Goal: Task Accomplishment & Management: Use online tool/utility

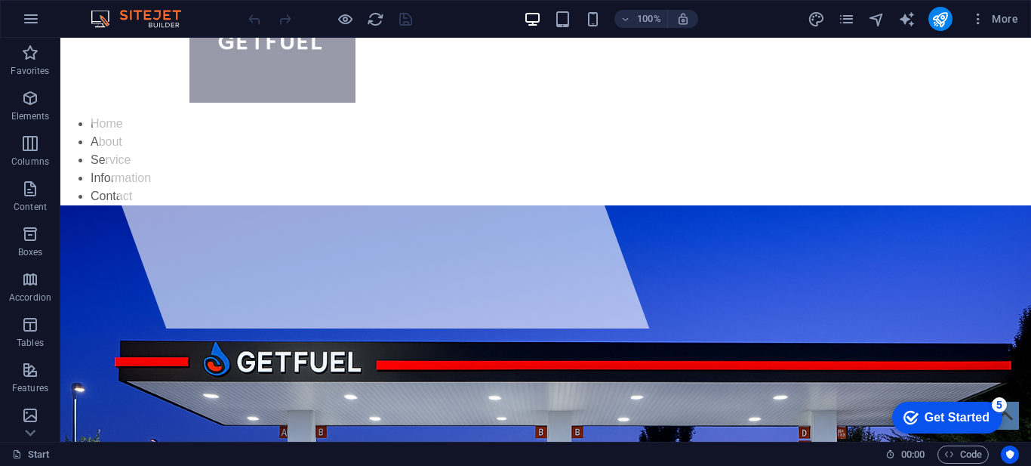
scroll to position [108, 0]
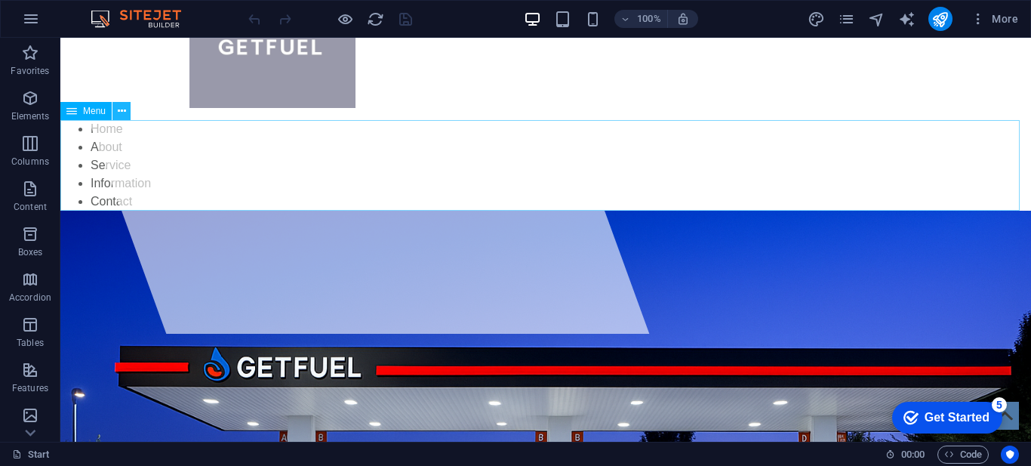
click at [118, 109] on icon at bounding box center [122, 111] width 8 height 16
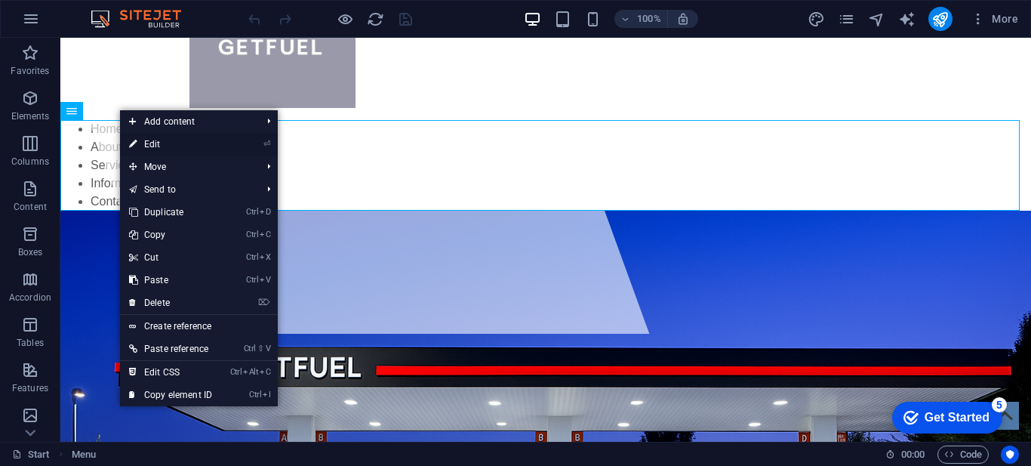
click at [146, 141] on link "⏎ Edit" at bounding box center [170, 144] width 101 height 23
select select
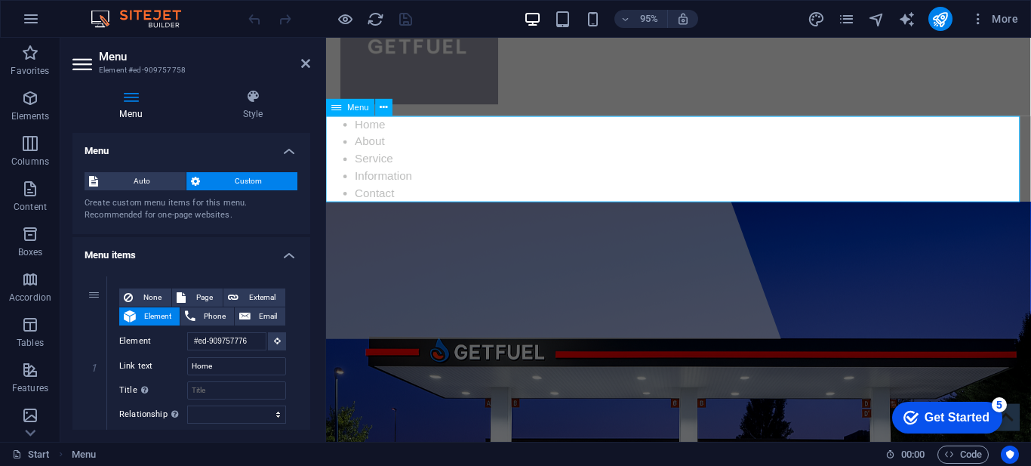
click at [369, 127] on nav "Home About Service Information Contact" at bounding box center [697, 165] width 742 height 91
click at [370, 141] on nav "Home About Service Information Contact" at bounding box center [697, 165] width 742 height 91
click at [361, 144] on nav "Home About Service Information Contact" at bounding box center [697, 165] width 742 height 91
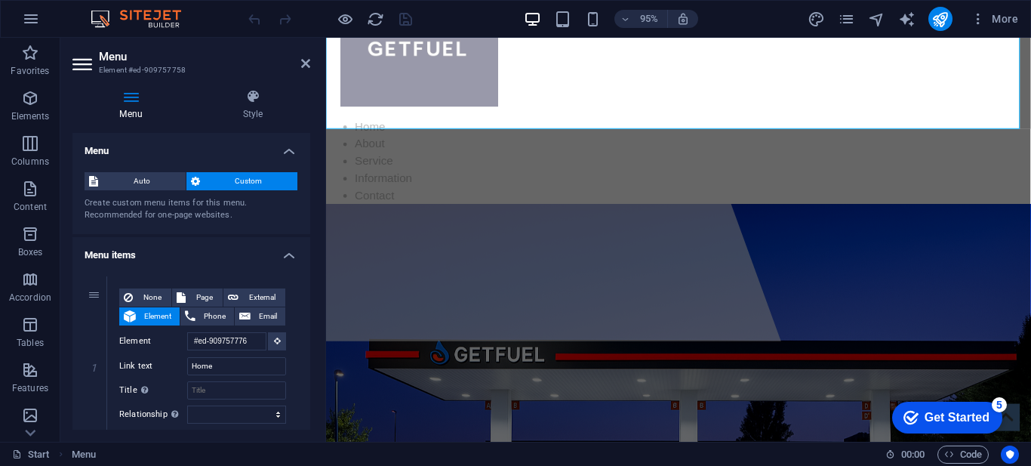
scroll to position [0, 0]
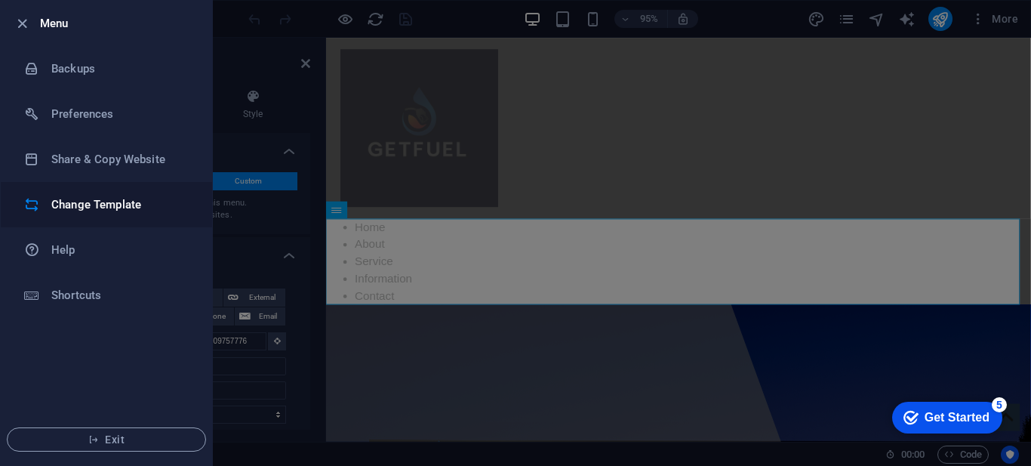
click at [72, 207] on h6 "Change Template" at bounding box center [121, 204] width 140 height 18
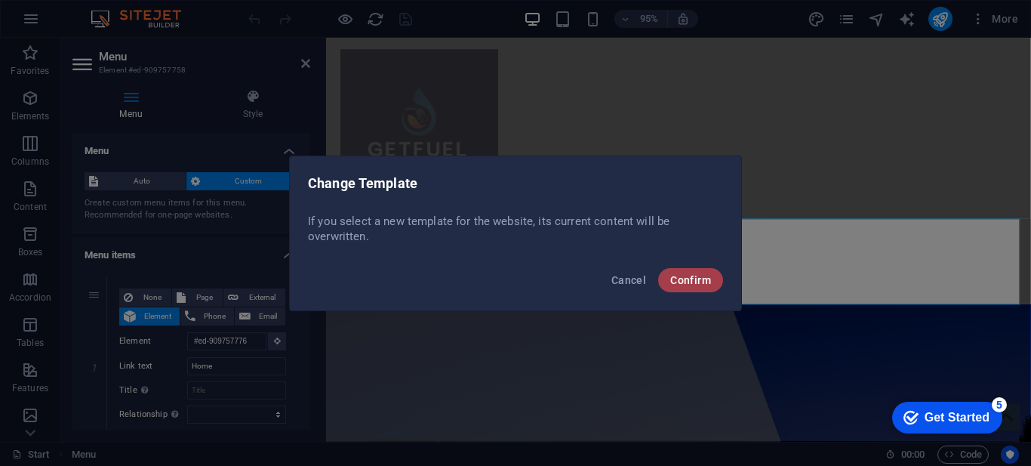
click at [691, 275] on span "Confirm" at bounding box center [690, 280] width 41 height 12
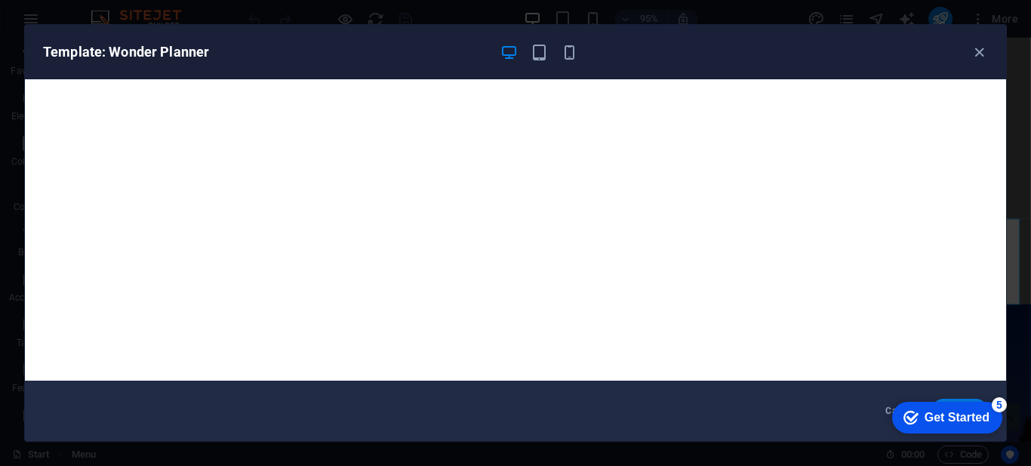
scroll to position [1011, 0]
click at [1017, 281] on div "Template: Wonder Planner Cancel Choose" at bounding box center [515, 233] width 1031 height 466
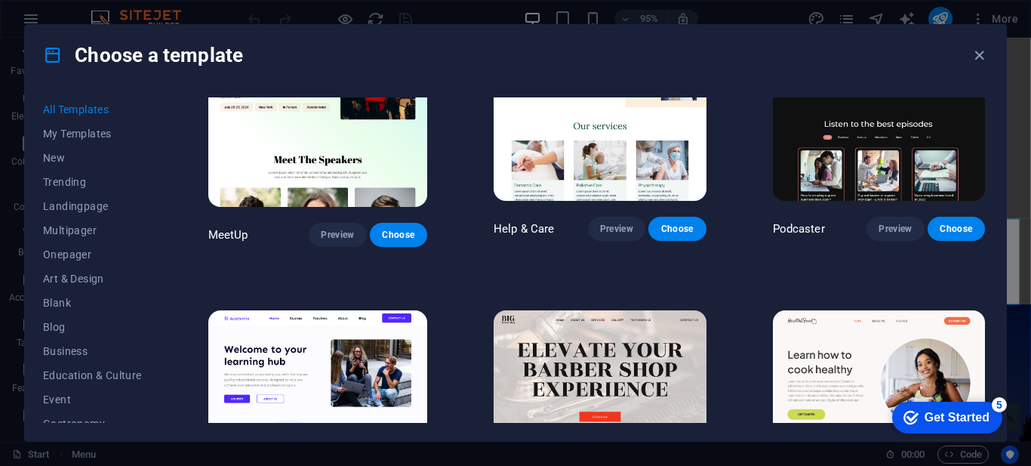
drag, startPoint x: 1017, startPoint y: 281, endPoint x: 1019, endPoint y: 229, distance: 52.8
click at [1019, 229] on div "Choose a template All Templates My Templates New Trending Landingpage Multipage…" at bounding box center [515, 233] width 1031 height 466
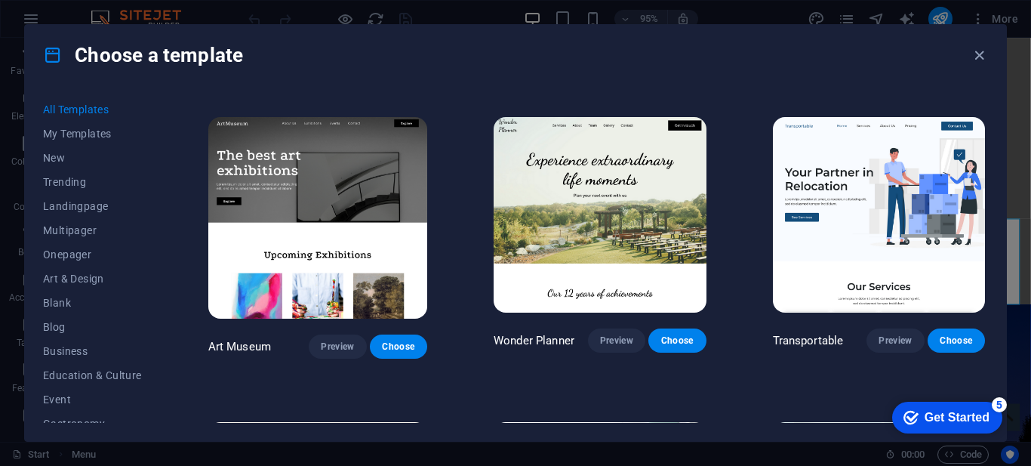
scroll to position [202, 0]
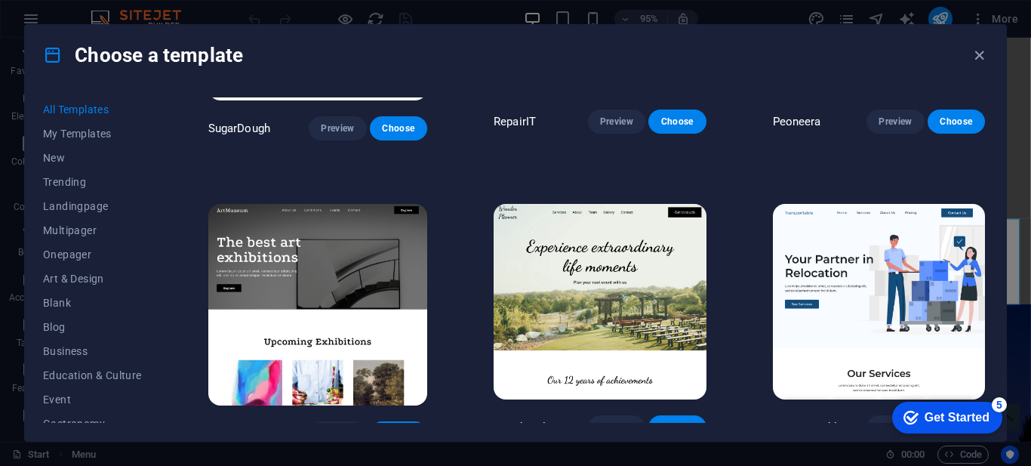
click at [582, 292] on img at bounding box center [599, 301] width 212 height 195
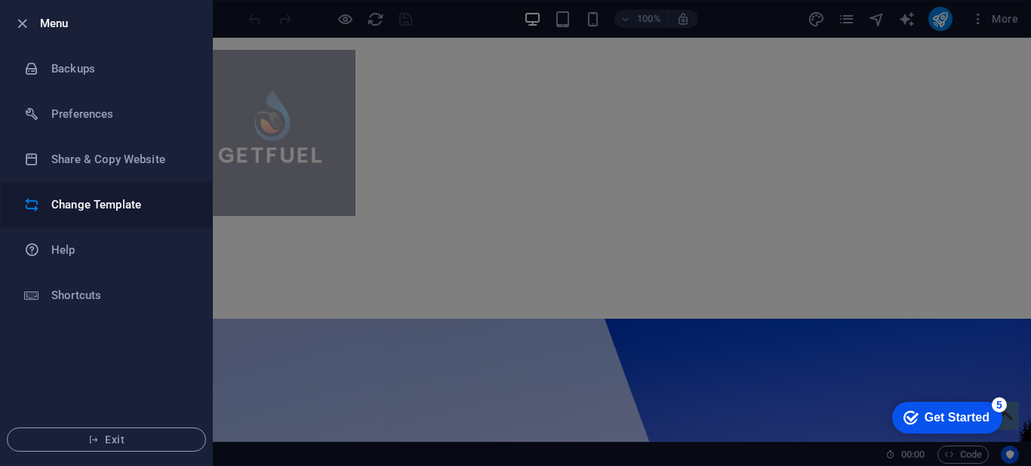
click at [107, 209] on h6 "Change Template" at bounding box center [121, 204] width 140 height 18
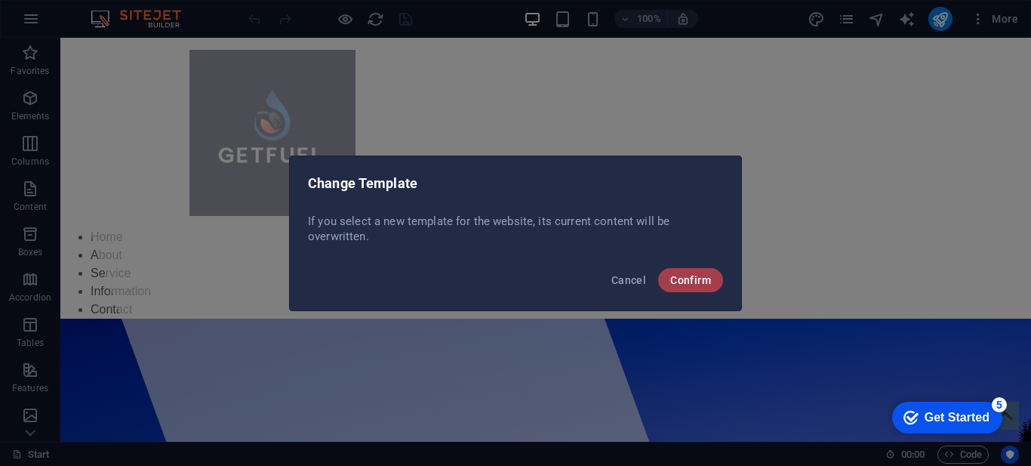
click at [711, 288] on button "Confirm" at bounding box center [690, 280] width 65 height 24
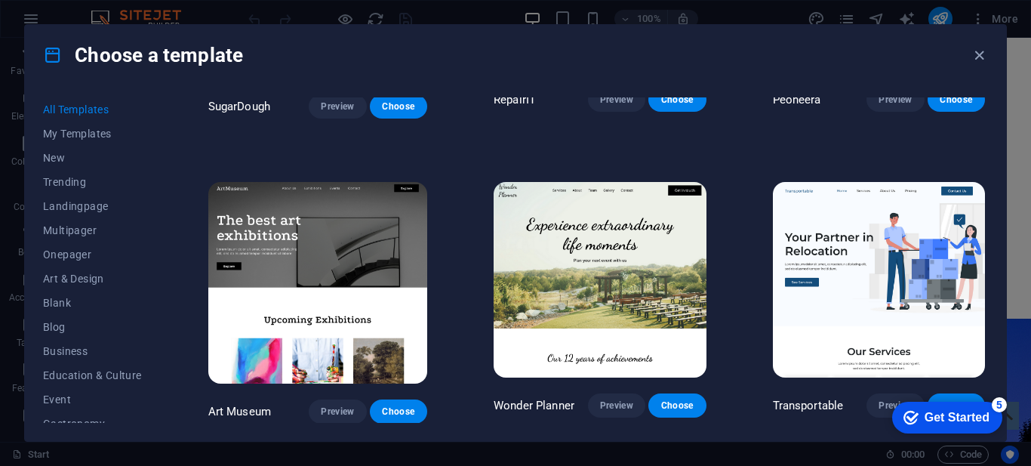
scroll to position [227, 0]
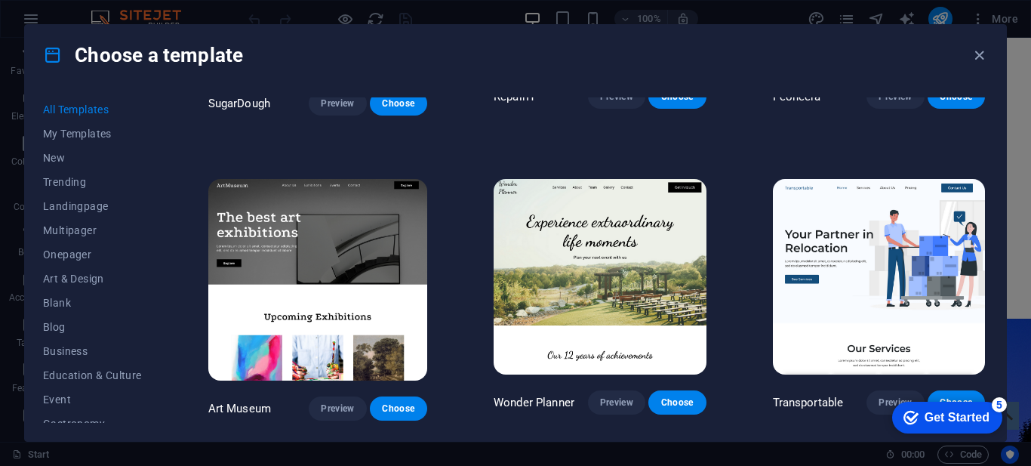
click at [591, 270] on img at bounding box center [599, 276] width 212 height 195
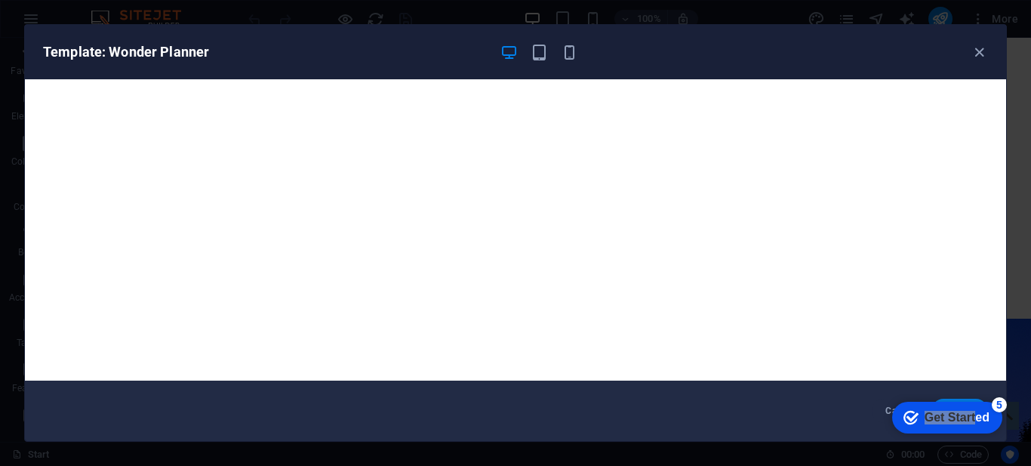
drag, startPoint x: 973, startPoint y: 417, endPoint x: 778, endPoint y: 447, distance: 197.0
click at [880, 439] on html "checkmark Get Started 5 First Steps in the Editor Let's guide you through the t…" at bounding box center [944, 416] width 128 height 45
click at [975, 51] on icon "button" at bounding box center [978, 52] width 17 height 17
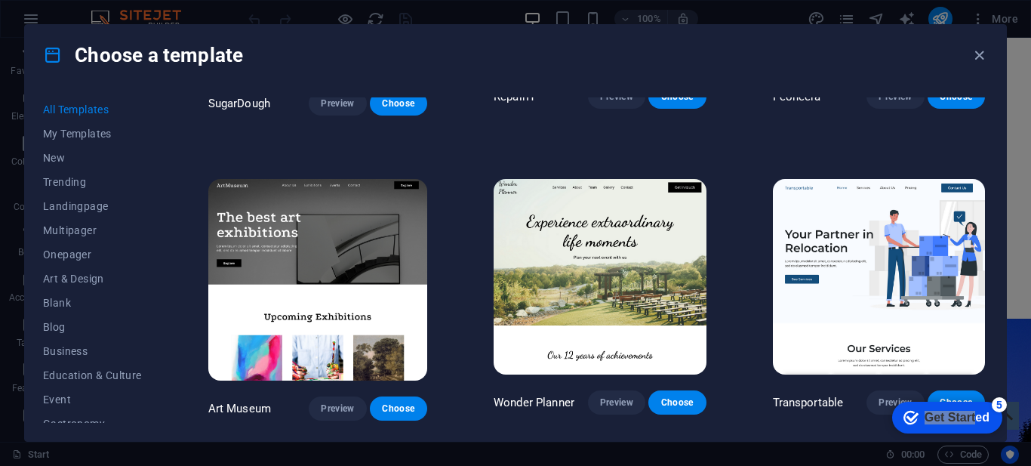
click at [975, 51] on icon "button" at bounding box center [978, 55] width 17 height 17
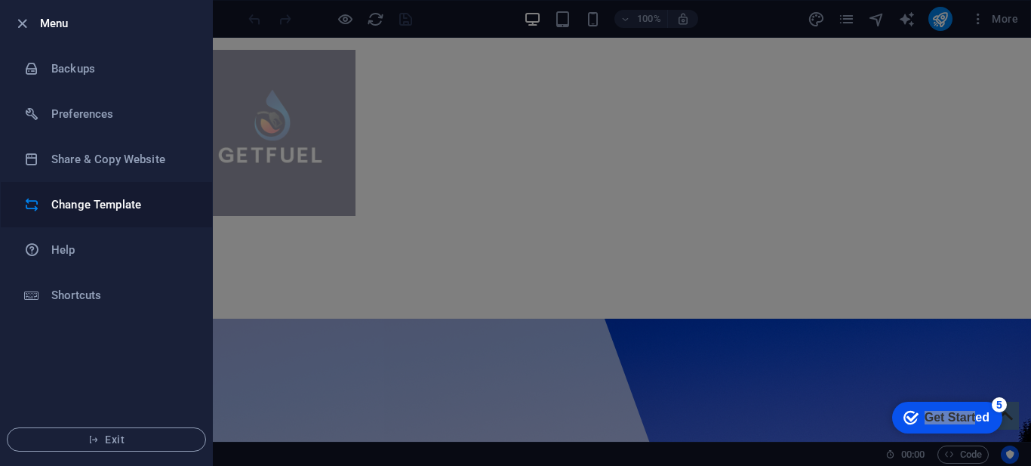
click at [80, 204] on h6 "Change Template" at bounding box center [121, 204] width 140 height 18
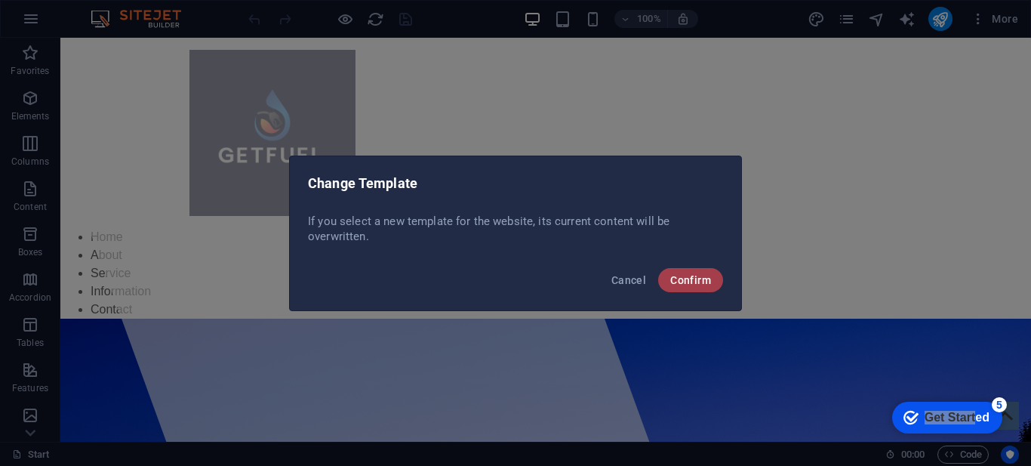
click at [701, 283] on span "Confirm" at bounding box center [690, 280] width 41 height 12
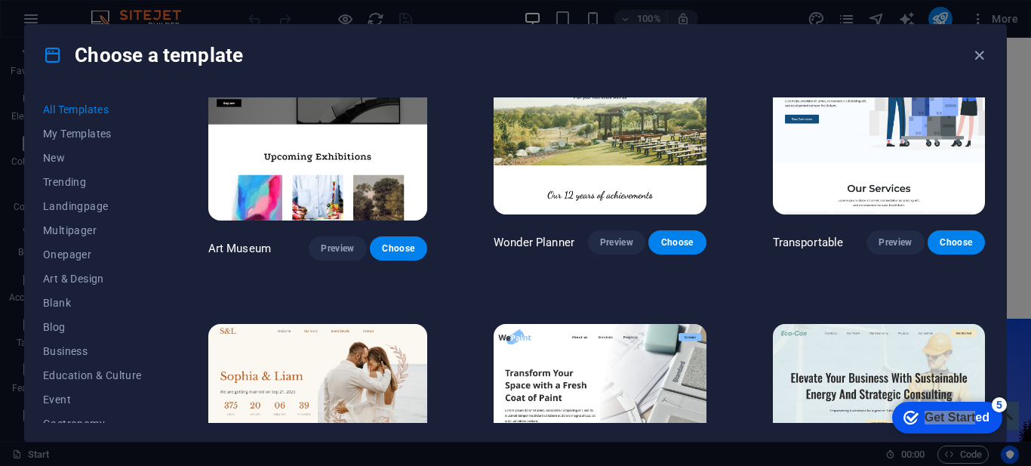
scroll to position [310, 0]
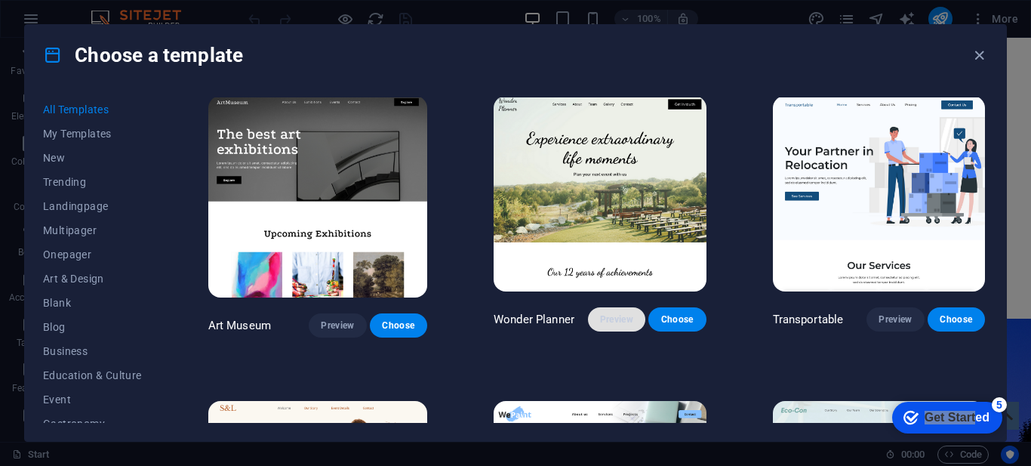
click at [618, 313] on span "Preview" at bounding box center [616, 319] width 33 height 12
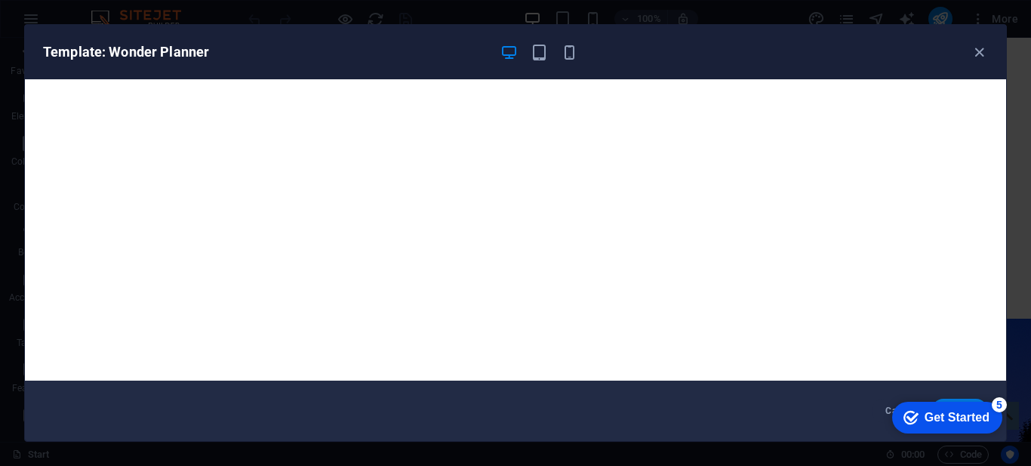
click at [950, 397] on div "checkmark Get Started 5 First Steps in the Editor Let's guide you through the t…" at bounding box center [944, 416] width 128 height 45
click at [1026, 88] on div "Template: Wonder Planner Cancel Choose" at bounding box center [515, 233] width 1031 height 466
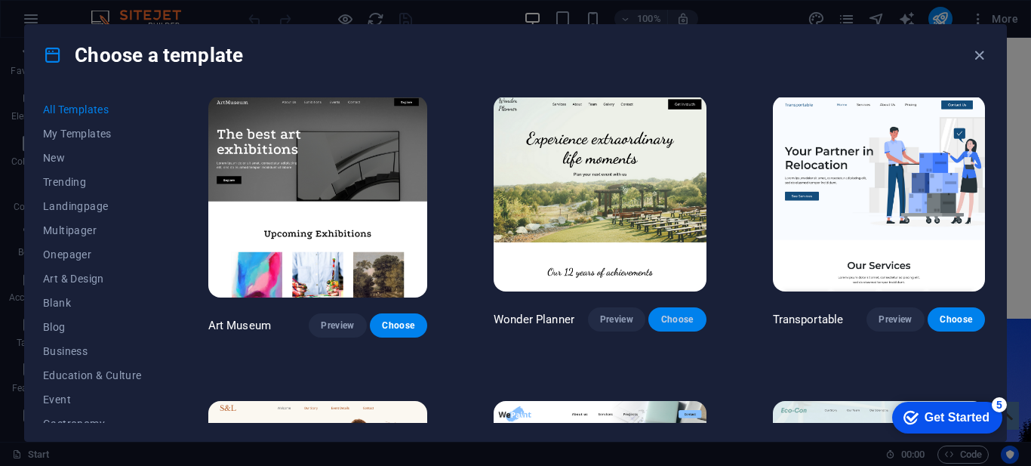
click at [665, 313] on span "Choose" at bounding box center [676, 319] width 33 height 12
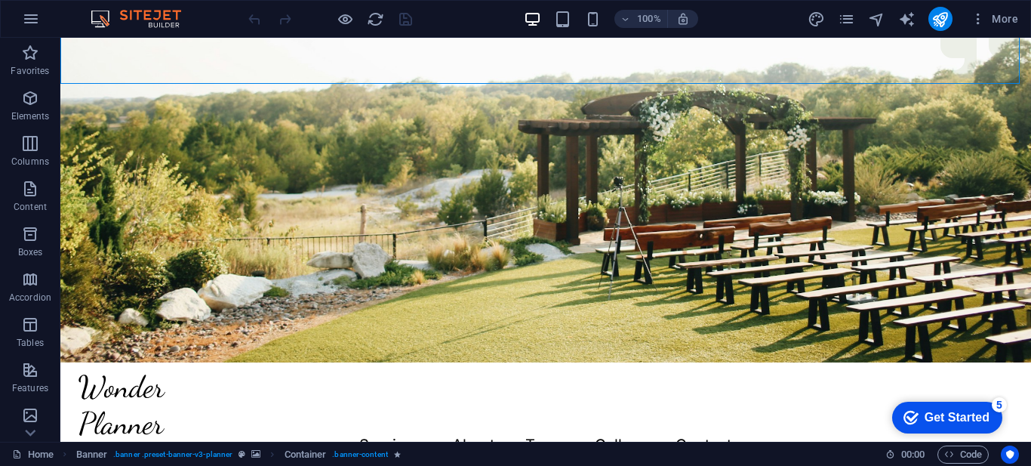
scroll to position [363, 0]
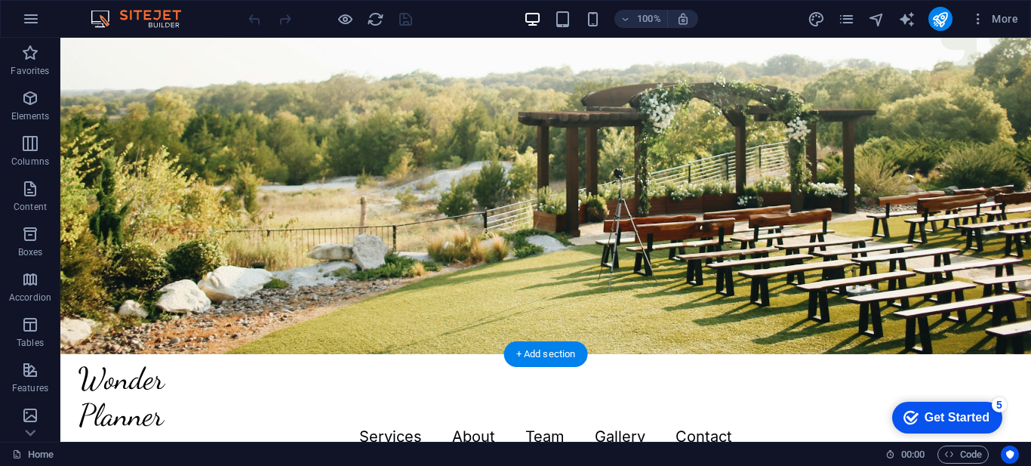
click at [586, 273] on figure at bounding box center [545, 14] width 970 height 679
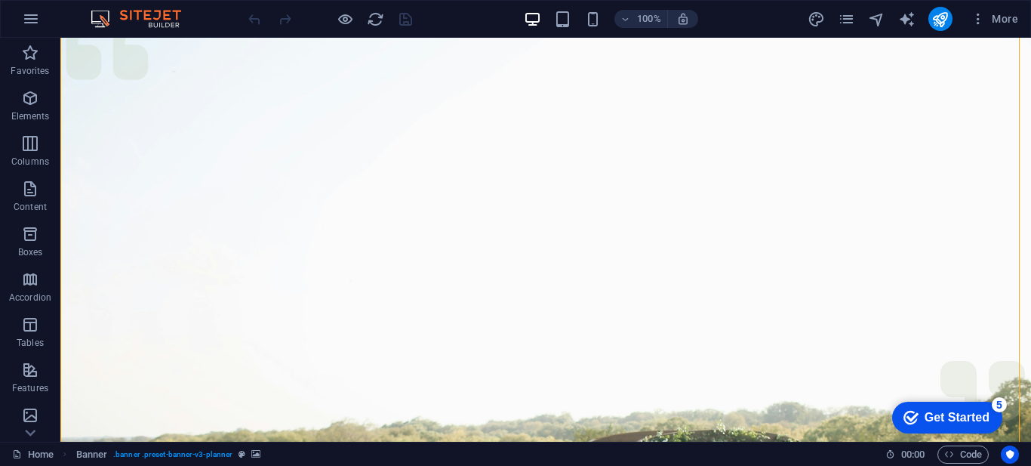
scroll to position [0, 0]
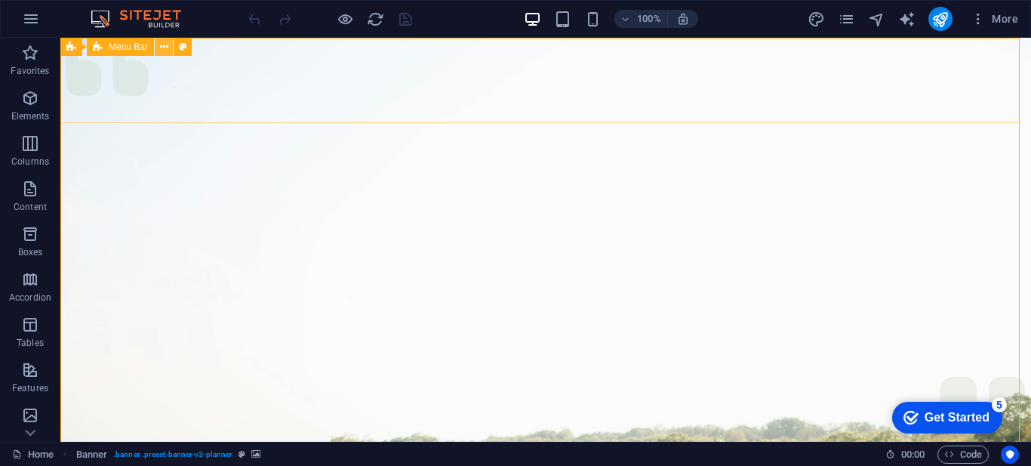
click at [94, 46] on icon at bounding box center [47, 31] width 94 height 98
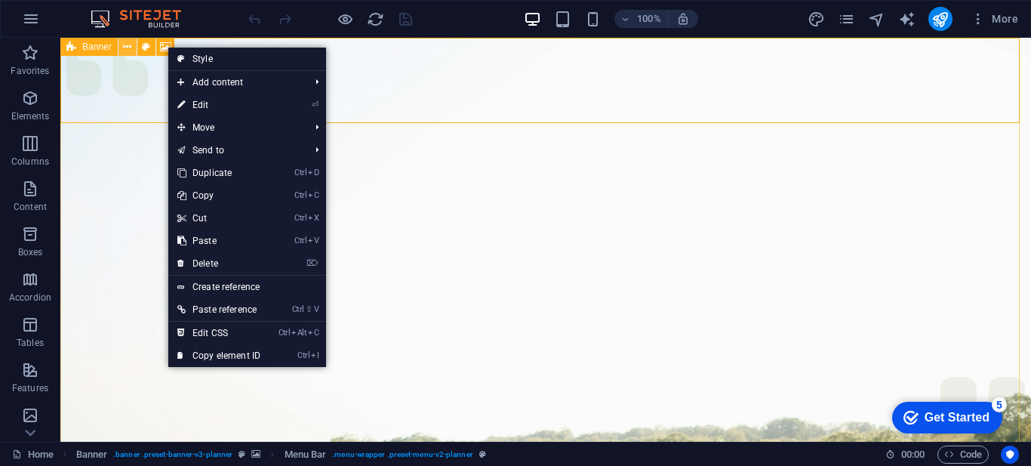
click at [126, 45] on icon at bounding box center [127, 47] width 8 height 16
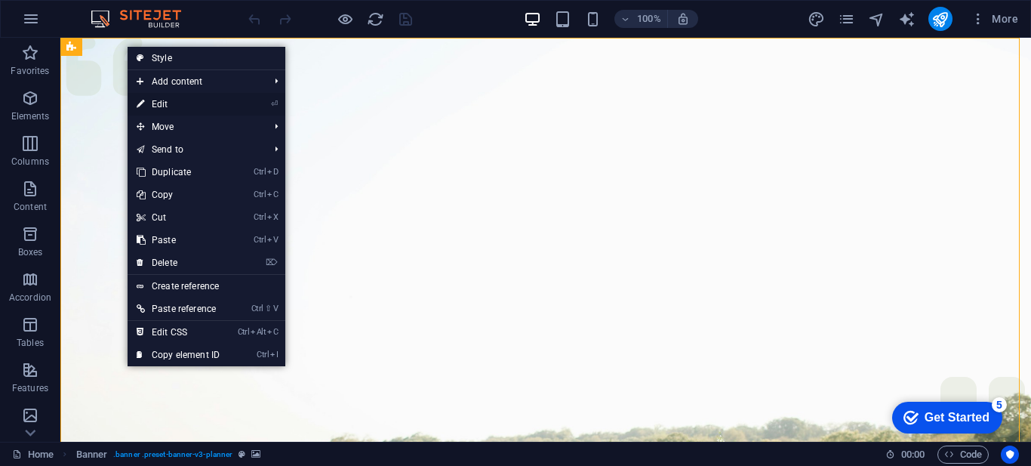
select select "px"
select select "header"
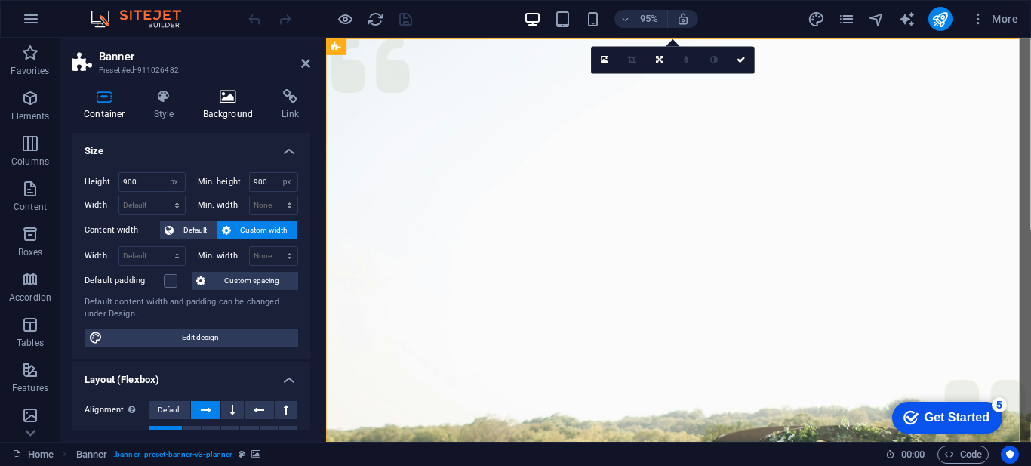
click at [238, 97] on icon at bounding box center [228, 96] width 73 height 15
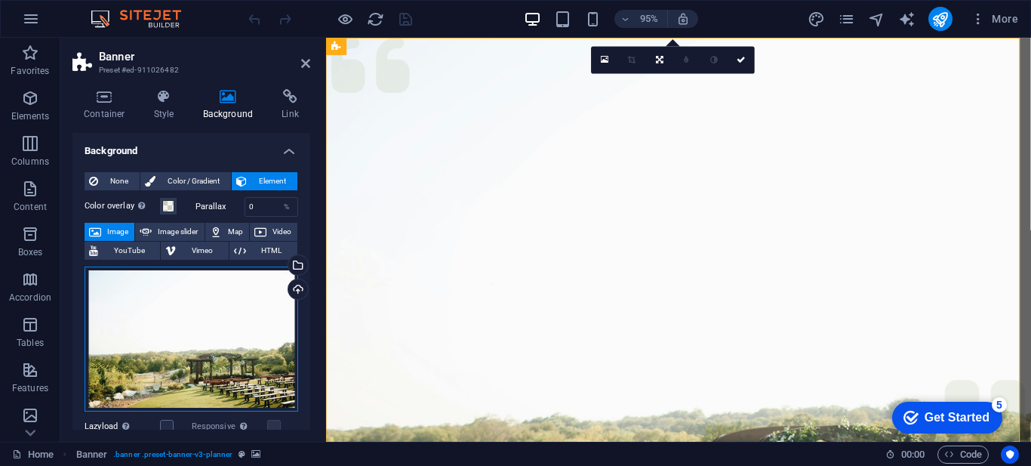
click at [254, 313] on div "Drag files here, click to choose files or select files from Files or our free s…" at bounding box center [192, 338] width 214 height 145
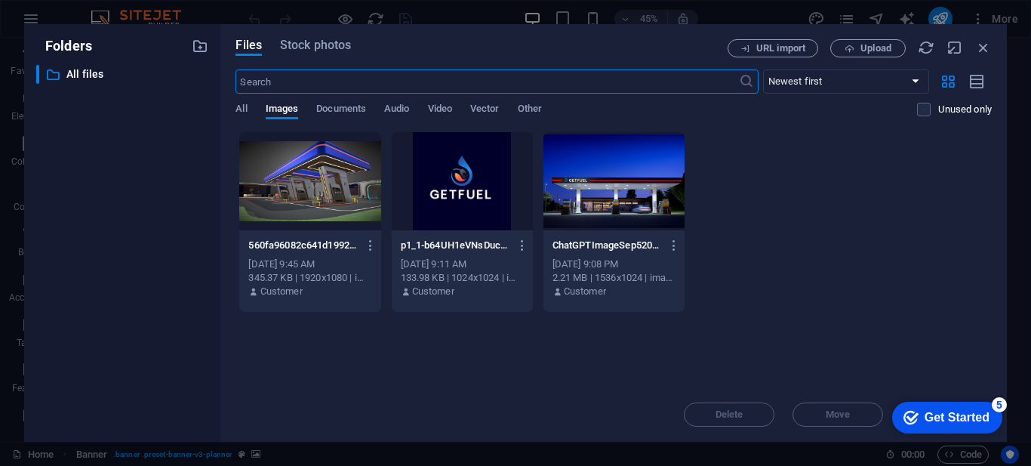
click at [583, 183] on div at bounding box center [613, 181] width 141 height 98
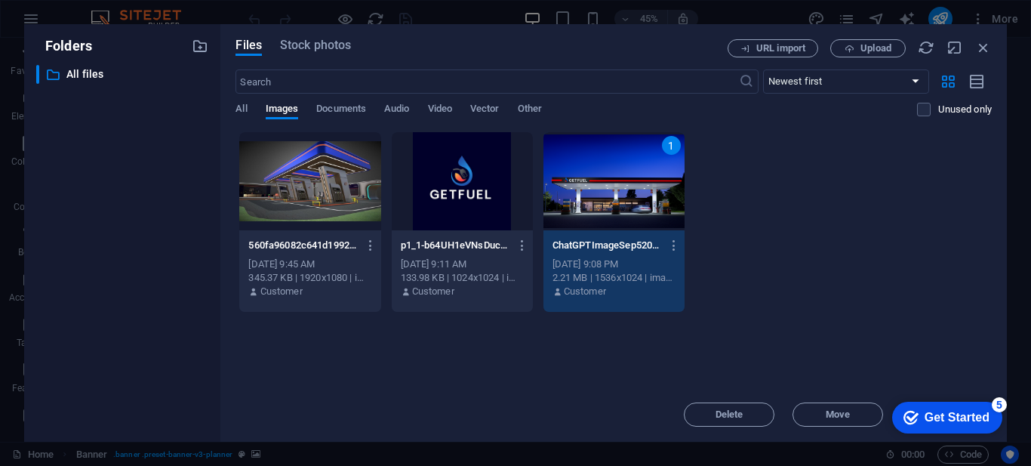
click at [613, 164] on div "1" at bounding box center [613, 181] width 141 height 98
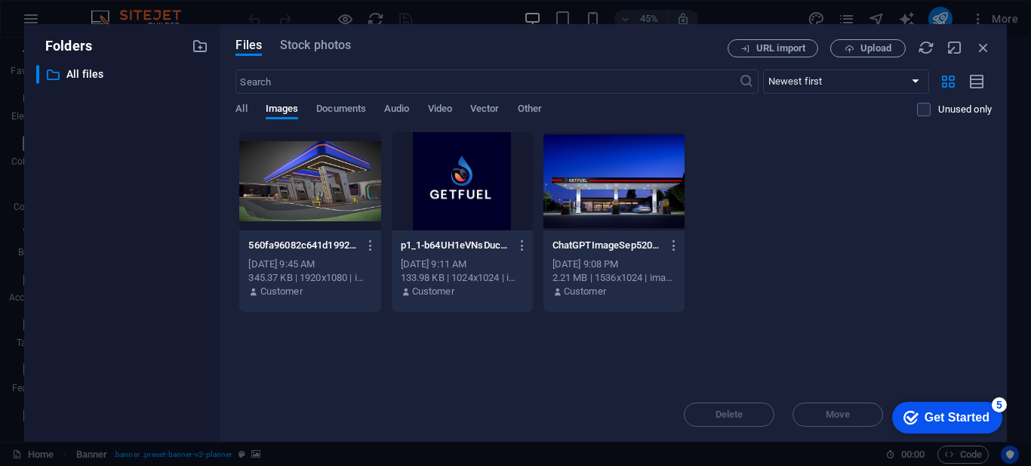
click at [613, 164] on div at bounding box center [613, 181] width 141 height 98
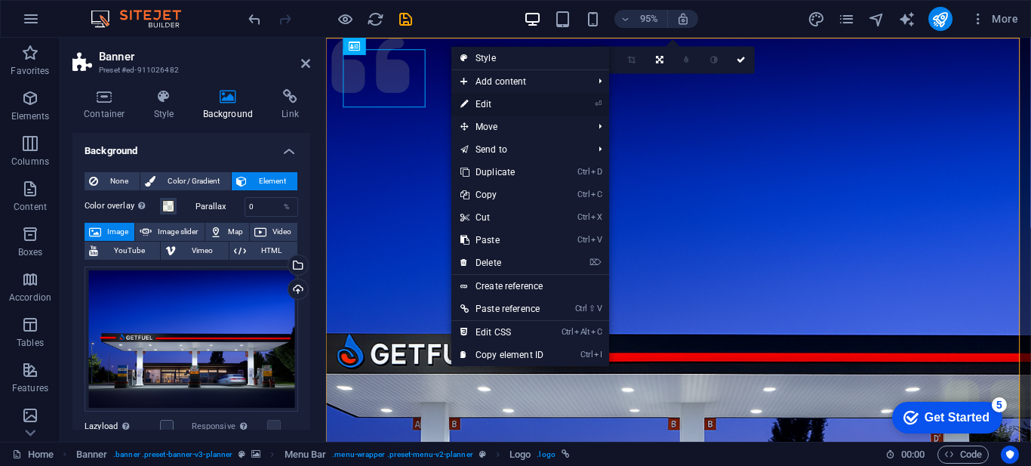
click at [475, 104] on link "⏎ Edit" at bounding box center [501, 104] width 101 height 23
select select "px"
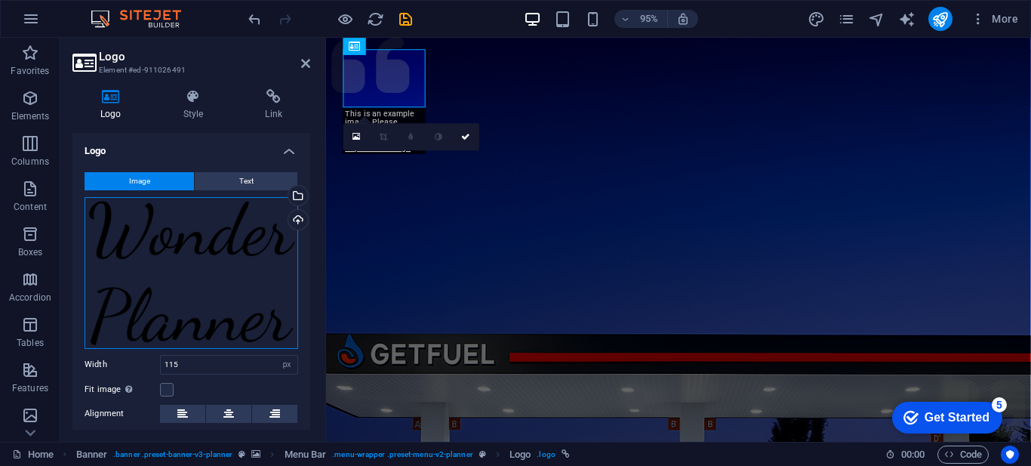
click at [146, 270] on div "Drag files here, click to choose files or select files from Files or our free s…" at bounding box center [192, 273] width 214 height 152
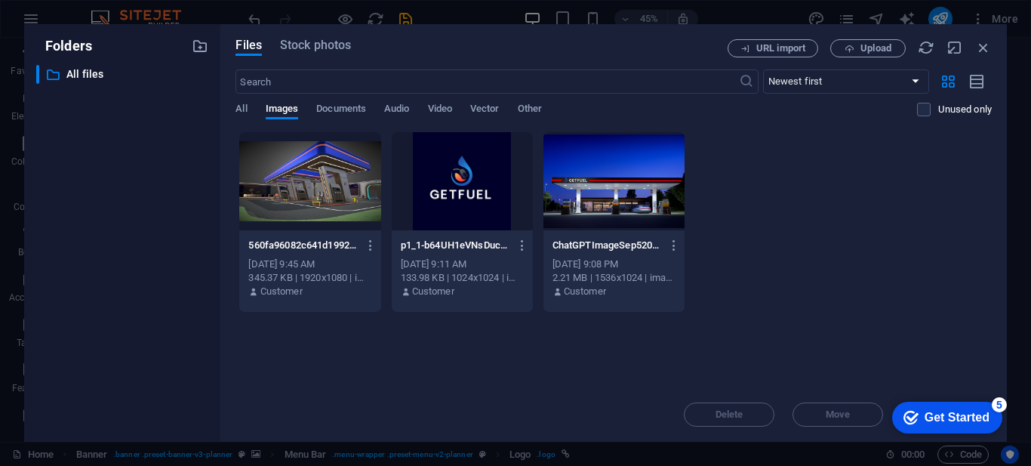
click at [451, 184] on div at bounding box center [462, 181] width 141 height 98
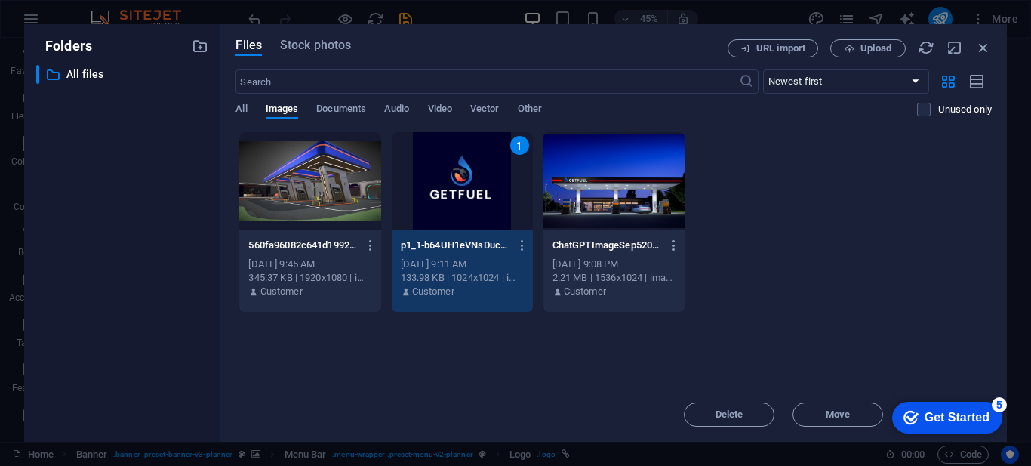
click at [479, 188] on div "1" at bounding box center [462, 181] width 141 height 98
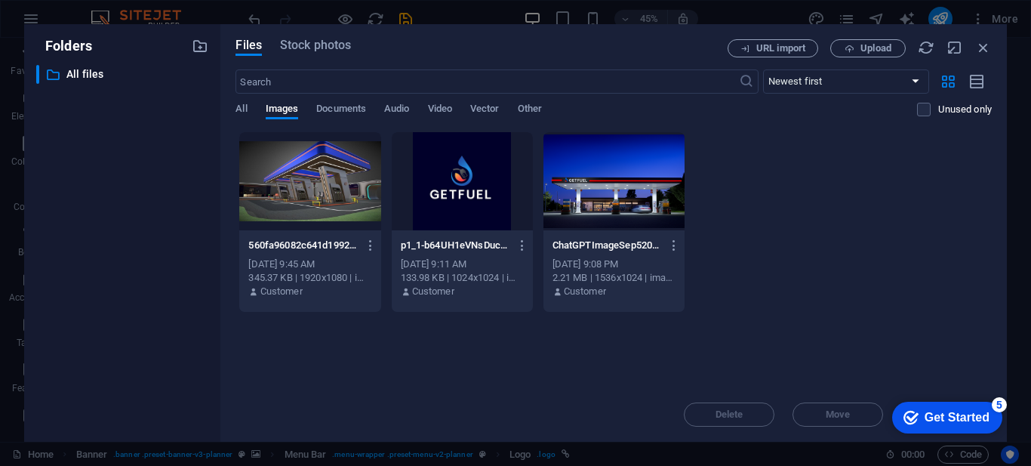
click at [479, 188] on div at bounding box center [462, 181] width 141 height 98
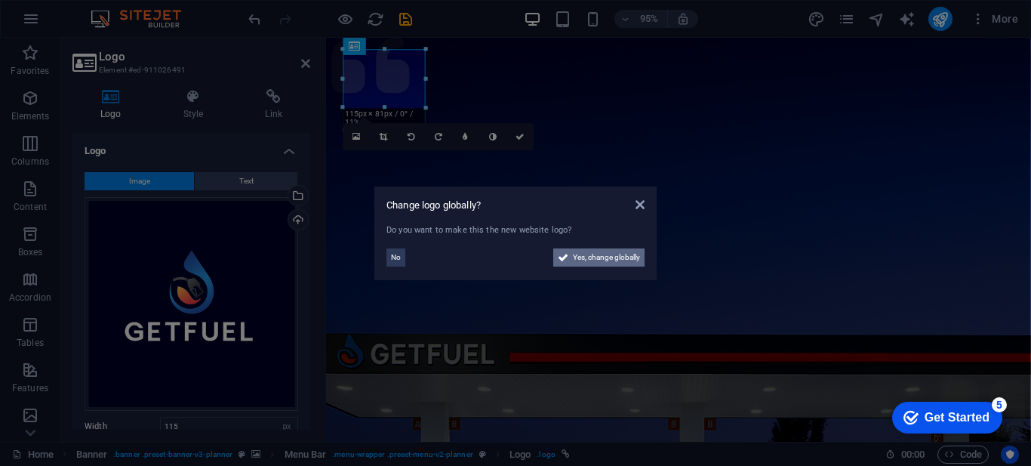
click at [574, 259] on span "Yes, change globally" at bounding box center [606, 257] width 67 height 18
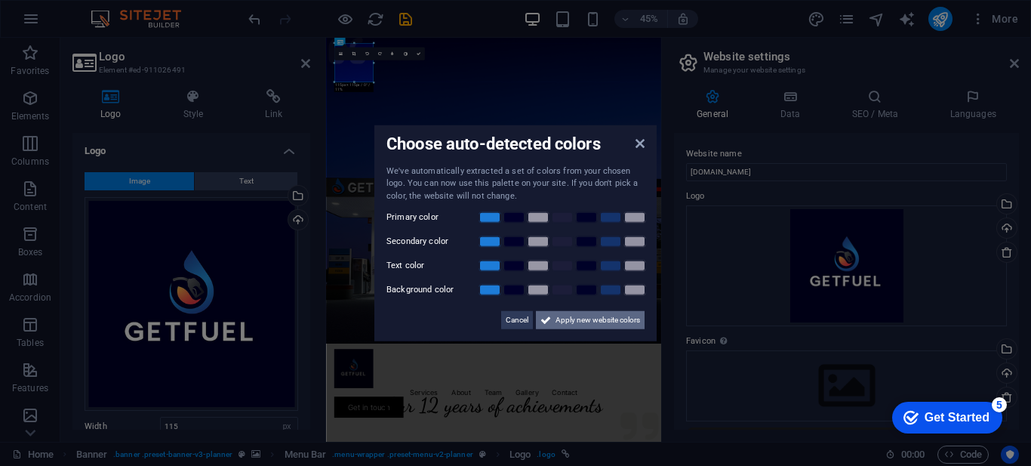
click at [607, 321] on span "Apply new website colors" at bounding box center [597, 320] width 85 height 18
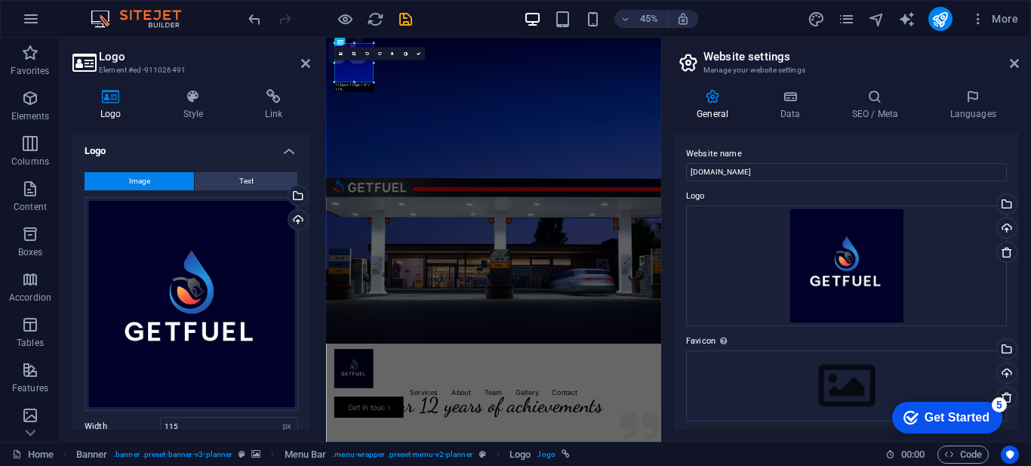
click at [743, 465] on figure at bounding box center [698, 377] width 745 height 679
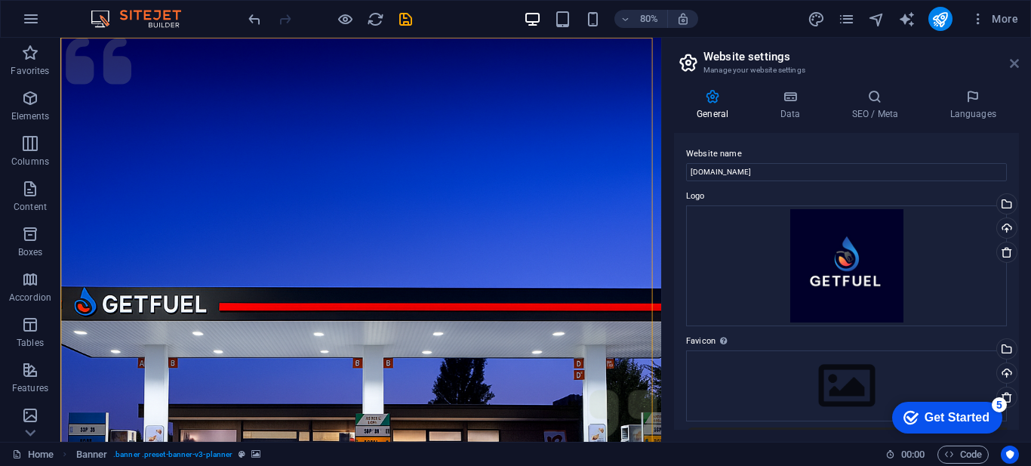
click at [1015, 62] on icon at bounding box center [1014, 63] width 9 height 12
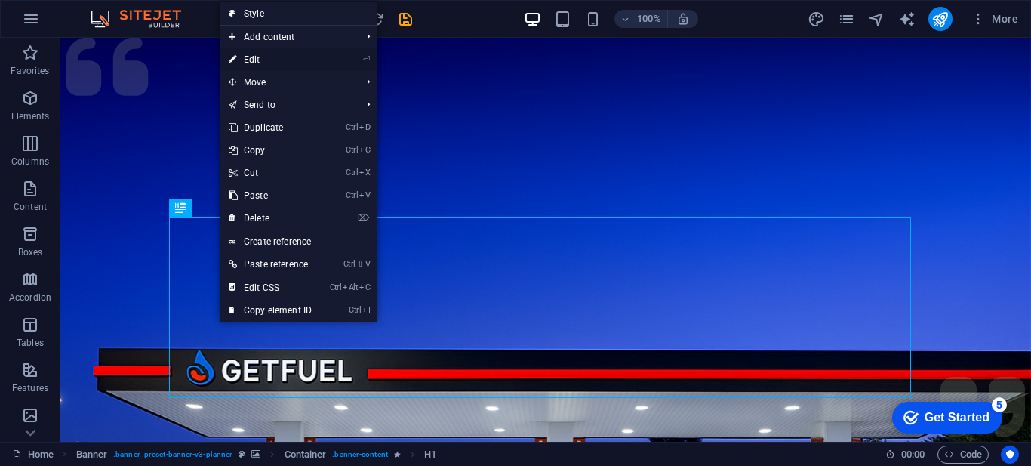
click at [262, 57] on link "⏎ Edit" at bounding box center [270, 59] width 101 height 23
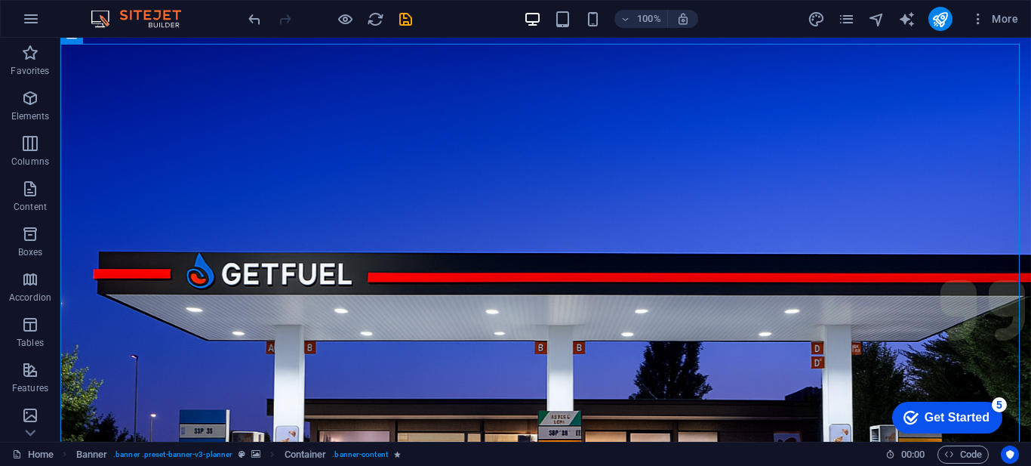
scroll to position [81, 0]
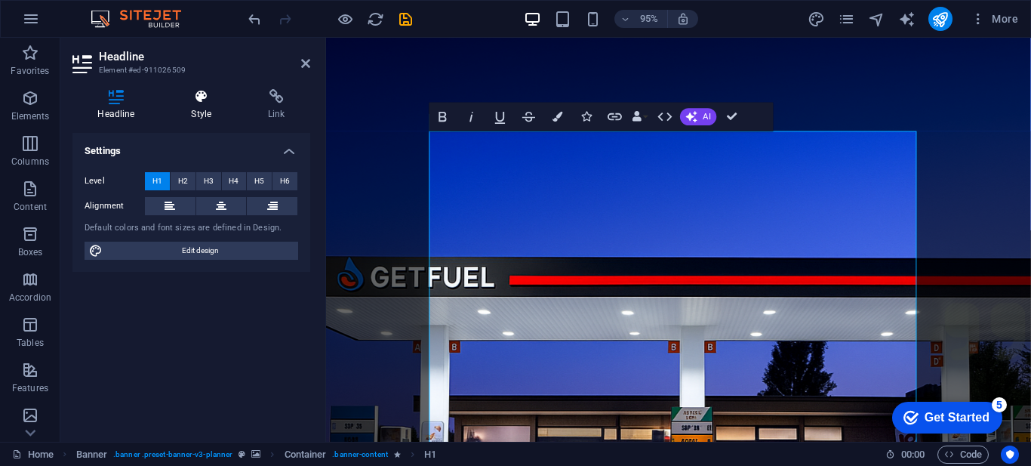
click at [203, 106] on h4 "Style" at bounding box center [204, 105] width 77 height 32
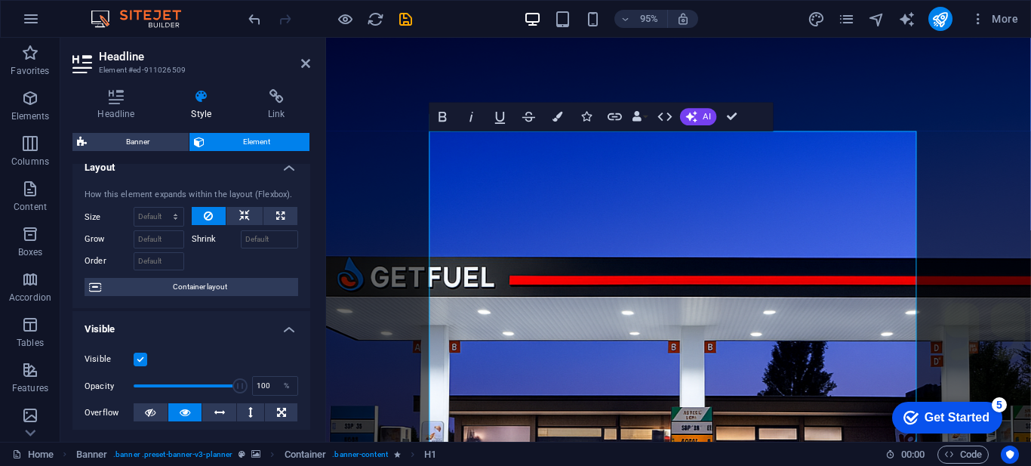
scroll to position [0, 0]
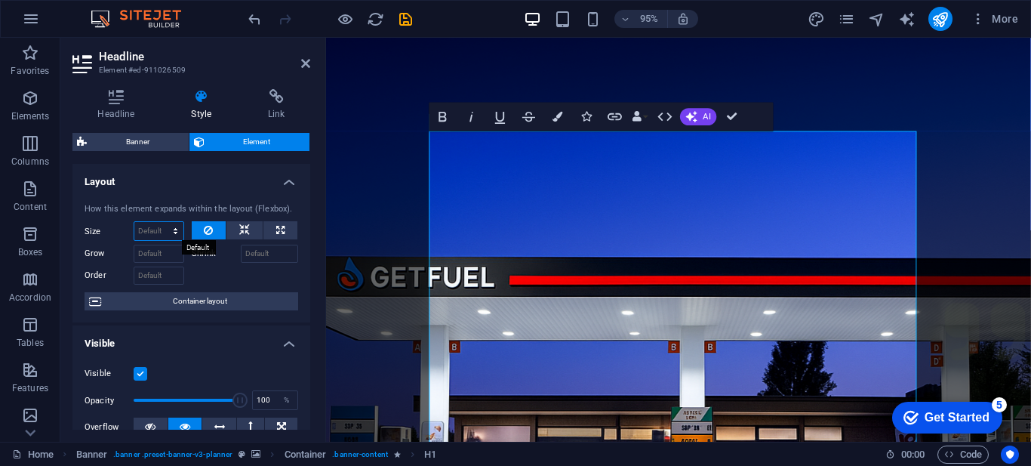
click at [153, 226] on select "Default auto px % 1/1 1/2 1/3 1/4 1/5 1/6 1/7 1/8 1/9 1/10" at bounding box center [158, 231] width 49 height 18
select select "1/4"
click at [160, 222] on select "Default auto px % 1/1 1/2 1/3 1/4 1/5 1/6 1/7 1/8 1/9 1/10" at bounding box center [158, 231] width 49 height 18
type input "25"
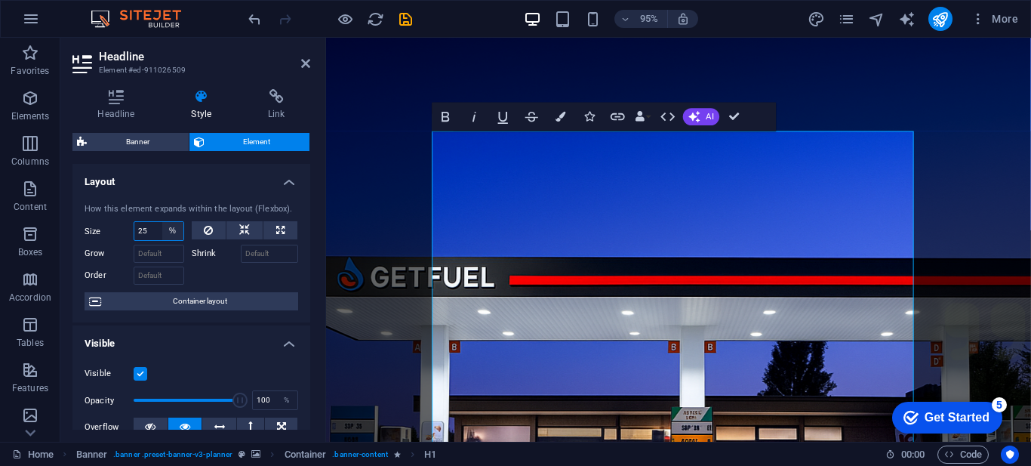
click at [171, 229] on select "Default auto px % 1/1 1/2 1/3 1/4 1/5 1/6 1/7 1/8 1/9 1/10" at bounding box center [172, 231] width 21 height 18
select select "1/1"
click at [162, 222] on select "Default auto px % 1/1 1/2 1/3 1/4 1/5 1/6 1/7 1/8 1/9 1/10" at bounding box center [172, 231] width 21 height 18
type input "100"
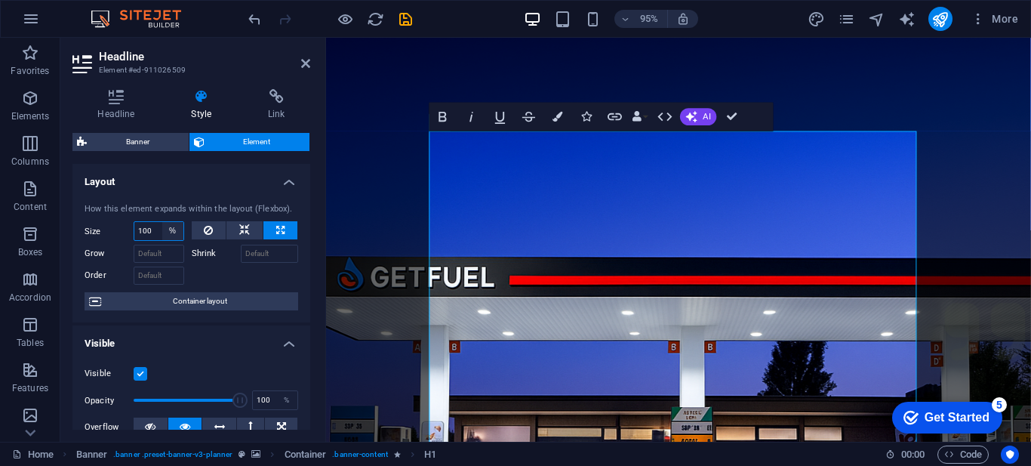
click at [170, 232] on select "Default auto px % 1/1 1/2 1/3 1/4 1/5 1/6 1/7 1/8 1/9 1/10" at bounding box center [172, 231] width 21 height 18
select select "1/8"
click at [162, 222] on select "Default auto px % 1/1 1/2 1/3 1/4 1/5 1/6 1/7 1/8 1/9 1/10" at bounding box center [172, 231] width 21 height 18
type input "12.5"
select select "%"
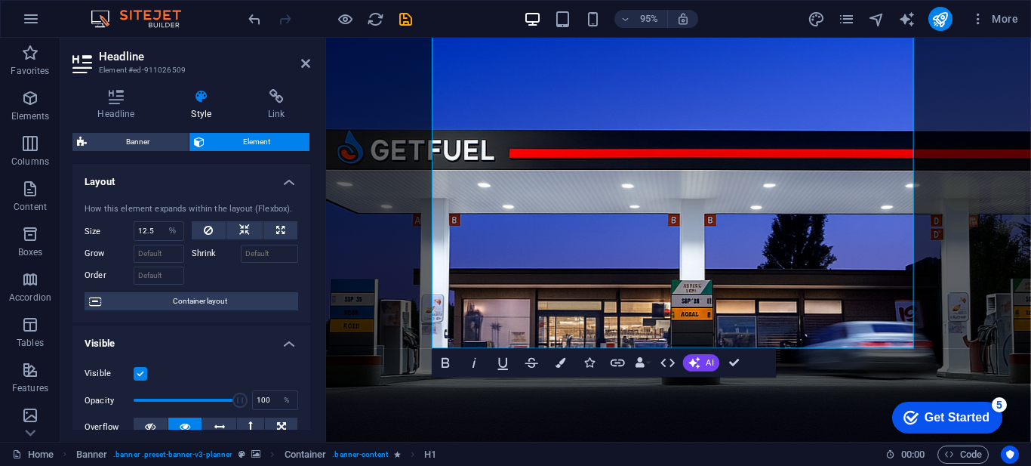
scroll to position [198, 0]
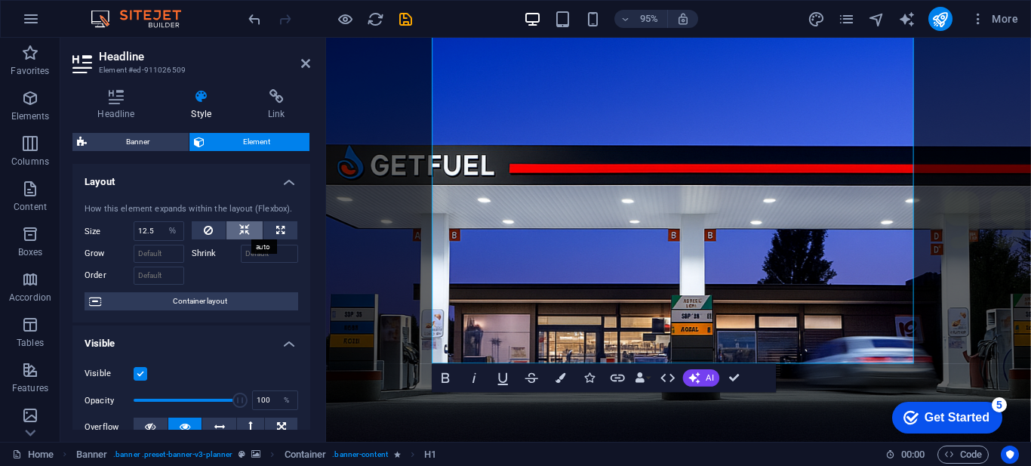
click at [243, 228] on icon at bounding box center [244, 230] width 11 height 18
select select "DISABLED_OPTION_VALUE"
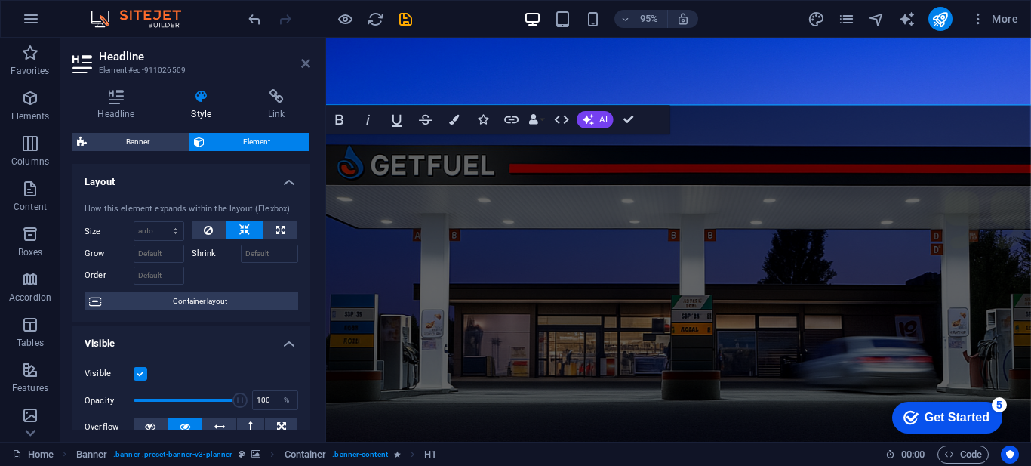
click at [305, 67] on icon at bounding box center [305, 63] width 9 height 12
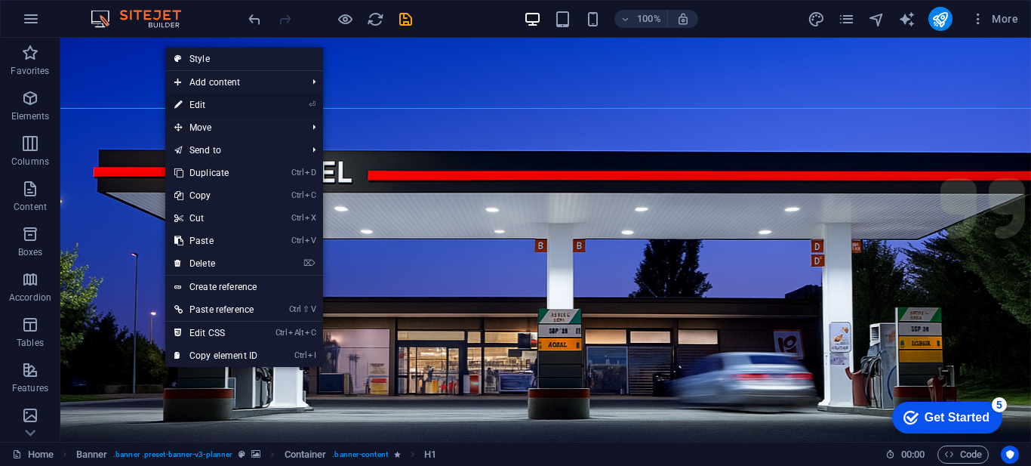
click at [190, 101] on link "⏎ Edit" at bounding box center [215, 105] width 101 height 23
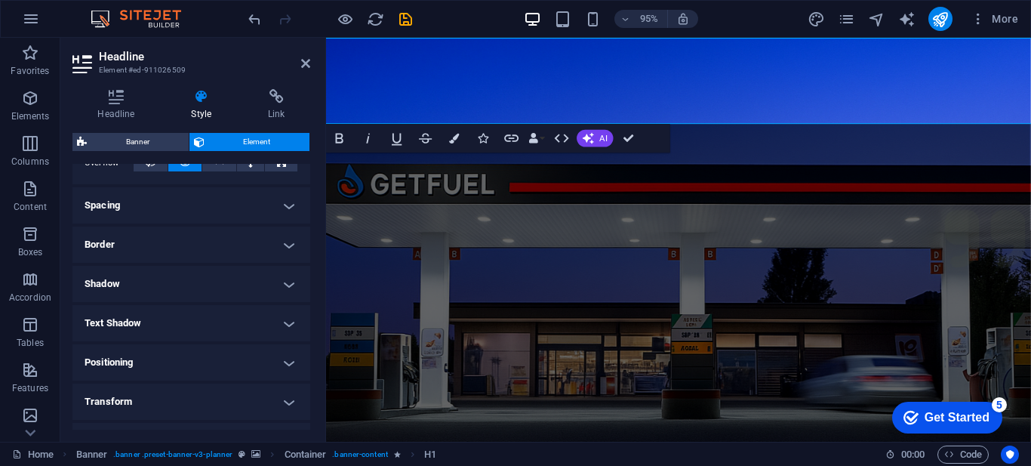
scroll to position [0, 0]
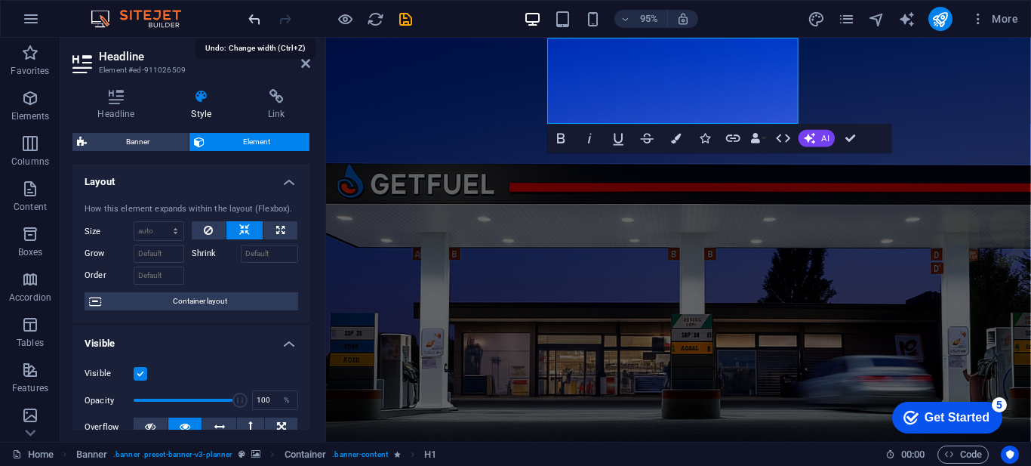
click at [0, 0] on icon "undo" at bounding box center [0, 0] width 0 height 0
type input "12.5"
select select "%"
click at [0, 0] on icon "undo" at bounding box center [0, 0] width 0 height 0
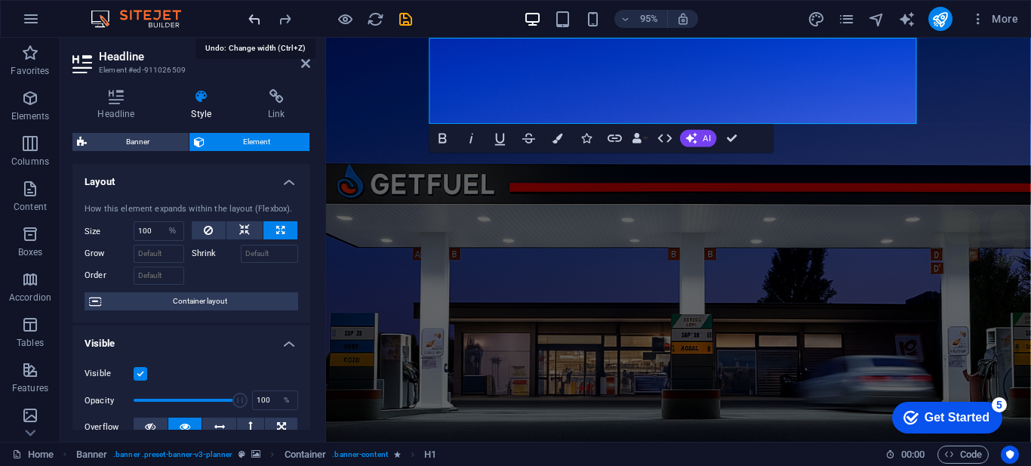
click at [0, 0] on icon "undo" at bounding box center [0, 0] width 0 height 0
type input "25"
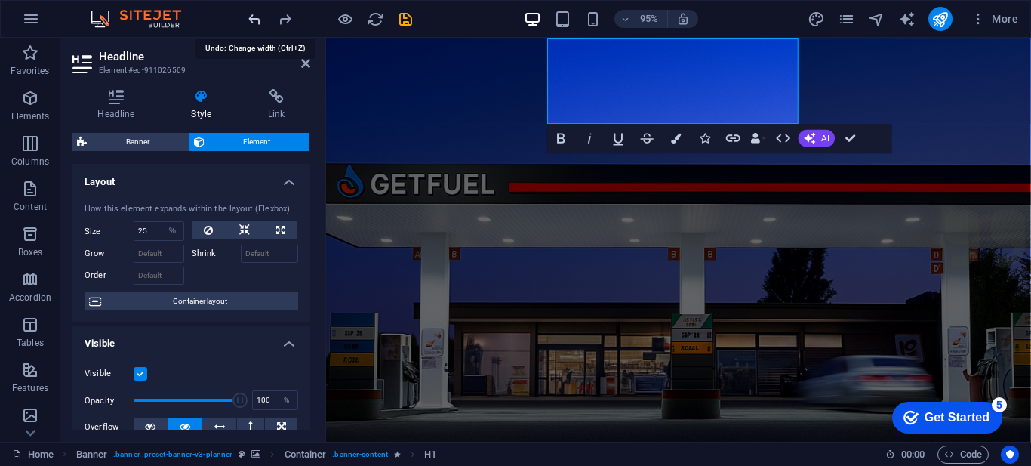
click at [0, 0] on icon "undo" at bounding box center [0, 0] width 0 height 0
select select "DISABLED_OPTION_VALUE"
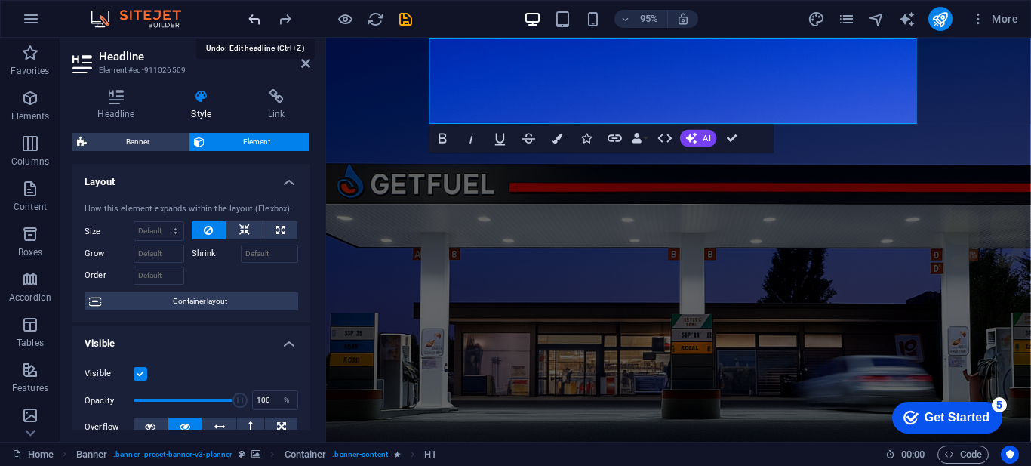
click at [0, 0] on icon "undo" at bounding box center [0, 0] width 0 height 0
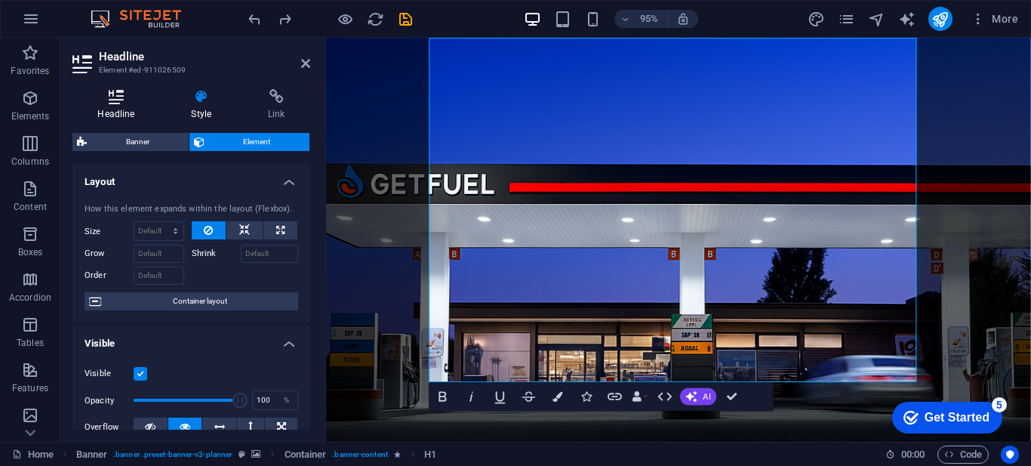
click at [116, 106] on h4 "Headline" at bounding box center [119, 105] width 94 height 32
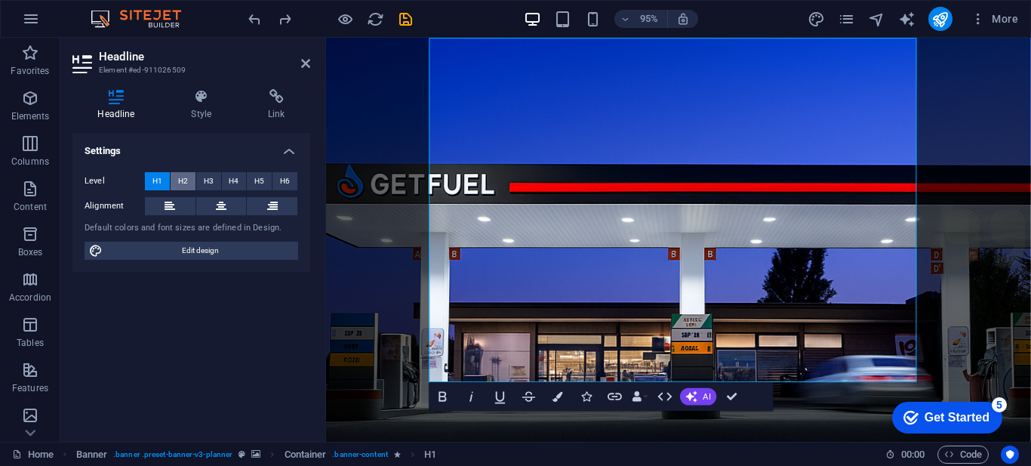
click at [179, 180] on span "H2" at bounding box center [183, 181] width 10 height 18
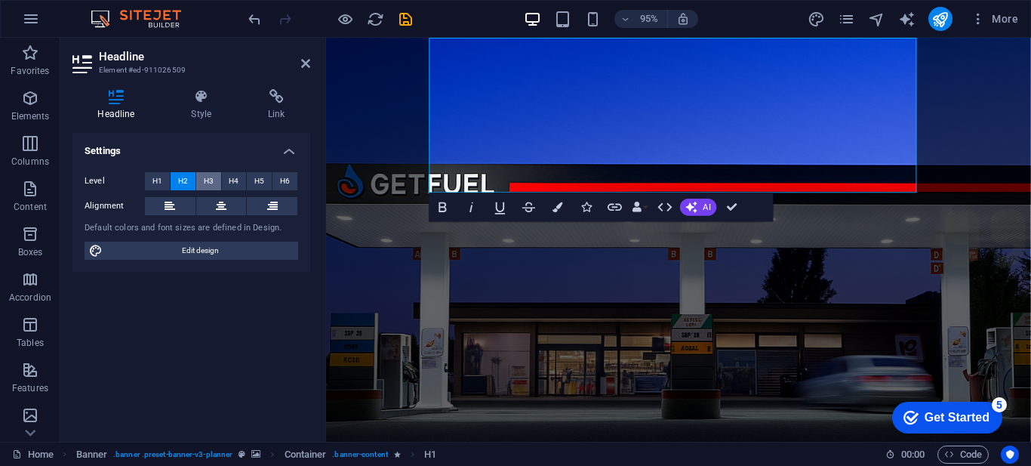
click at [204, 180] on span "H3" at bounding box center [209, 181] width 10 height 18
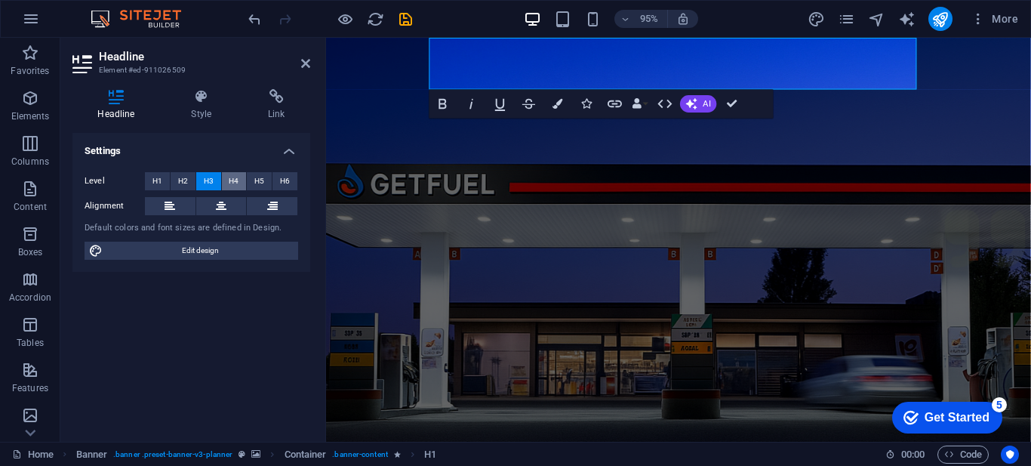
click at [231, 178] on span "H4" at bounding box center [234, 181] width 10 height 18
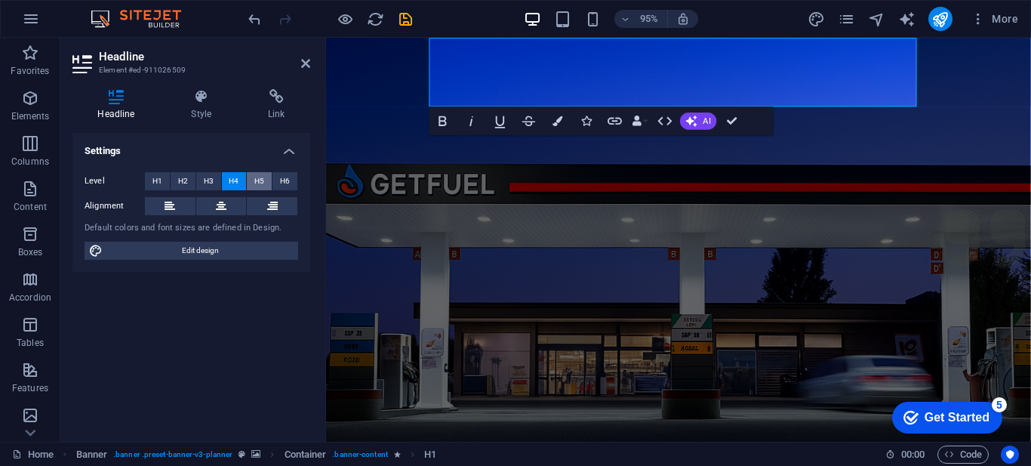
click at [259, 179] on span "H5" at bounding box center [259, 181] width 10 height 18
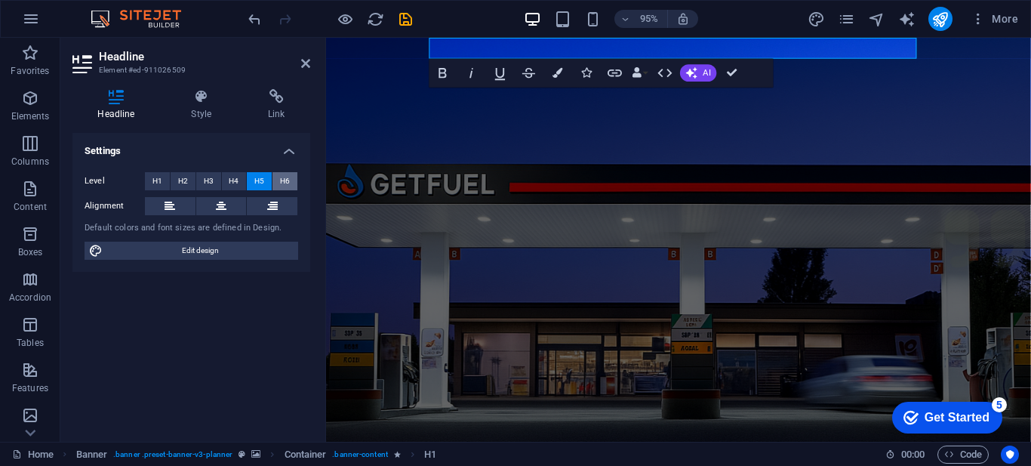
click at [283, 182] on span "H6" at bounding box center [285, 181] width 10 height 18
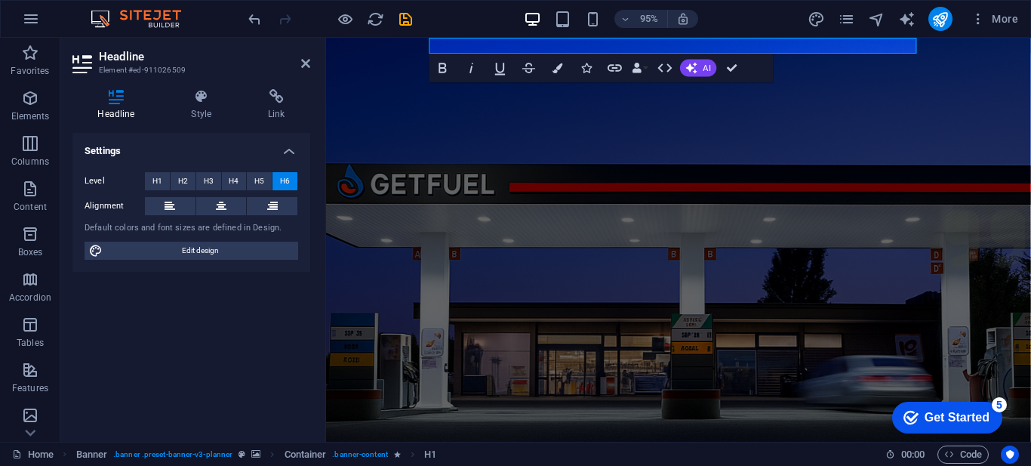
click at [609, 123] on figure at bounding box center [697, 198] width 742 height 679
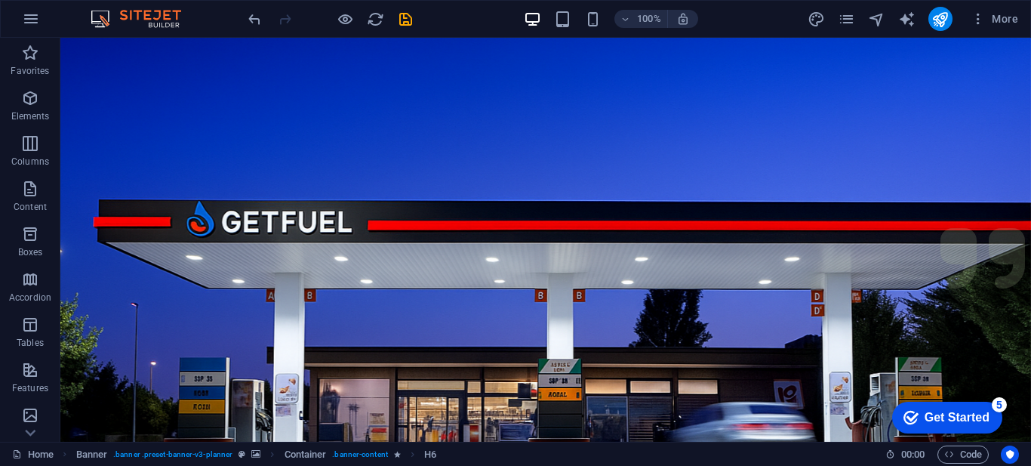
scroll to position [139, 0]
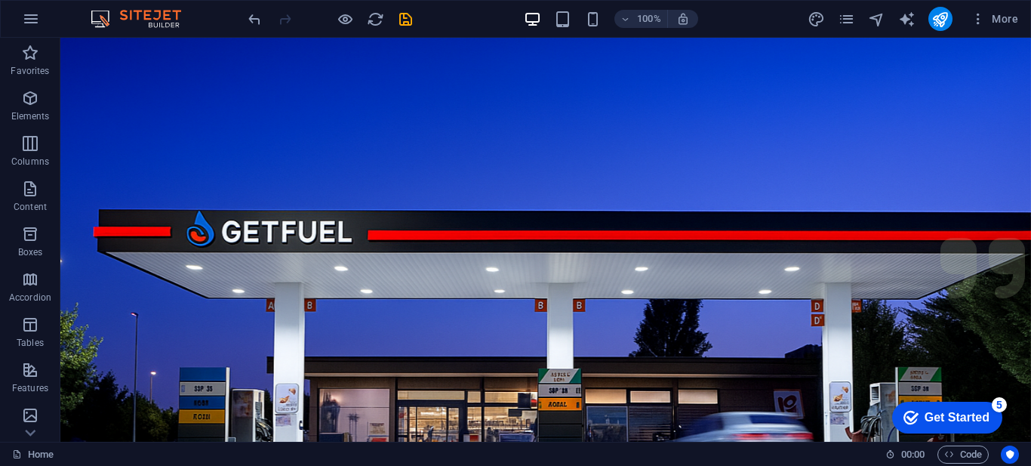
drag, startPoint x: 483, startPoint y: 45, endPoint x: 469, endPoint y: 160, distance: 116.2
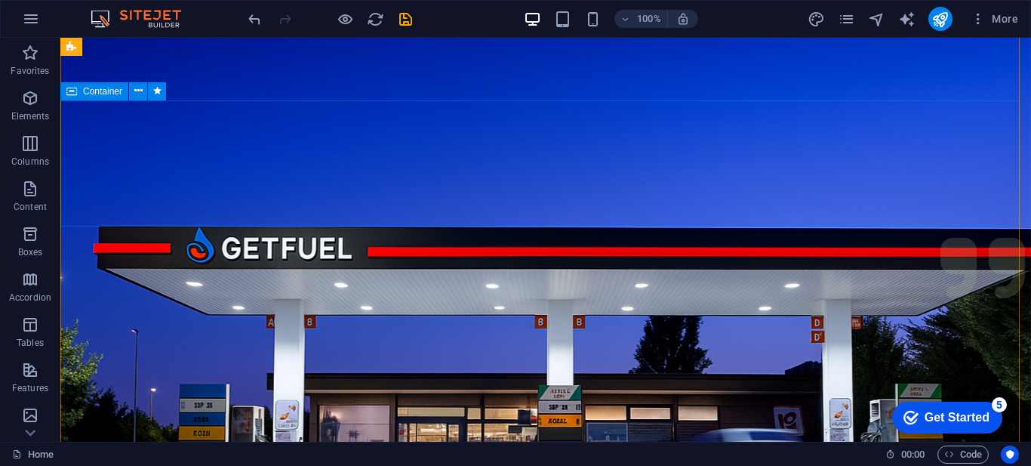
scroll to position [0, 0]
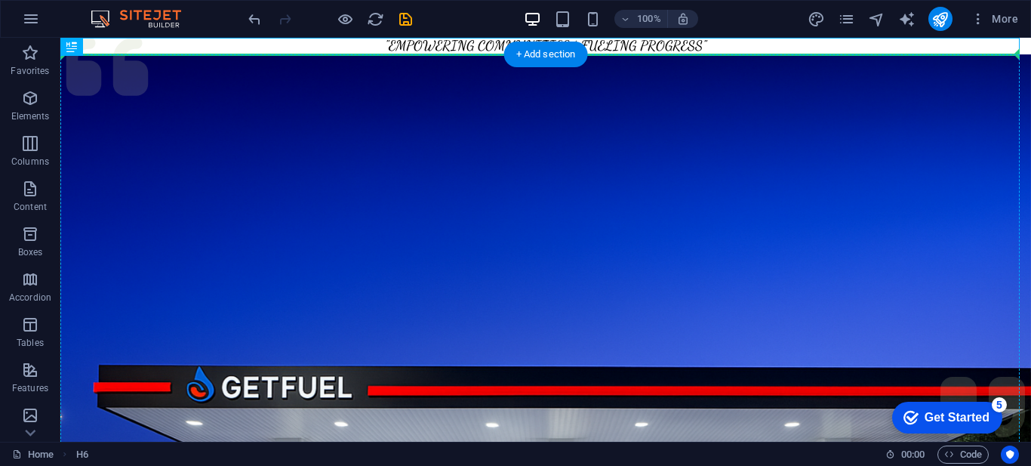
drag, startPoint x: 474, startPoint y: 48, endPoint x: 455, endPoint y: 192, distance: 145.3
drag, startPoint x: 388, startPoint y: 44, endPoint x: 389, endPoint y: 224, distance: 180.3
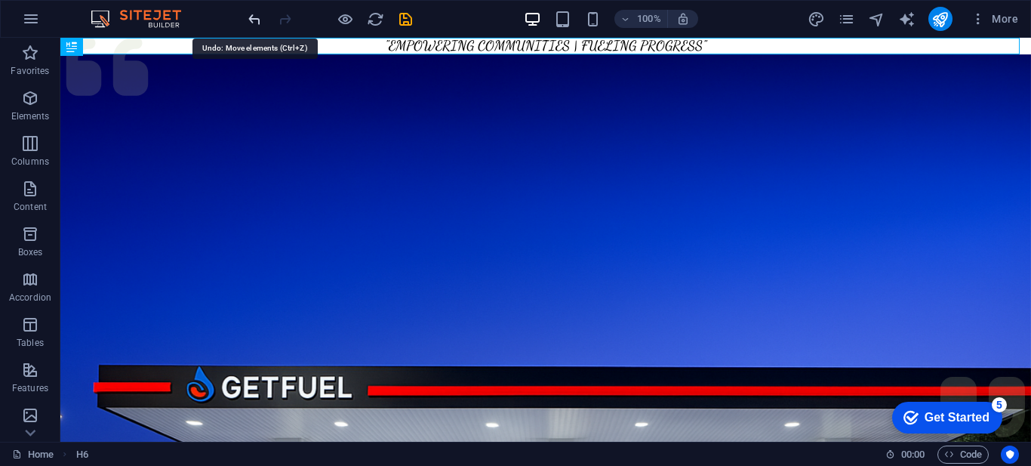
click at [0, 0] on icon "undo" at bounding box center [0, 0] width 0 height 0
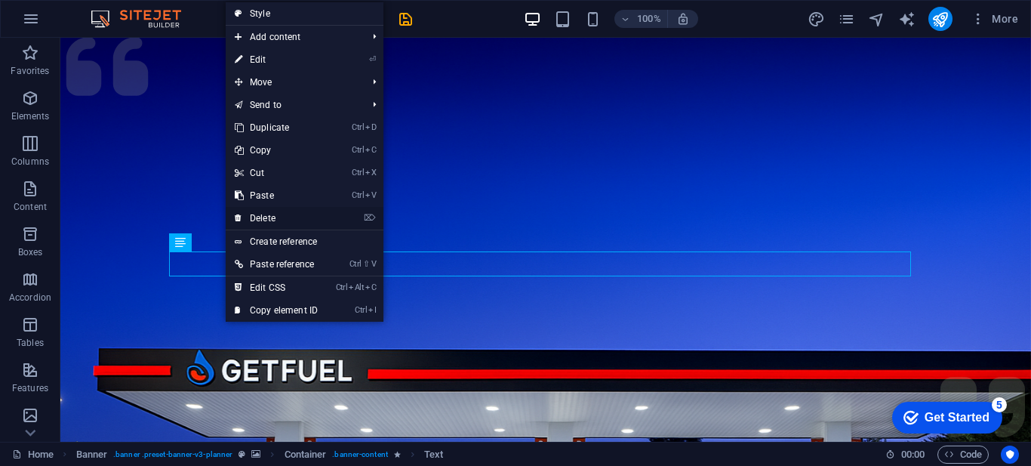
click at [271, 214] on link "⌦ Delete" at bounding box center [276, 218] width 101 height 23
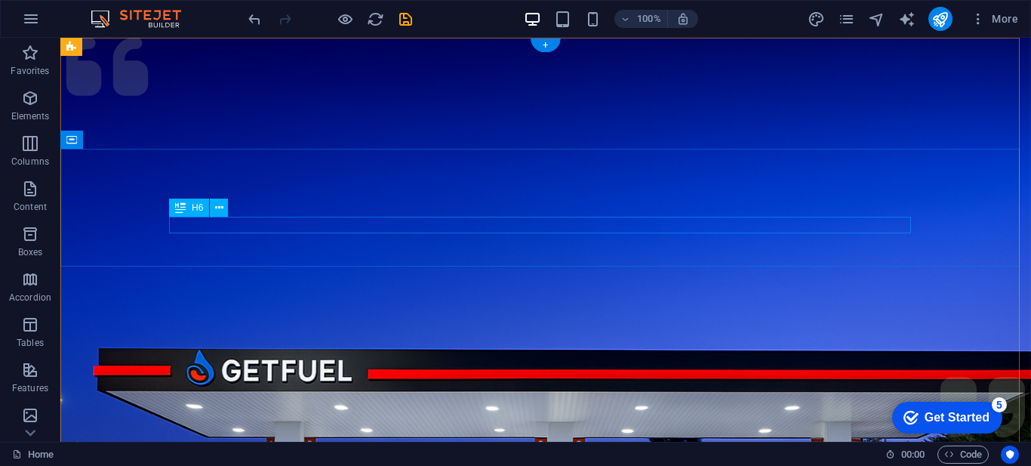
drag, startPoint x: 711, startPoint y: 223, endPoint x: 667, endPoint y: 219, distance: 44.7
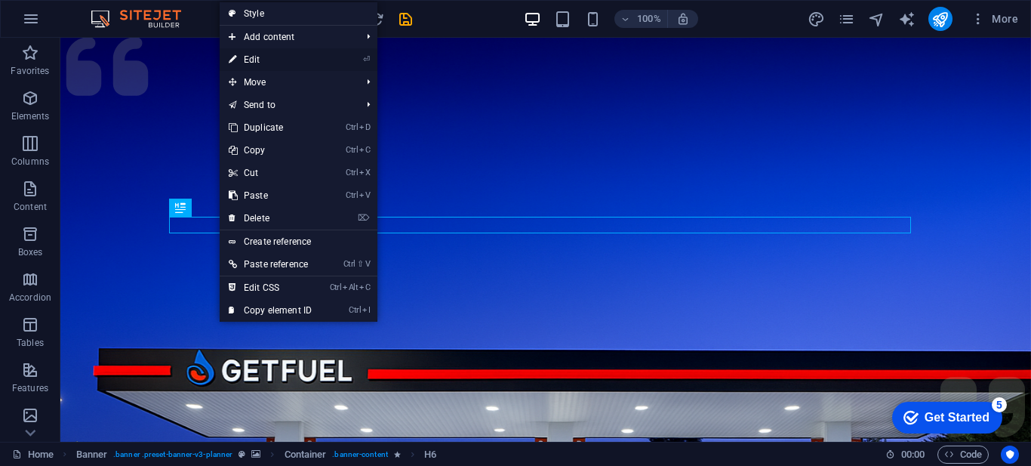
click at [264, 62] on link "⏎ Edit" at bounding box center [270, 59] width 101 height 23
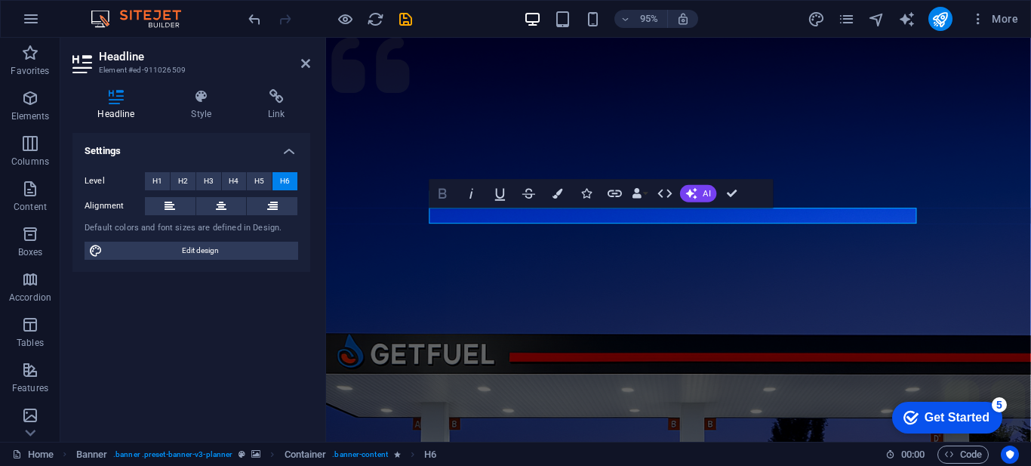
click at [445, 192] on icon "button" at bounding box center [443, 194] width 8 height 10
click at [555, 194] on icon "button" at bounding box center [557, 194] width 10 height 10
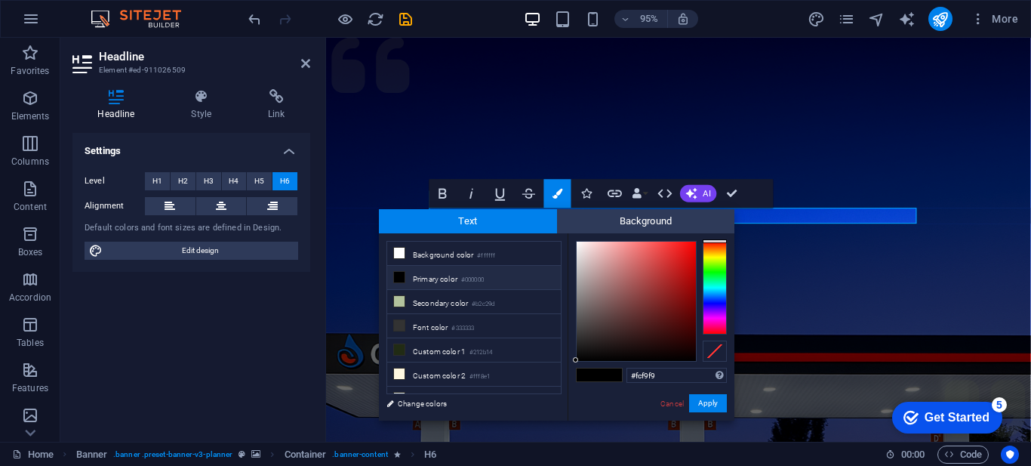
click at [577, 242] on div at bounding box center [635, 300] width 119 height 119
click at [577, 242] on div at bounding box center [576, 241] width 5 height 5
type input "#f7f1f1"
click at [579, 244] on div at bounding box center [635, 300] width 119 height 119
click at [579, 244] on div at bounding box center [578, 243] width 5 height 5
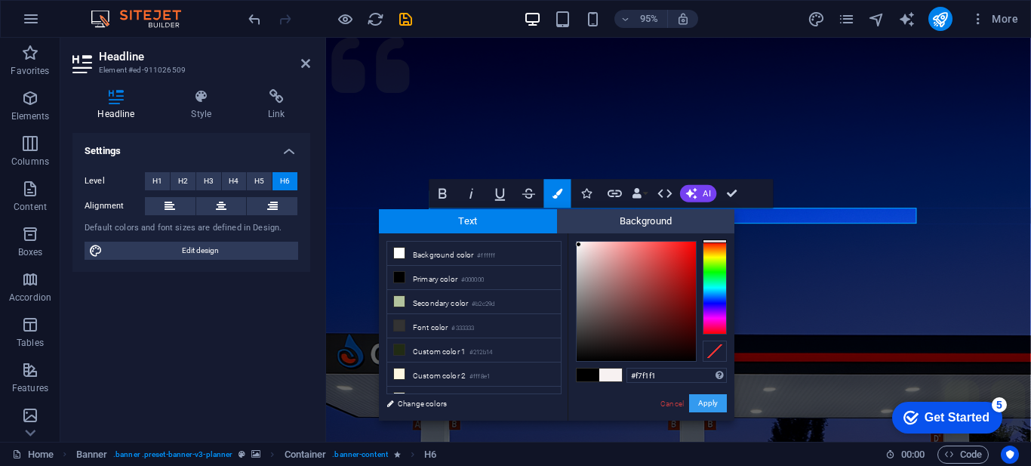
click at [708, 404] on button "Apply" at bounding box center [708, 403] width 38 height 18
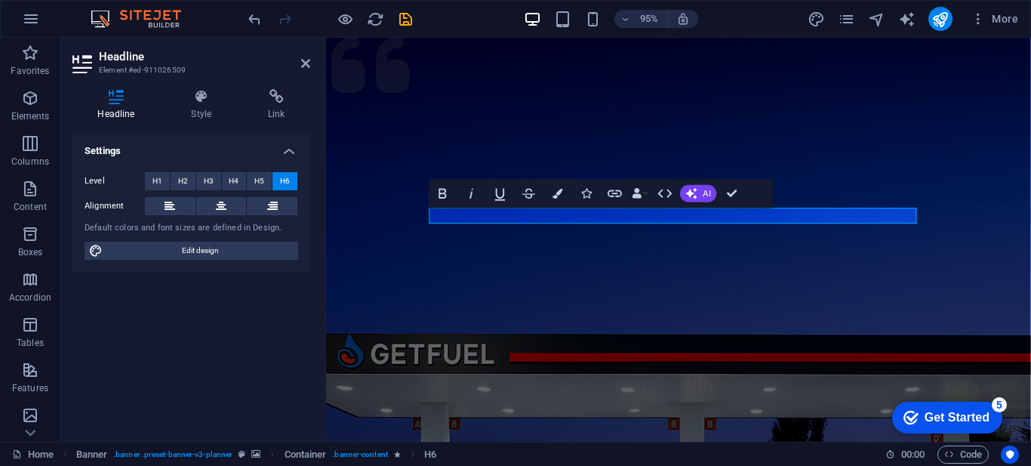
click at [832, 286] on figure at bounding box center [697, 377] width 742 height 679
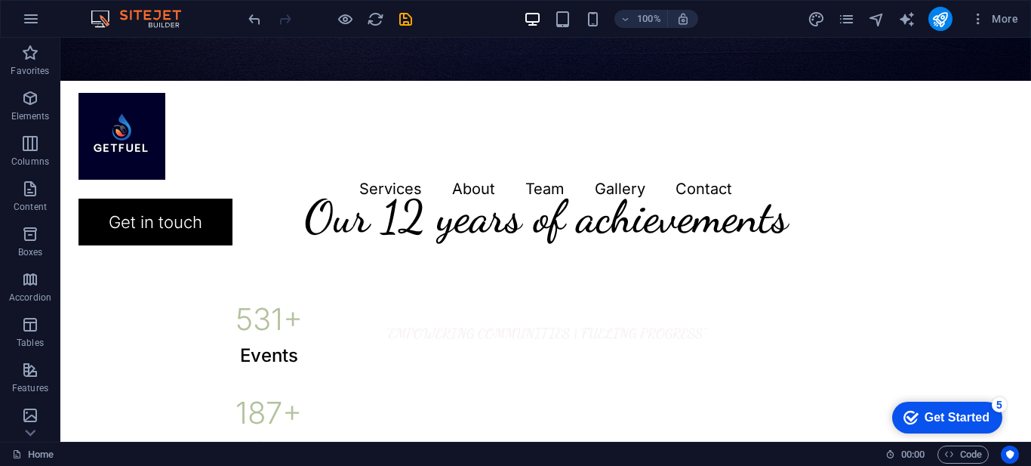
scroll to position [661, 0]
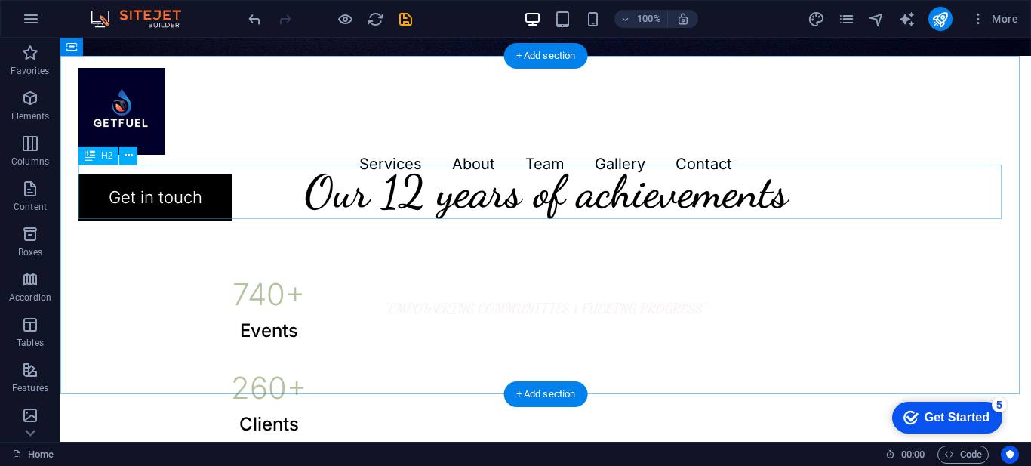
click at [146, 167] on div "Our 12 years of achievements" at bounding box center [545, 191] width 934 height 54
click at [792, 198] on div "Our 12 years of achievements" at bounding box center [545, 191] width 934 height 54
click at [791, 195] on div "Our 12 years of achievements" at bounding box center [545, 191] width 934 height 54
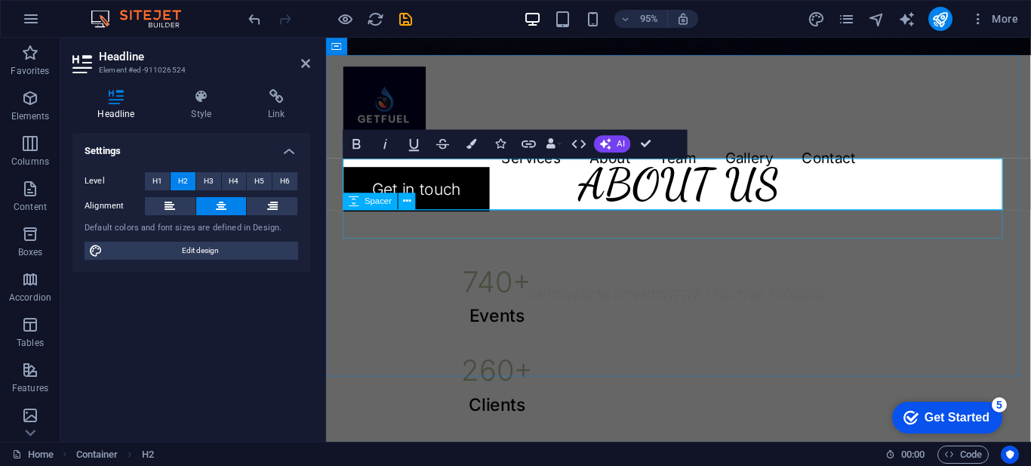
click at [594, 241] on div at bounding box center [696, 234] width 705 height 30
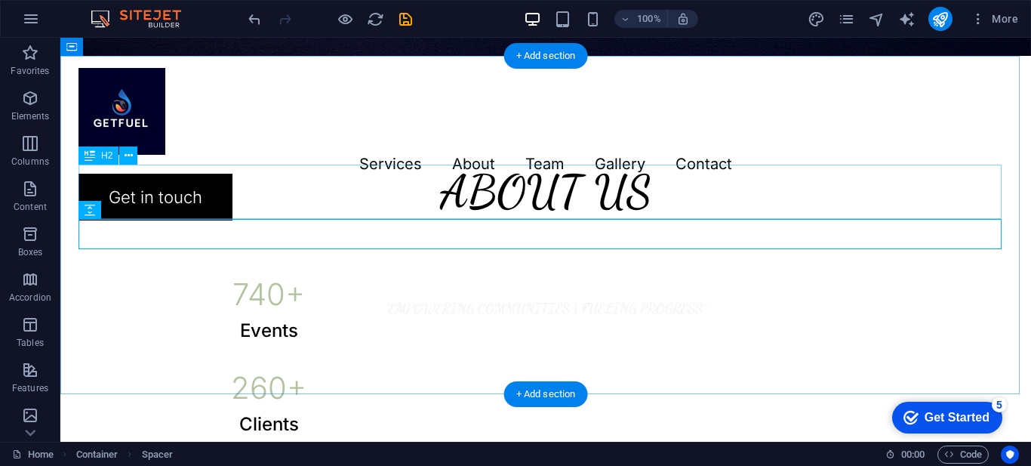
click at [576, 186] on div "ABOUT US" at bounding box center [545, 191] width 934 height 54
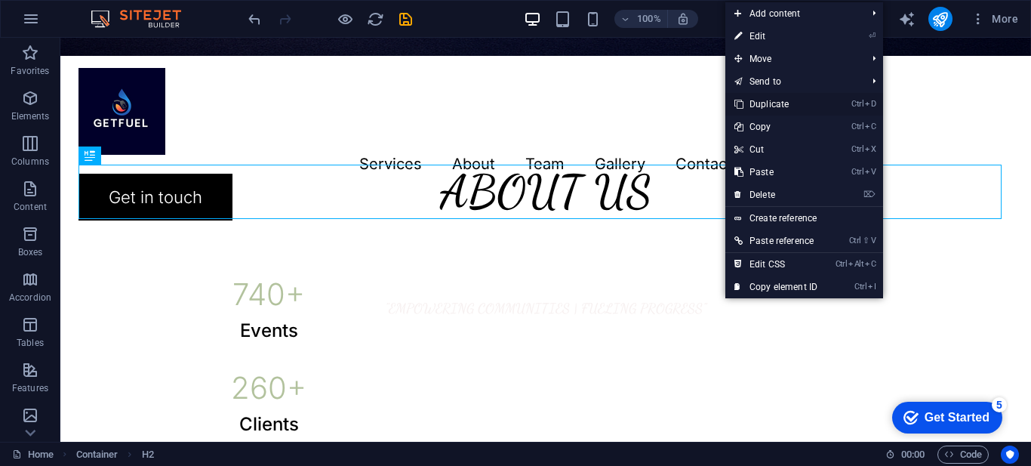
click at [765, 103] on link "Ctrl D Duplicate" at bounding box center [775, 104] width 101 height 23
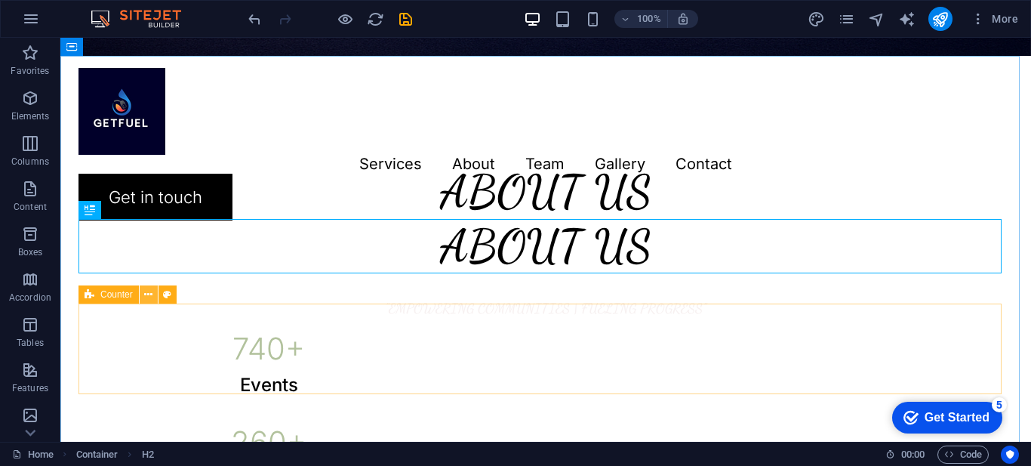
click at [148, 296] on icon at bounding box center [148, 295] width 8 height 16
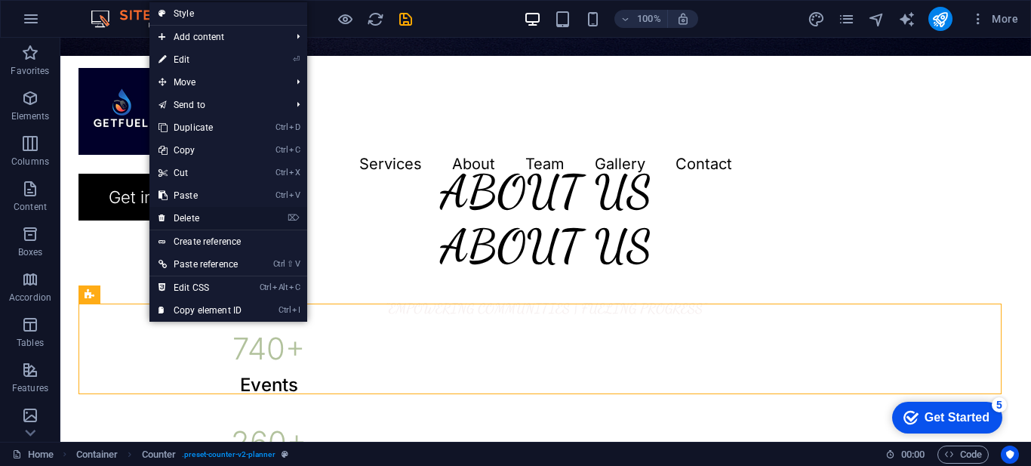
click at [195, 213] on link "⌦ Delete" at bounding box center [199, 218] width 101 height 23
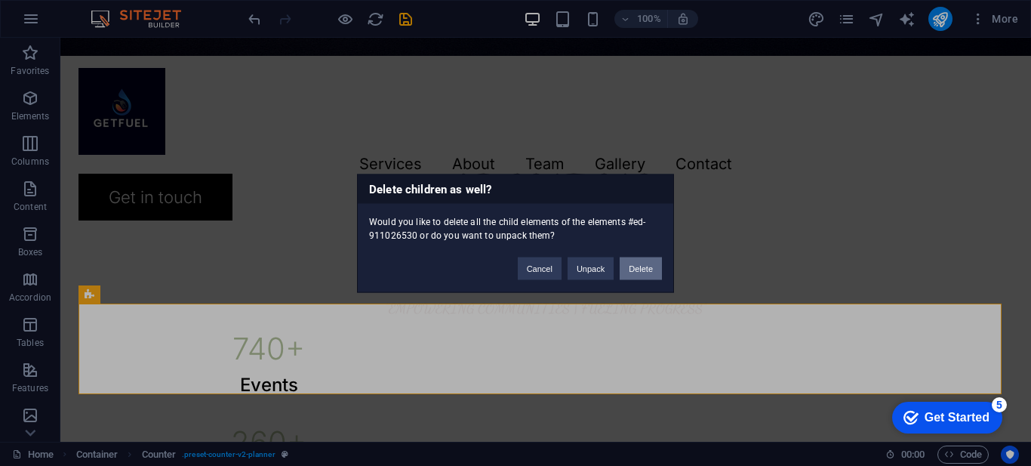
click at [631, 269] on button "Delete" at bounding box center [640, 268] width 42 height 23
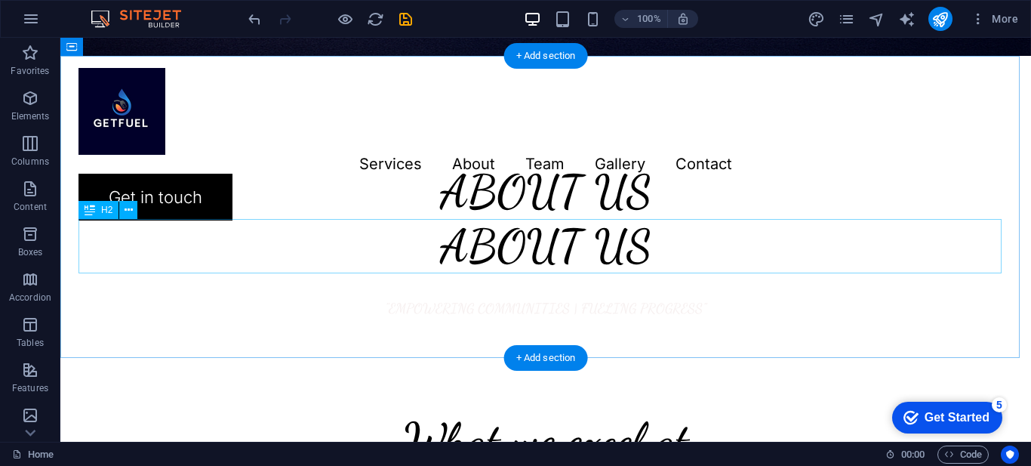
click at [660, 241] on div "ABOUT US" at bounding box center [545, 246] width 934 height 54
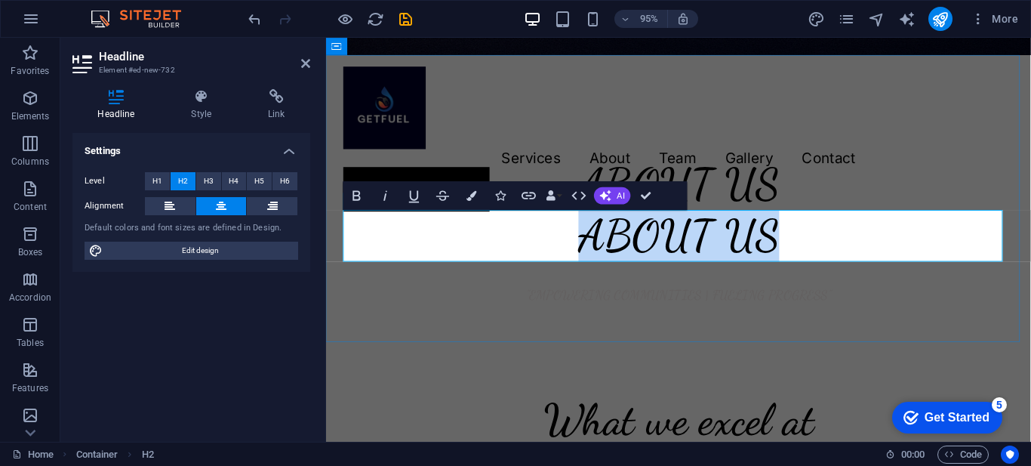
click at [803, 248] on h2 "ABOUT US" at bounding box center [696, 246] width 705 height 54
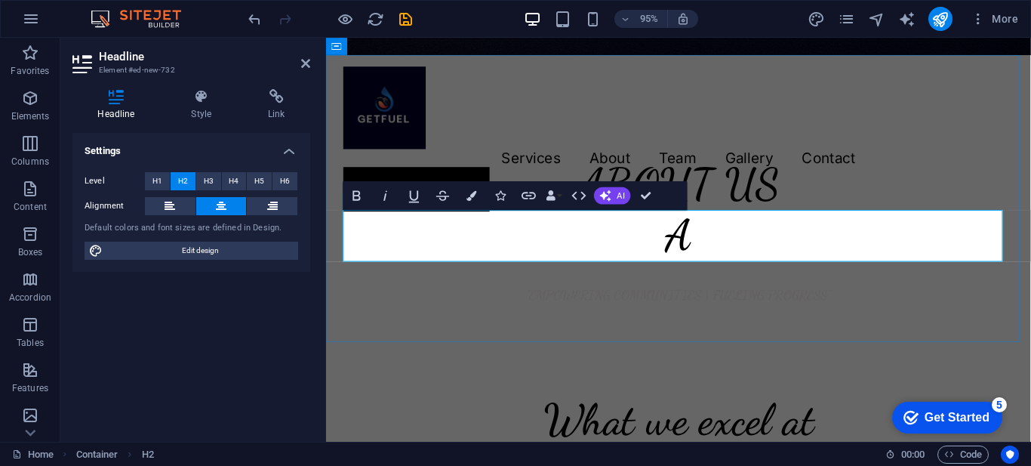
click at [722, 238] on h2 "A" at bounding box center [696, 246] width 705 height 54
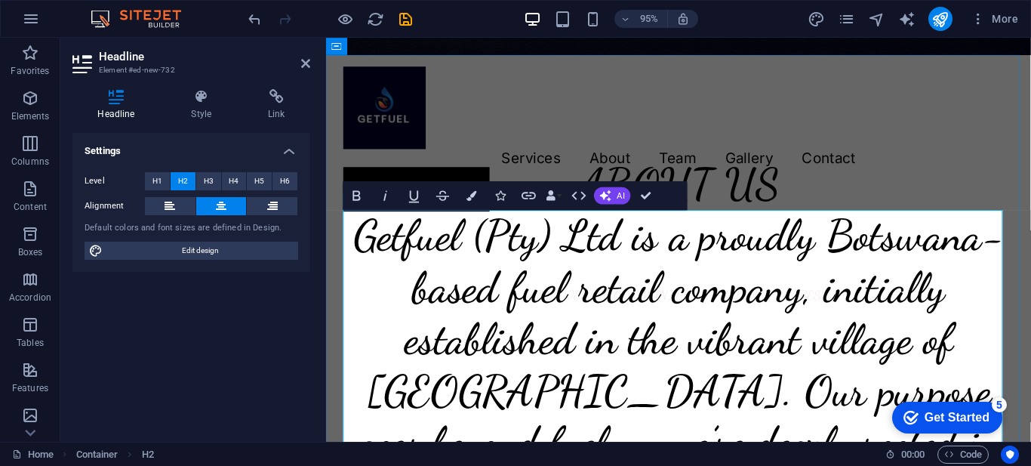
click at [557, 196] on button "Data Bindings" at bounding box center [554, 195] width 20 height 29
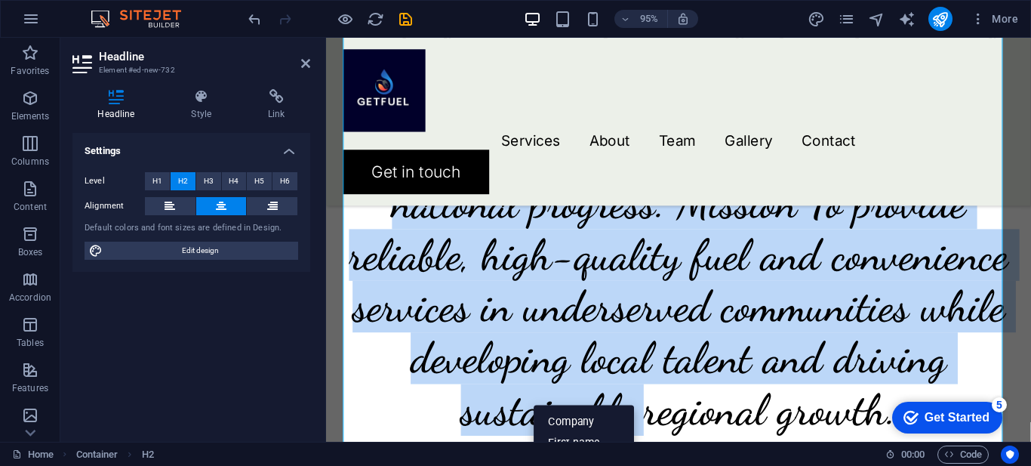
scroll to position [1349, 0]
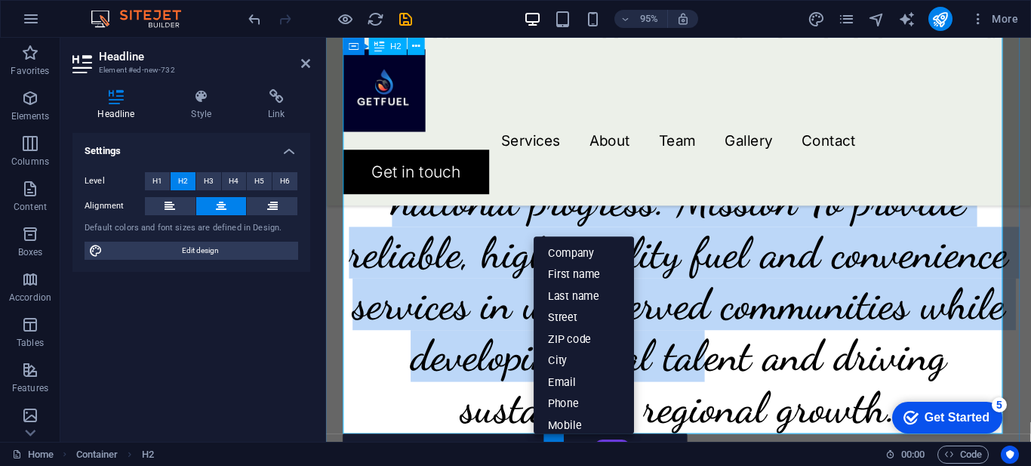
drag, startPoint x: 349, startPoint y: 254, endPoint x: 737, endPoint y: 371, distance: 405.3
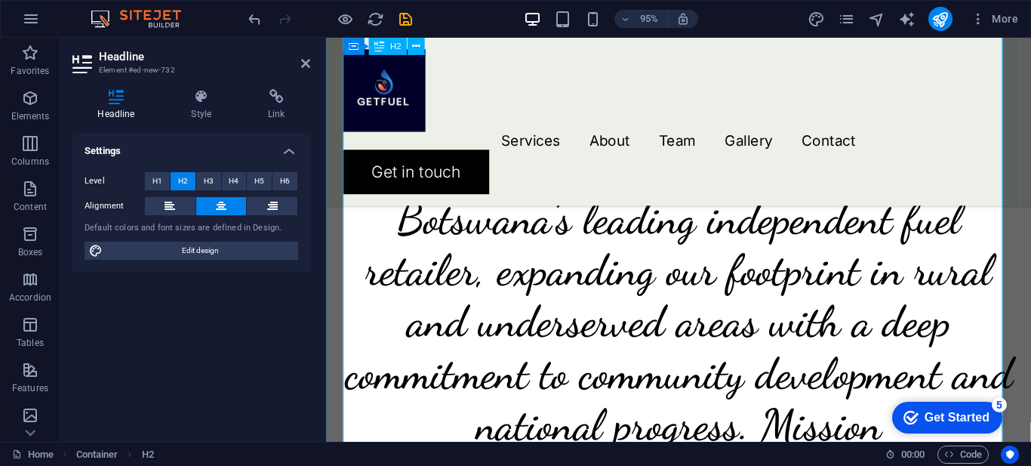
scroll to position [1059, 0]
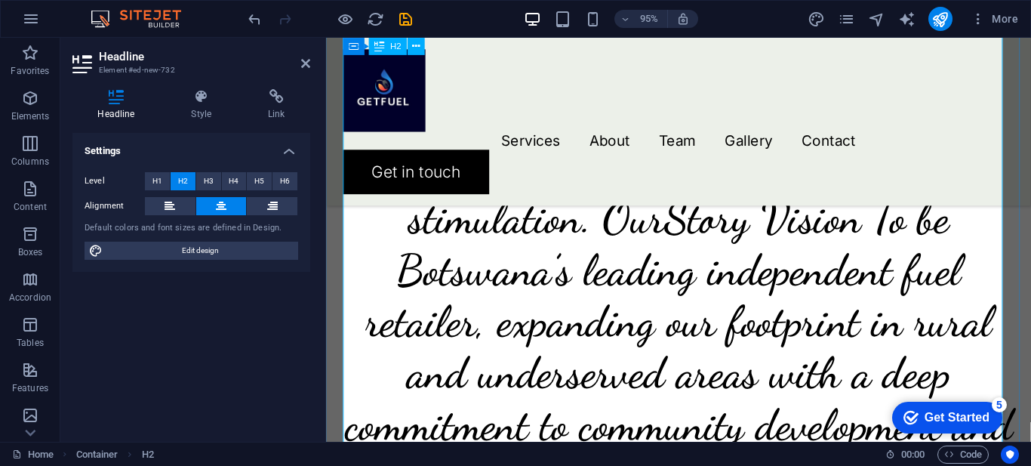
click at [514, 233] on h2 "Getfuel (Pty) Ltd is a proudly Botswana-based fuel retail company, initially es…" at bounding box center [696, 282] width 705 height 924
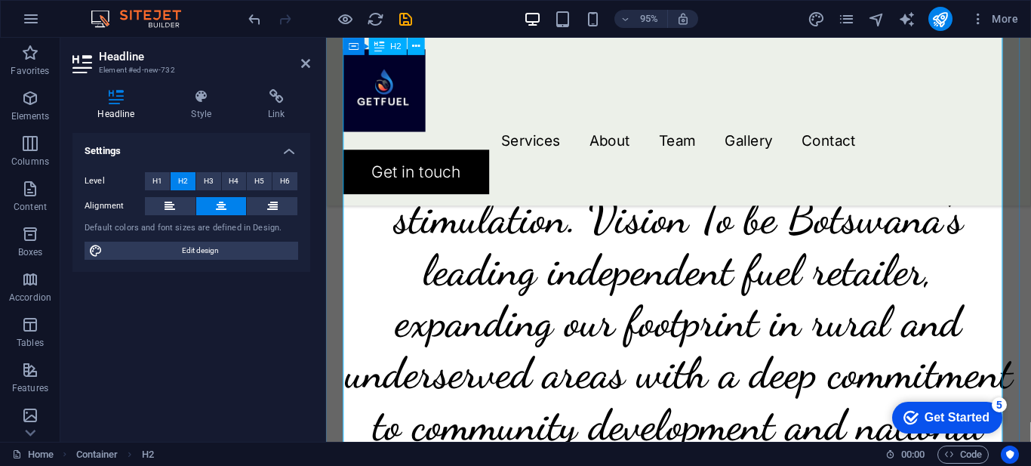
click at [546, 230] on h2 "Getfuel (Pty) Ltd is a proudly Botswana-based fuel retail company, initially es…" at bounding box center [696, 282] width 705 height 924
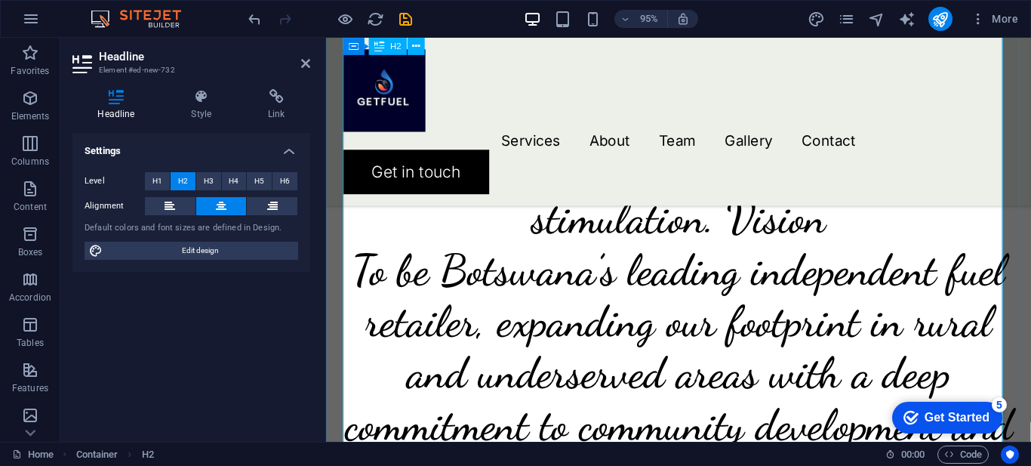
click at [742, 230] on h2 "Getfuel (Pty) Ltd is a proudly Botswana-based fuel retail company, initially es…" at bounding box center [696, 282] width 705 height 924
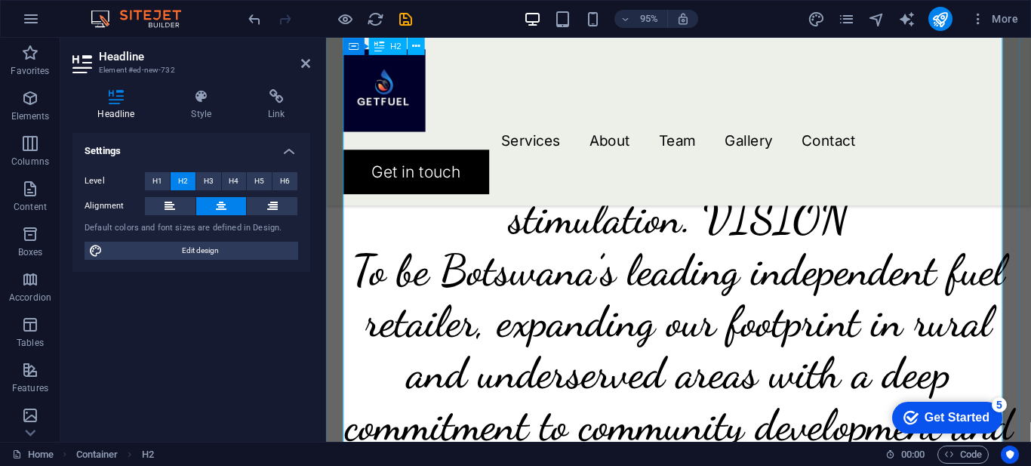
click at [1026, 183] on h2 "Getfuel (Pty) Ltd is a proudly Botswana-based fuel retail company, initially es…" at bounding box center [696, 282] width 705 height 924
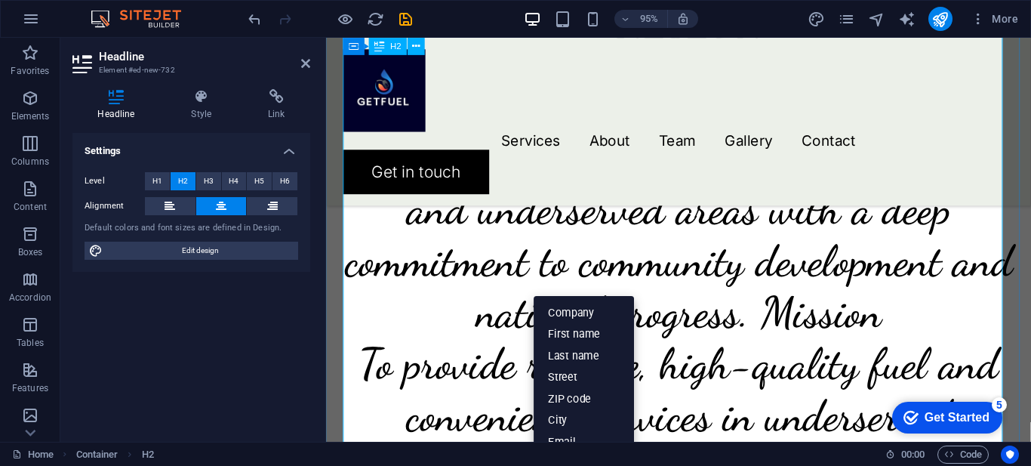
scroll to position [1395, 0]
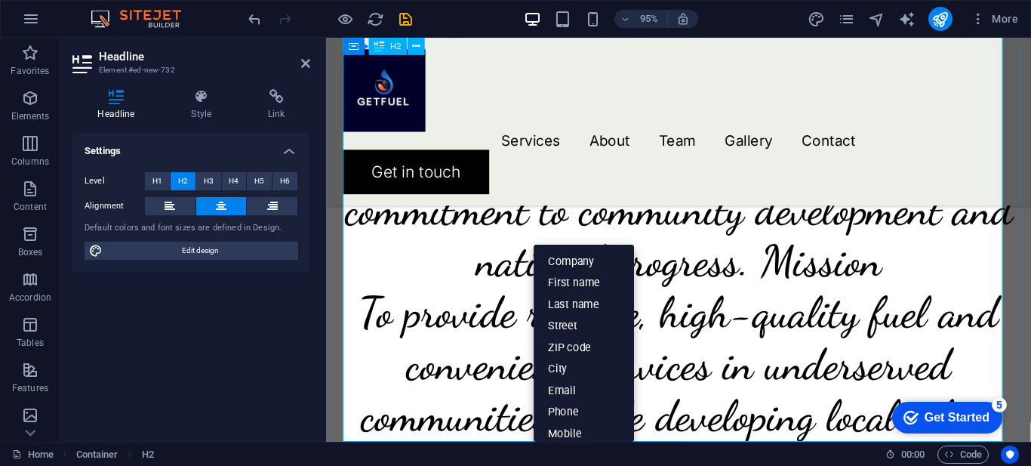
click at [817, 293] on h2 "Getfuel (Pty) Ltd is a proudly Botswana-based fuel retail company, initially es…" at bounding box center [696, 1] width 705 height 1032
click at [819, 299] on h2 "Getfuel (Pty) Ltd is a proudly Botswana-based fuel retail company, initially es…" at bounding box center [696, 1] width 705 height 1032
click at [804, 216] on h2 "Getfuel (Pty) Ltd is a proudly Botswana-based fuel retail company, initially es…" at bounding box center [696, 1] width 705 height 1032
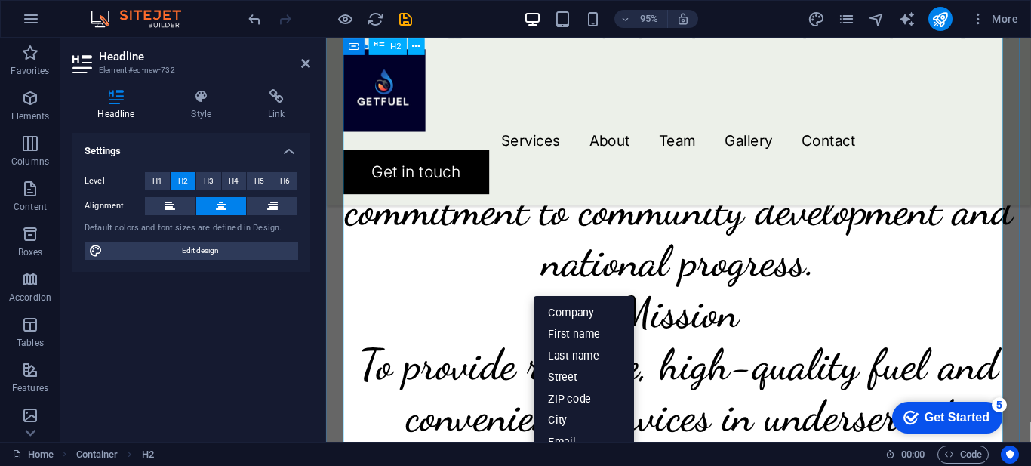
drag, startPoint x: 780, startPoint y: 289, endPoint x: 623, endPoint y: 268, distance: 158.4
click at [623, 268] on h2 "Getfuel (Pty) Ltd is a proudly Botswana-based fuel retail company, initially es…" at bounding box center [696, 28] width 705 height 1086
click at [751, 278] on h2 "Getfuel (Pty) Ltd is a proudly Botswana-based fuel retail company, initially es…" at bounding box center [696, 28] width 705 height 1086
click at [595, 271] on h2 "Getfuel (Pty) Ltd is a proudly Botswana-based fuel retail company, initially es…" at bounding box center [696, 28] width 705 height 1086
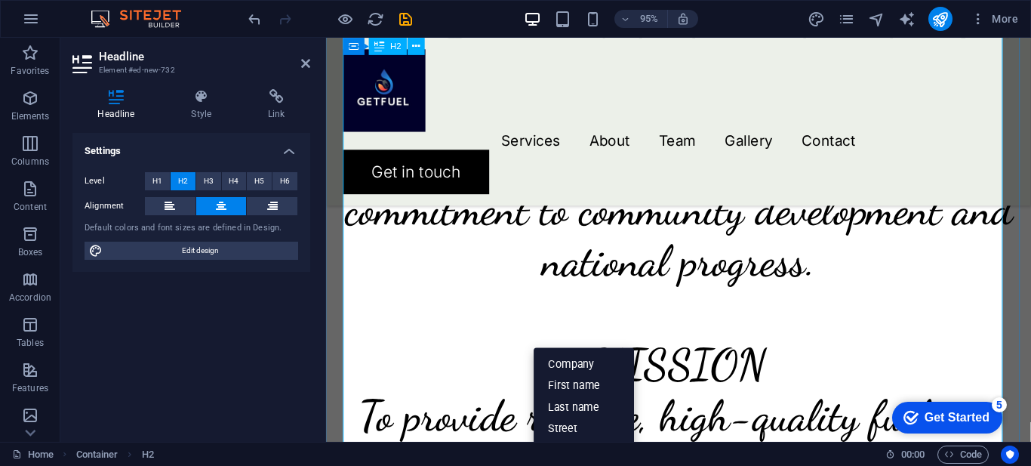
click at [904, 317] on h2 "Getfuel (Pty) Ltd is a proudly Botswana-based fuel retail company, initially es…" at bounding box center [696, 55] width 705 height 1141
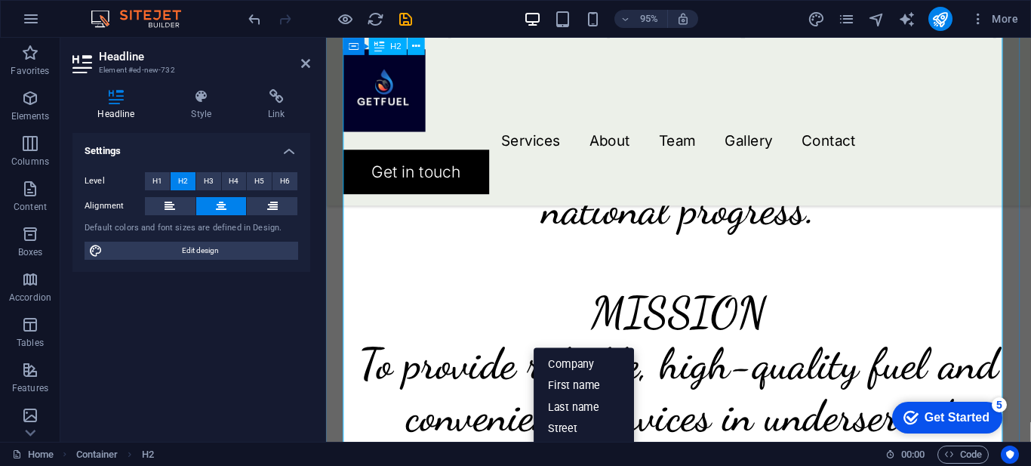
scroll to position [1504, 0]
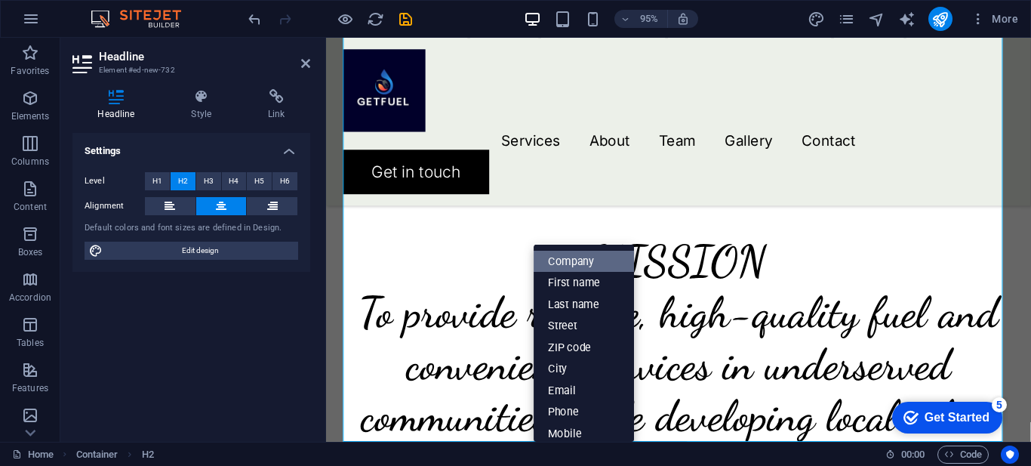
click at [596, 260] on link "Company" at bounding box center [584, 261] width 100 height 22
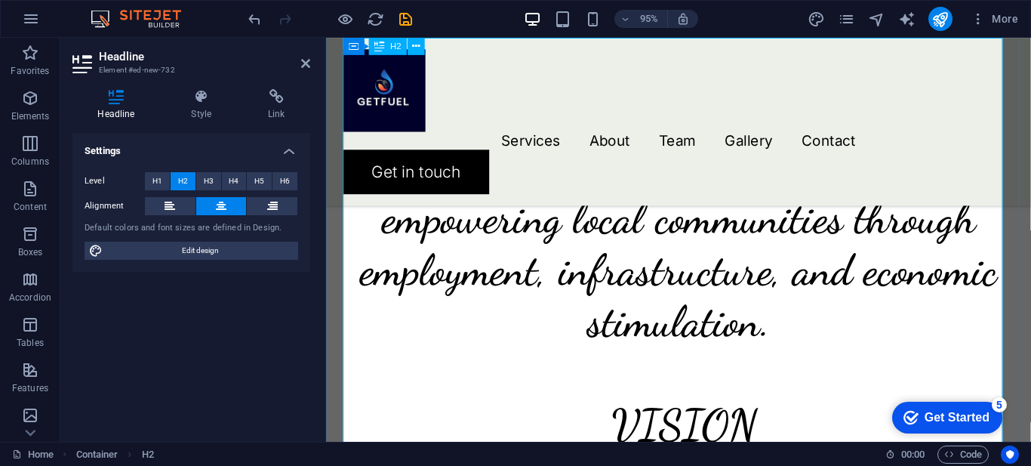
scroll to position [842, 0]
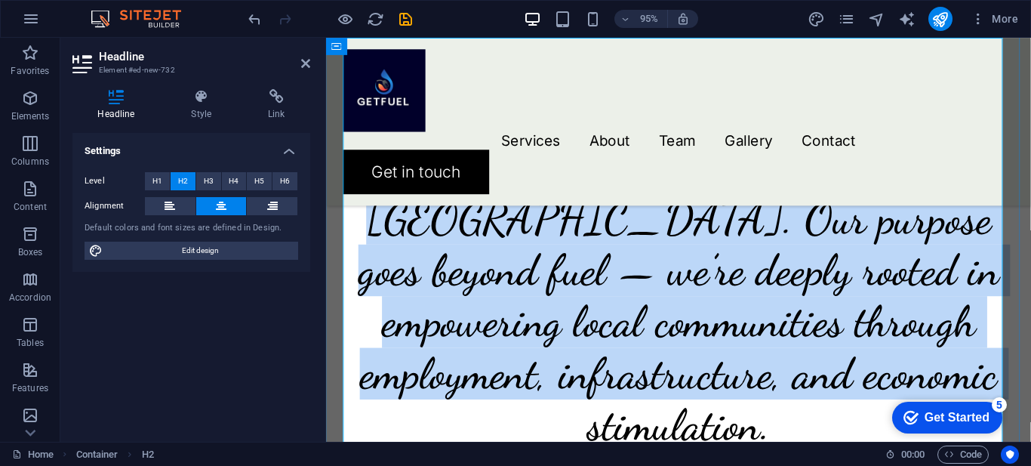
drag, startPoint x: 405, startPoint y: 179, endPoint x: 1031, endPoint y: 417, distance: 670.1
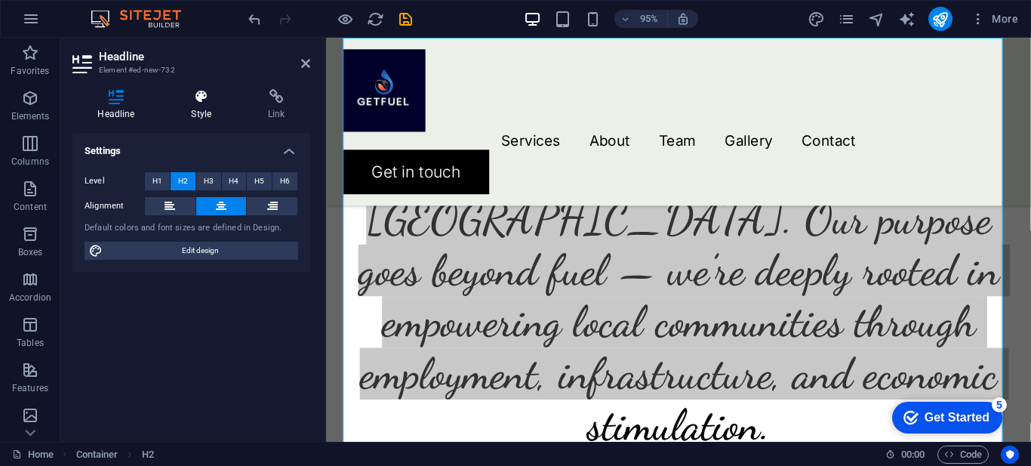
drag, startPoint x: 259, startPoint y: 131, endPoint x: 198, endPoint y: 99, distance: 68.2
click at [198, 99] on icon at bounding box center [201, 96] width 71 height 15
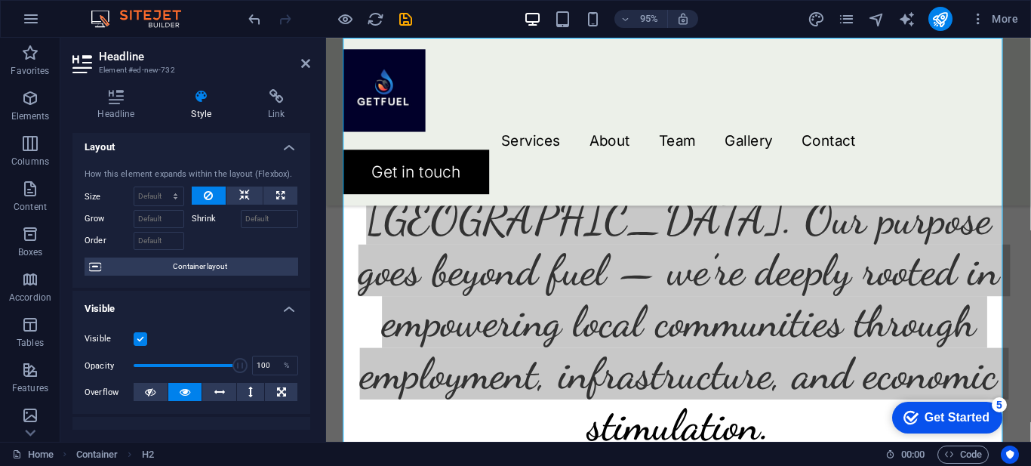
scroll to position [0, 0]
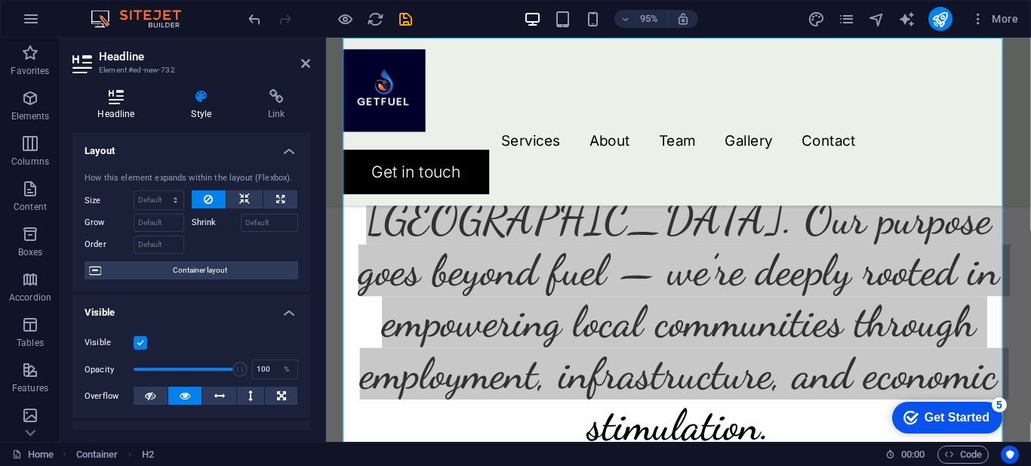
click at [128, 112] on h4 "Headline" at bounding box center [119, 105] width 94 height 32
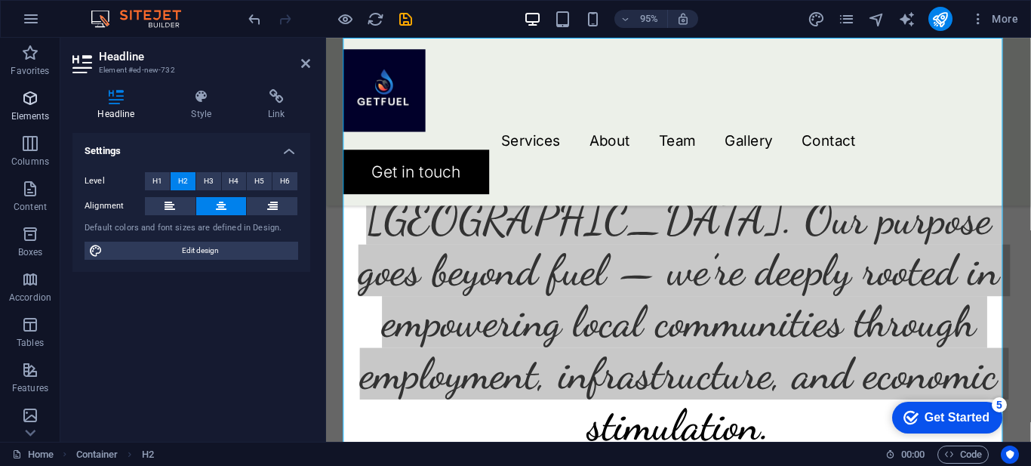
click at [35, 111] on p "Elements" at bounding box center [30, 116] width 38 height 12
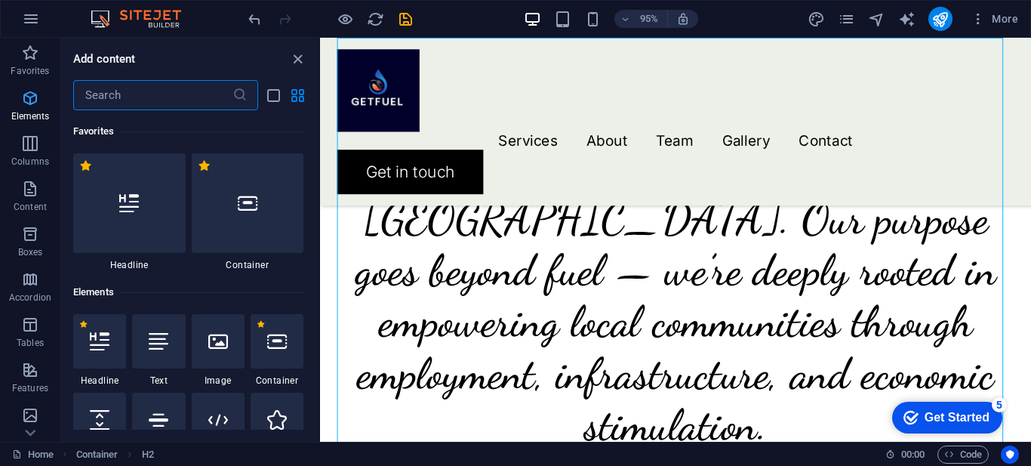
scroll to position [161, 0]
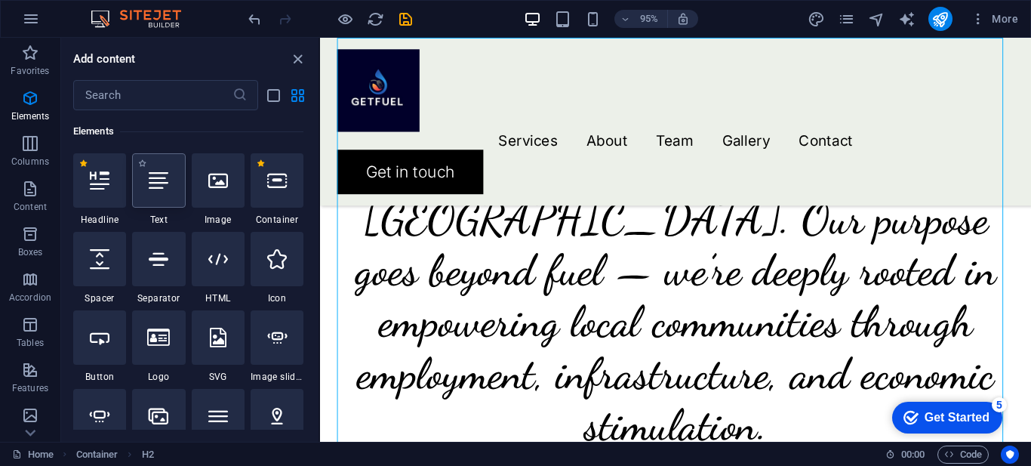
click at [153, 182] on icon at bounding box center [159, 181] width 20 height 20
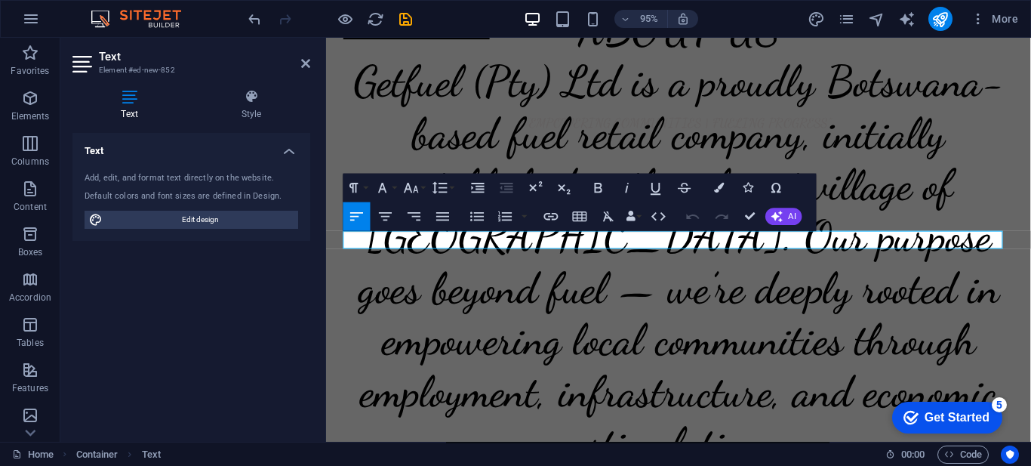
scroll to position [585, 0]
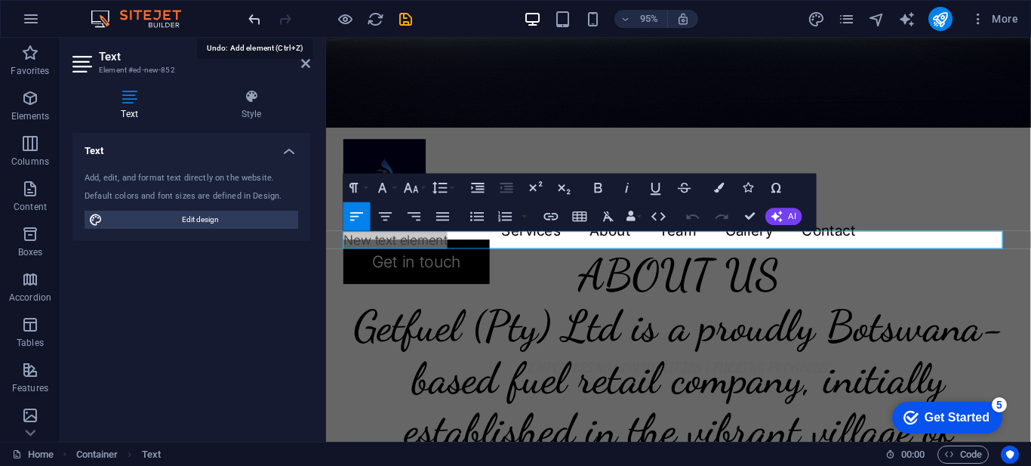
click at [0, 0] on icon "undo" at bounding box center [0, 0] width 0 height 0
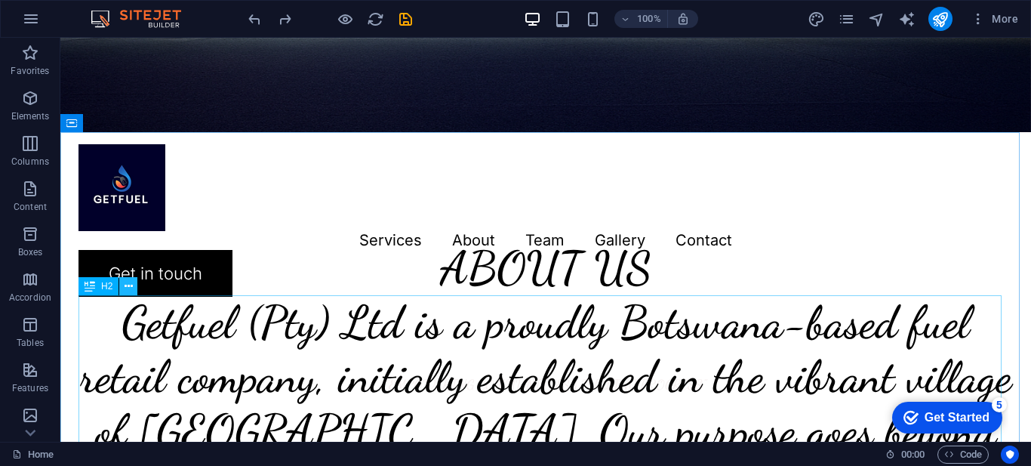
click at [133, 286] on button at bounding box center [128, 286] width 18 height 18
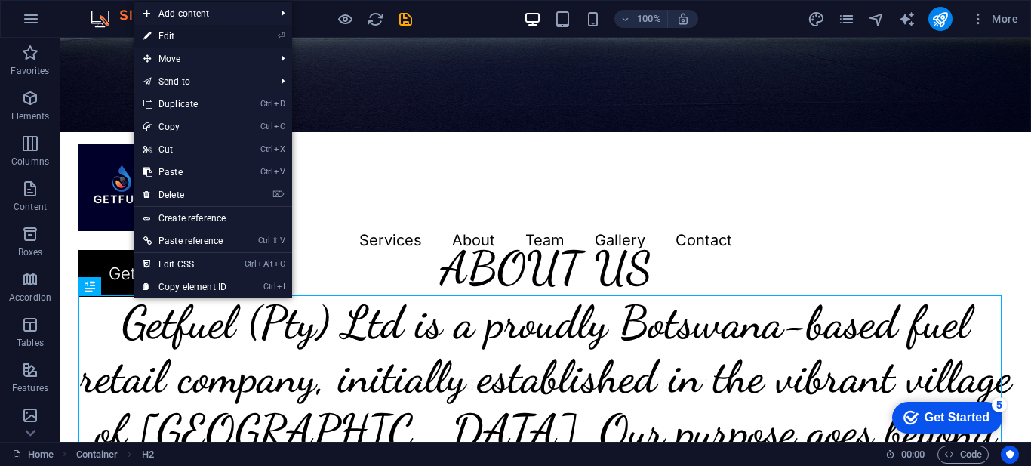
click at [173, 40] on link "⏎ Edit" at bounding box center [184, 36] width 101 height 23
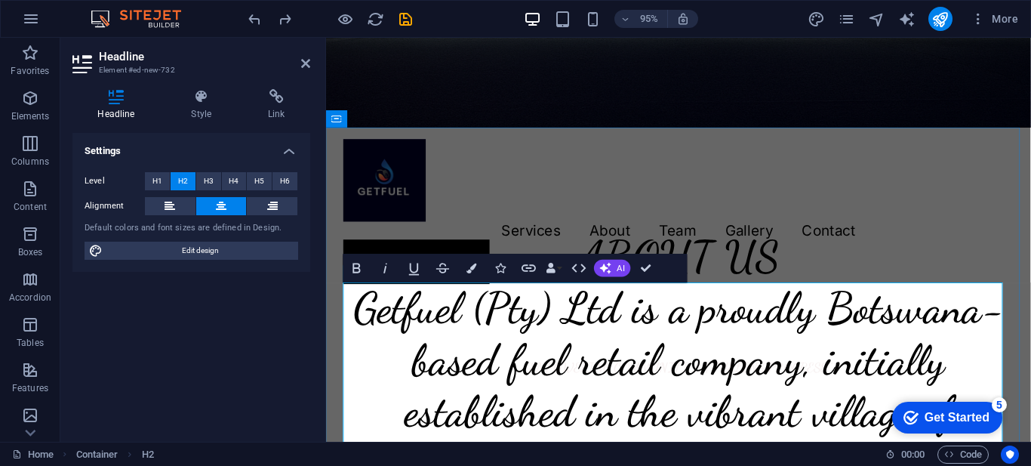
click at [853, 258] on div "ABOUT US" at bounding box center [696, 268] width 705 height 54
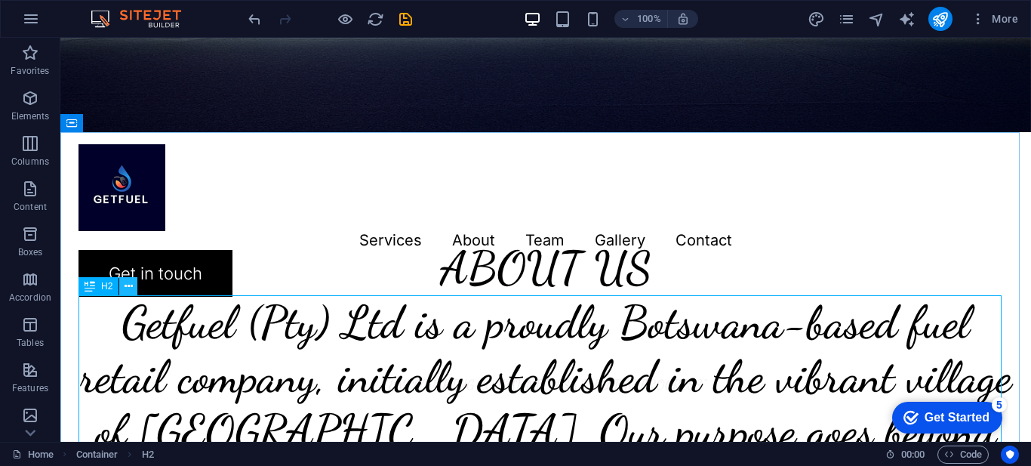
click at [125, 286] on icon at bounding box center [128, 286] width 8 height 16
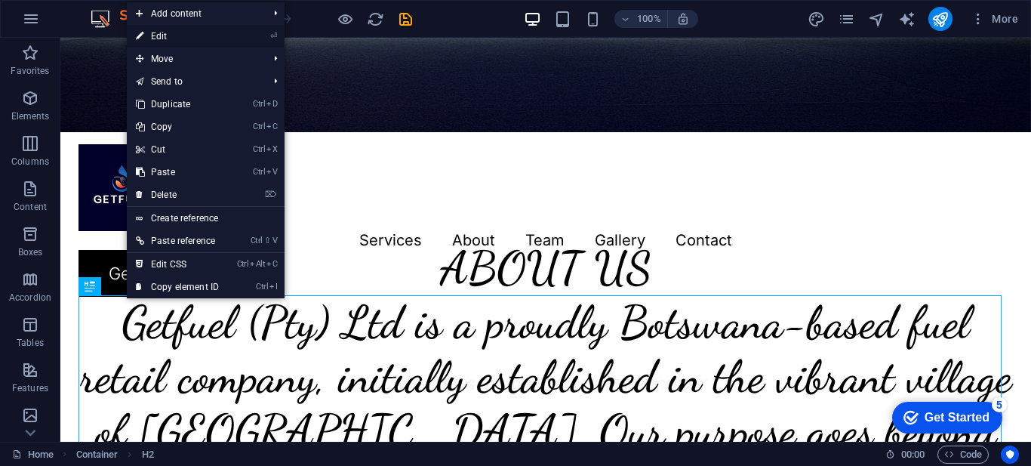
click at [164, 36] on link "⏎ Edit" at bounding box center [177, 36] width 101 height 23
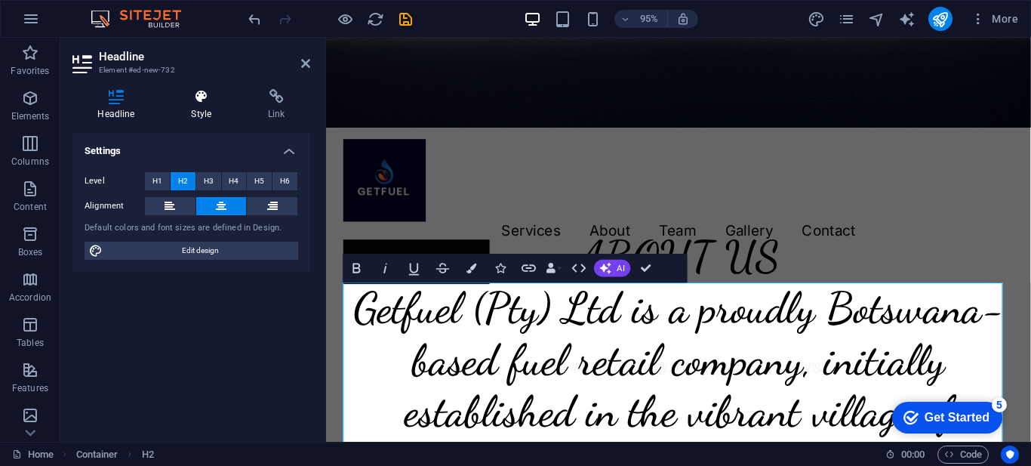
click at [208, 109] on h4 "Style" at bounding box center [204, 105] width 77 height 32
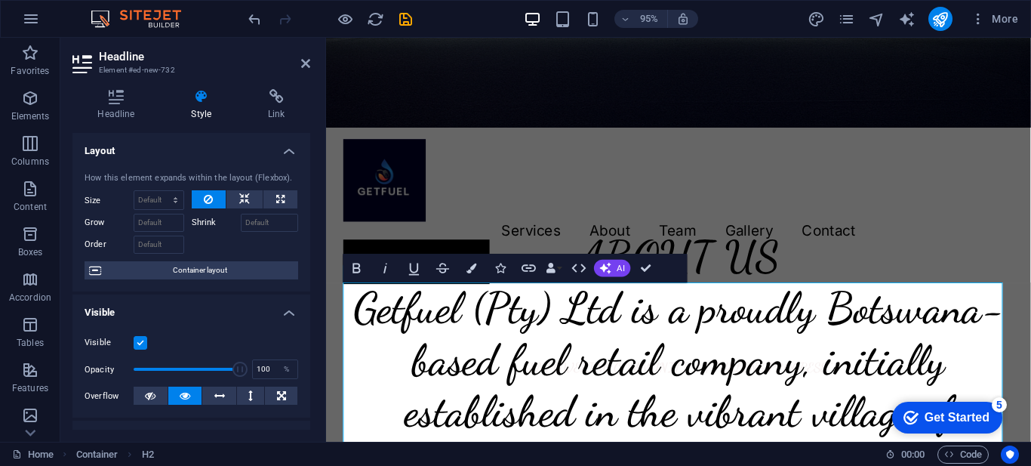
drag, startPoint x: 310, startPoint y: 175, endPoint x: 311, endPoint y: 213, distance: 37.7
click at [311, 213] on div "Headline Style Link Settings Level H1 H2 H3 H4 H5 H6 Alignment Default colors a…" at bounding box center [191, 259] width 262 height 364
click at [155, 245] on input "Order" at bounding box center [159, 244] width 51 height 18
click at [162, 248] on input "Order" at bounding box center [159, 244] width 51 height 18
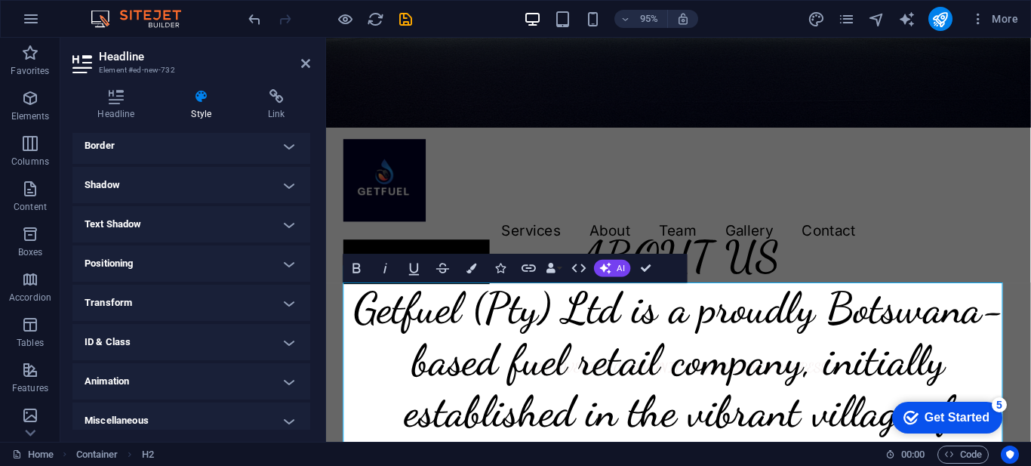
scroll to position [341, 0]
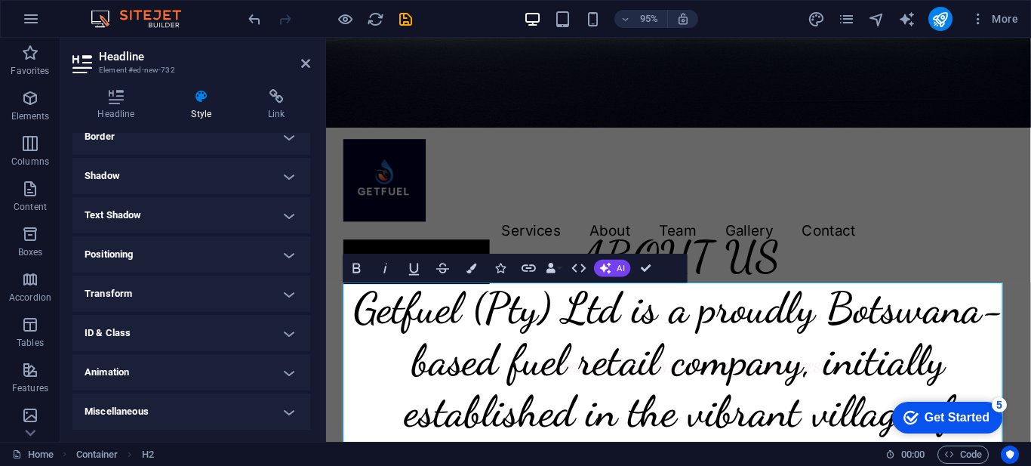
click at [271, 410] on h4 "Miscellaneous" at bounding box center [191, 411] width 238 height 36
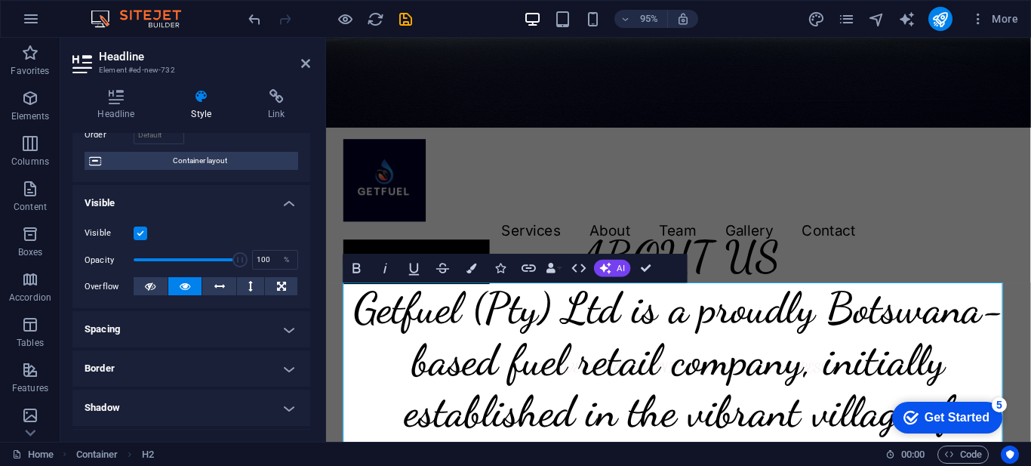
scroll to position [104, 0]
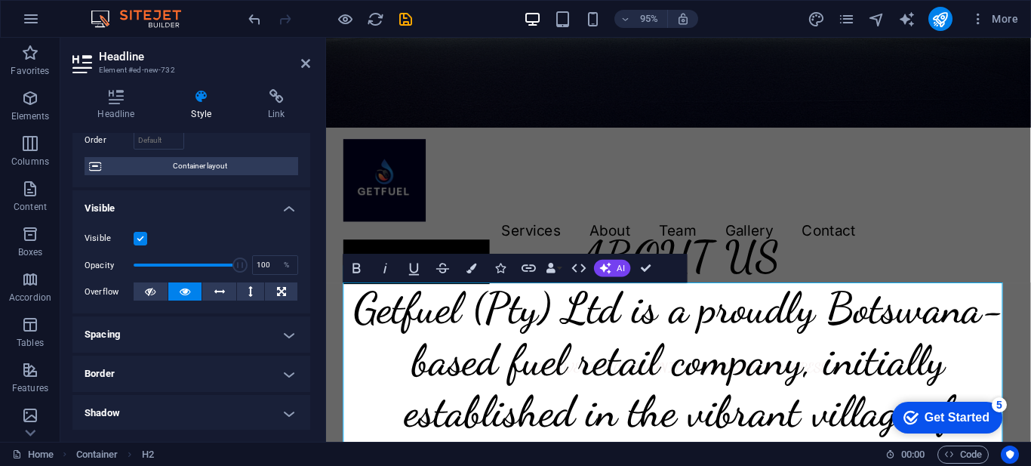
drag, startPoint x: 306, startPoint y: 210, endPoint x: 310, endPoint y: 164, distance: 45.4
click at [310, 164] on div "Headline Style Link Settings Level H1 H2 H3 H4 H5 H6 Alignment Default colors a…" at bounding box center [191, 259] width 262 height 364
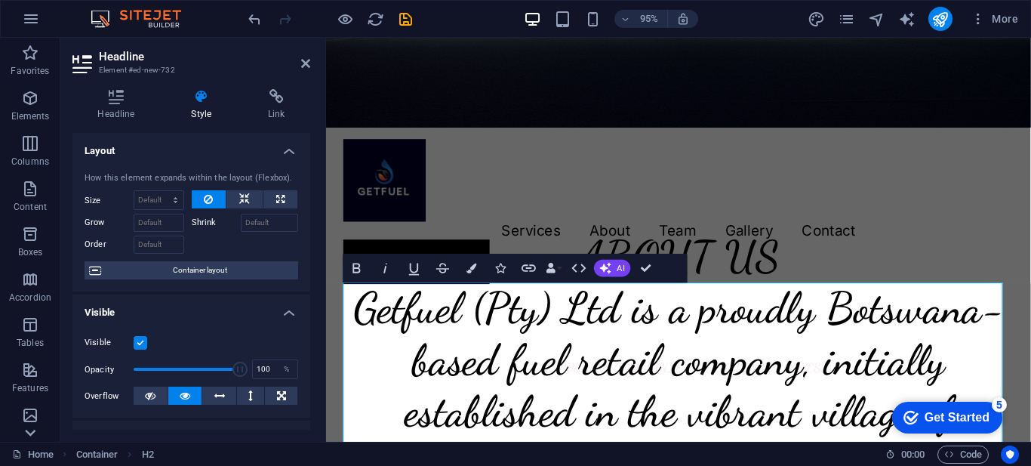
click at [29, 434] on icon at bounding box center [30, 432] width 11 height 7
click at [29, 434] on p "Collections" at bounding box center [30, 429] width 46 height 12
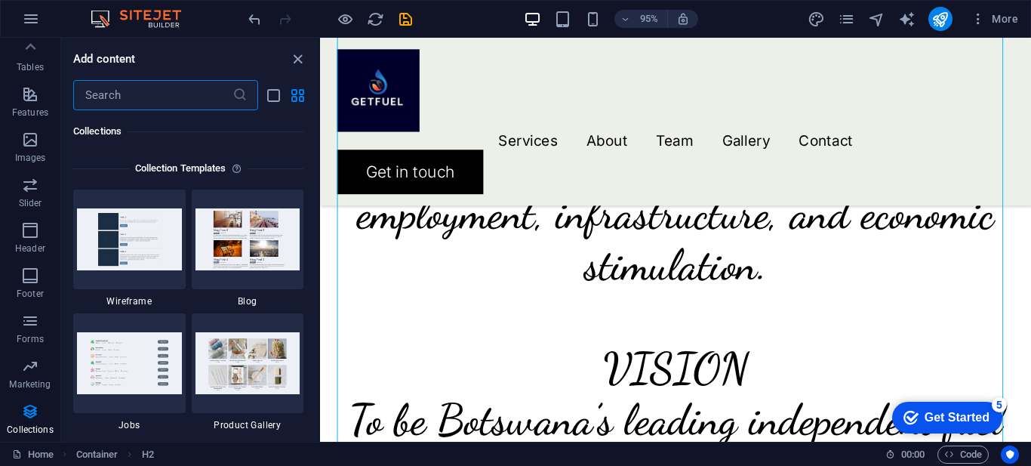
scroll to position [1052, 0]
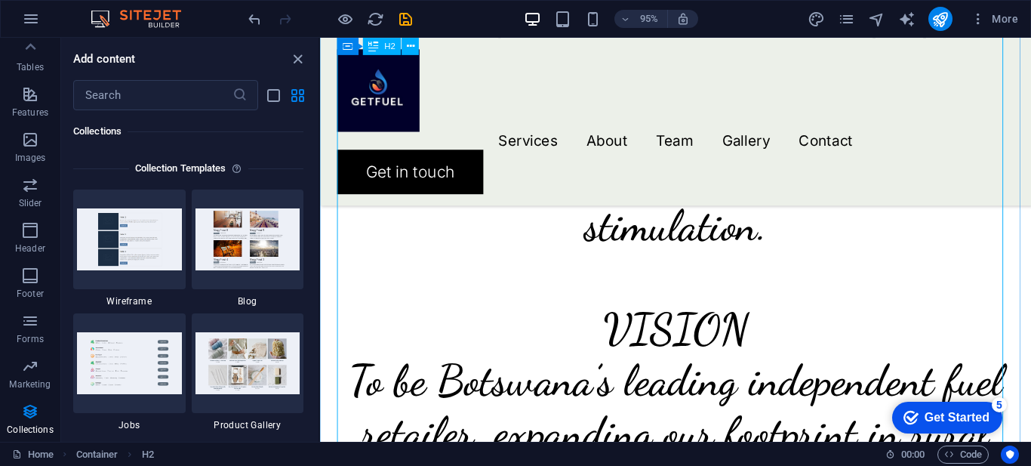
click at [364, 336] on div "Getfuel (Pty) Ltd is a proudly Botswana-based fuel retail company, initially es…" at bounding box center [694, 398] width 712 height 1141
click at [429, 340] on div "Getfuel (Pty) Ltd is a proudly Botswana-based fuel retail company, initially es…" at bounding box center [694, 398] width 712 height 1141
click at [555, 359] on div "Getfuel (Pty) Ltd is a proudly Botswana-based fuel retail company, initially es…" at bounding box center [694, 398] width 712 height 1141
click at [447, 350] on div "Getfuel (Pty) Ltd is a proudly Botswana-based fuel retail company, initially es…" at bounding box center [694, 398] width 712 height 1141
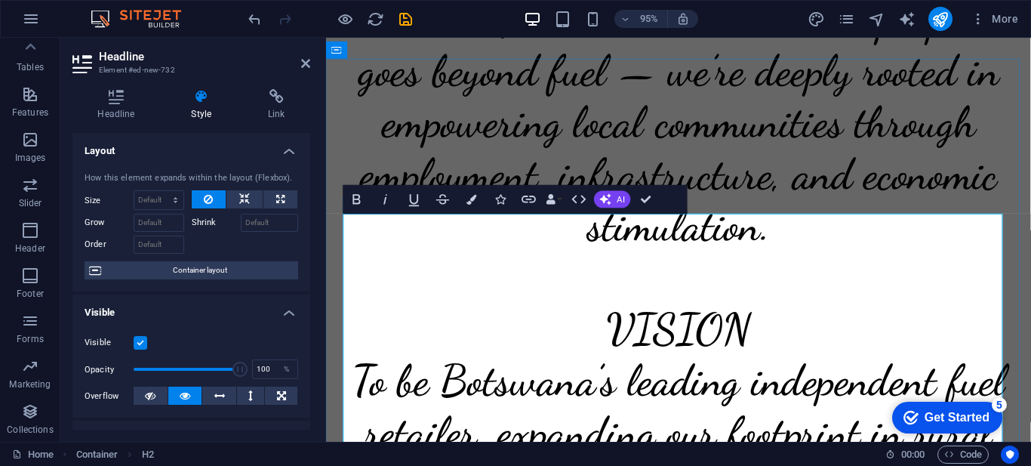
scroll to position [657, 0]
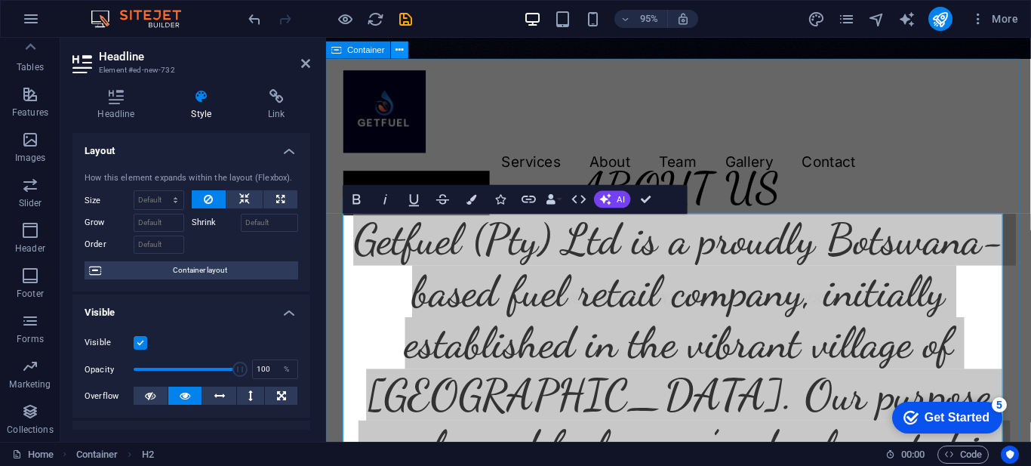
click at [398, 51] on icon at bounding box center [400, 49] width 8 height 15
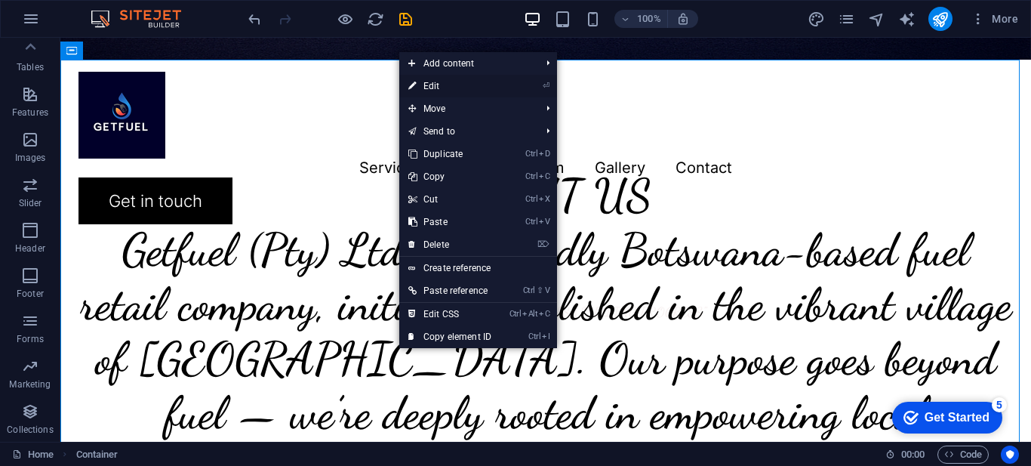
click at [436, 87] on link "⏎ Edit" at bounding box center [449, 86] width 101 height 23
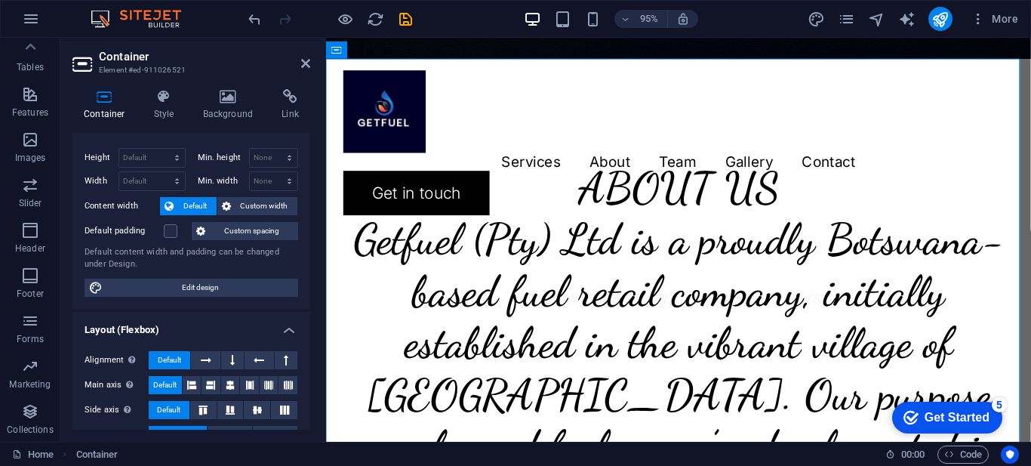
scroll to position [0, 0]
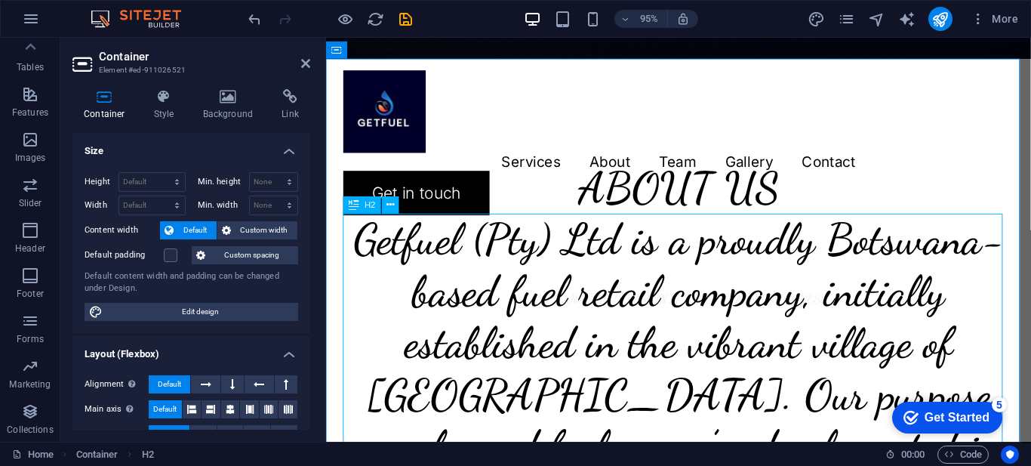
click at [352, 204] on icon at bounding box center [354, 204] width 10 height 17
click at [394, 204] on icon at bounding box center [391, 204] width 8 height 15
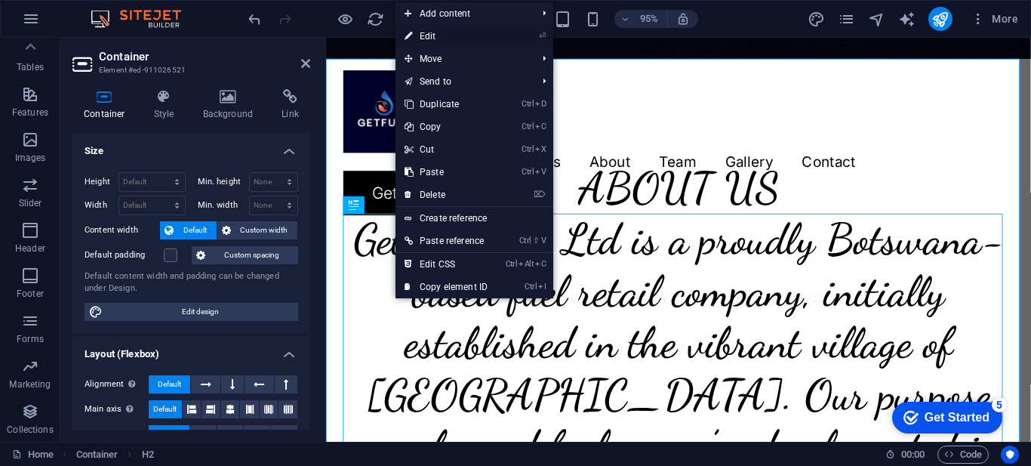
click at [438, 35] on link "⏎ Edit" at bounding box center [445, 36] width 101 height 23
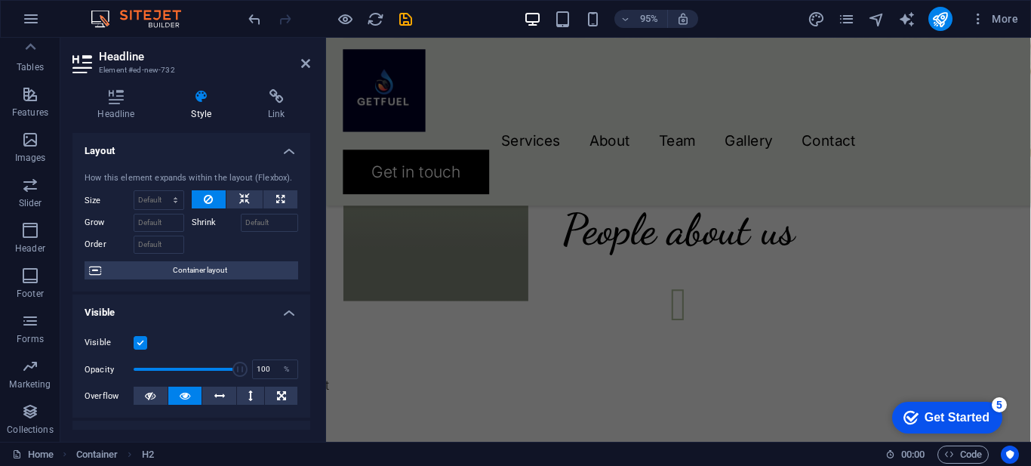
scroll to position [2744, 0]
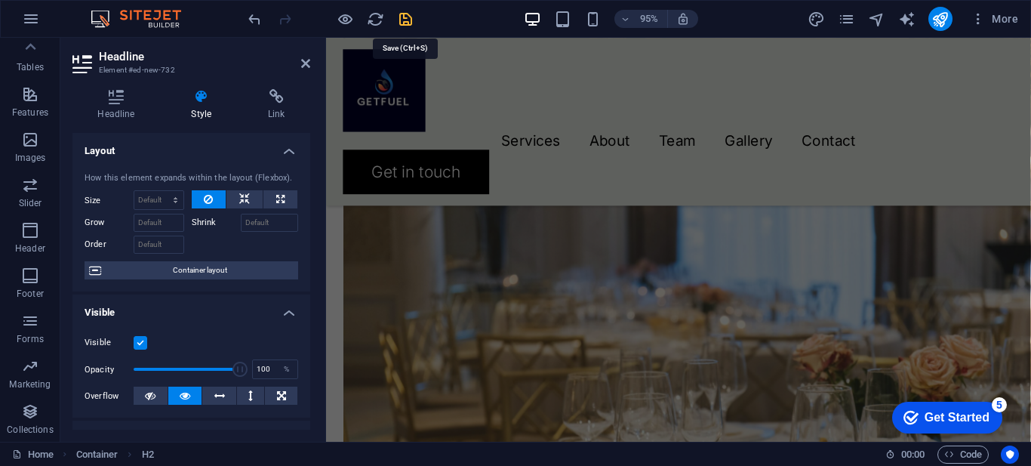
click at [406, 19] on icon "save" at bounding box center [405, 19] width 17 height 17
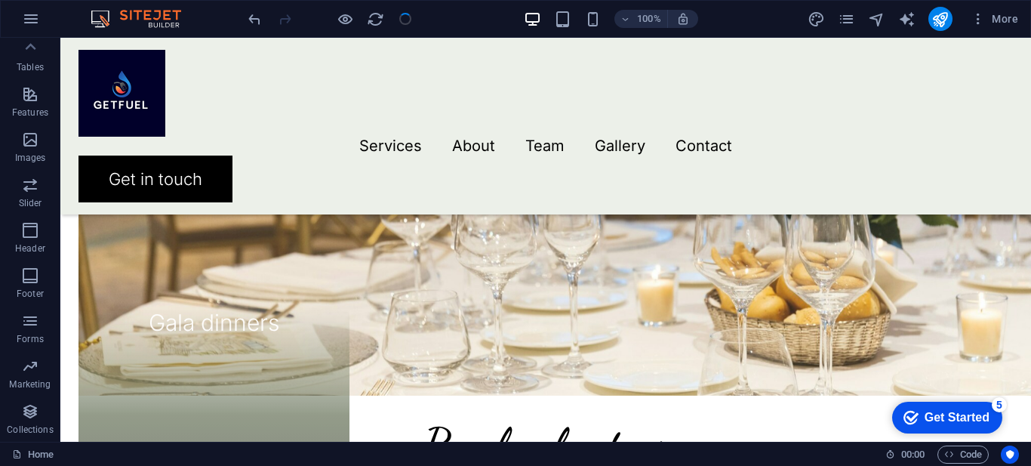
scroll to position [1075, 0]
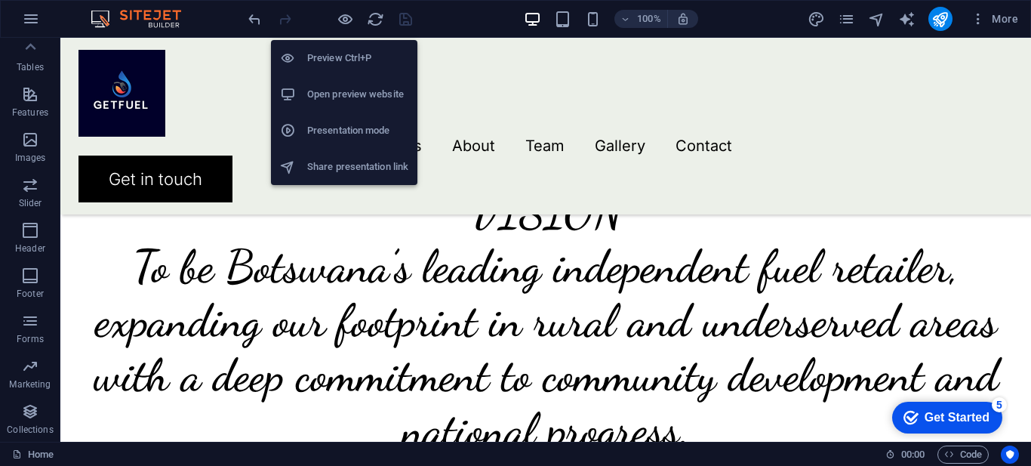
click at [341, 56] on h6 "Preview Ctrl+P" at bounding box center [357, 58] width 101 height 18
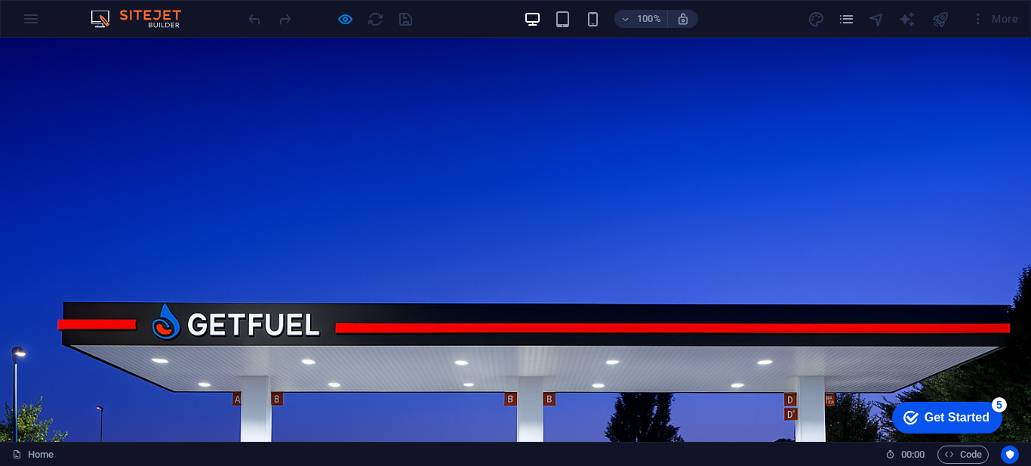
scroll to position [0, 0]
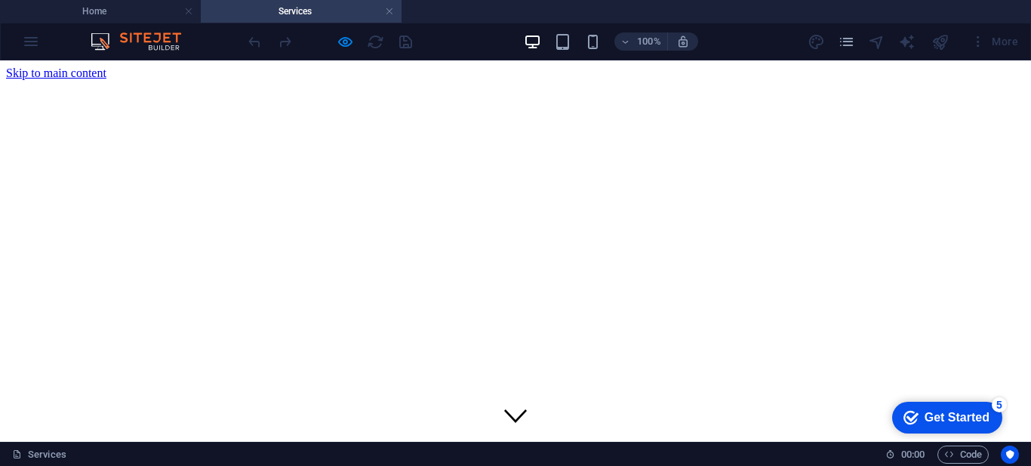
click at [94, 10] on h4 "Home" at bounding box center [100, 11] width 201 height 17
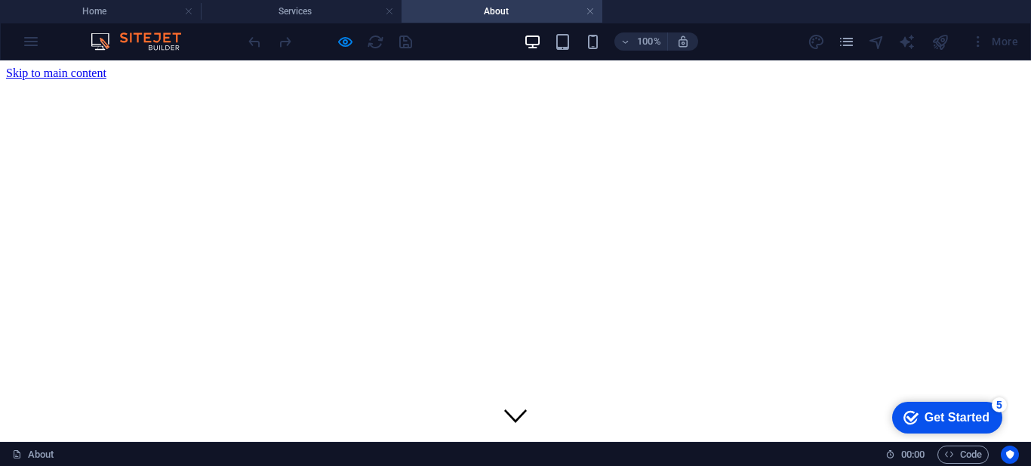
scroll to position [63, 0]
